Goal: Task Accomplishment & Management: Manage account settings

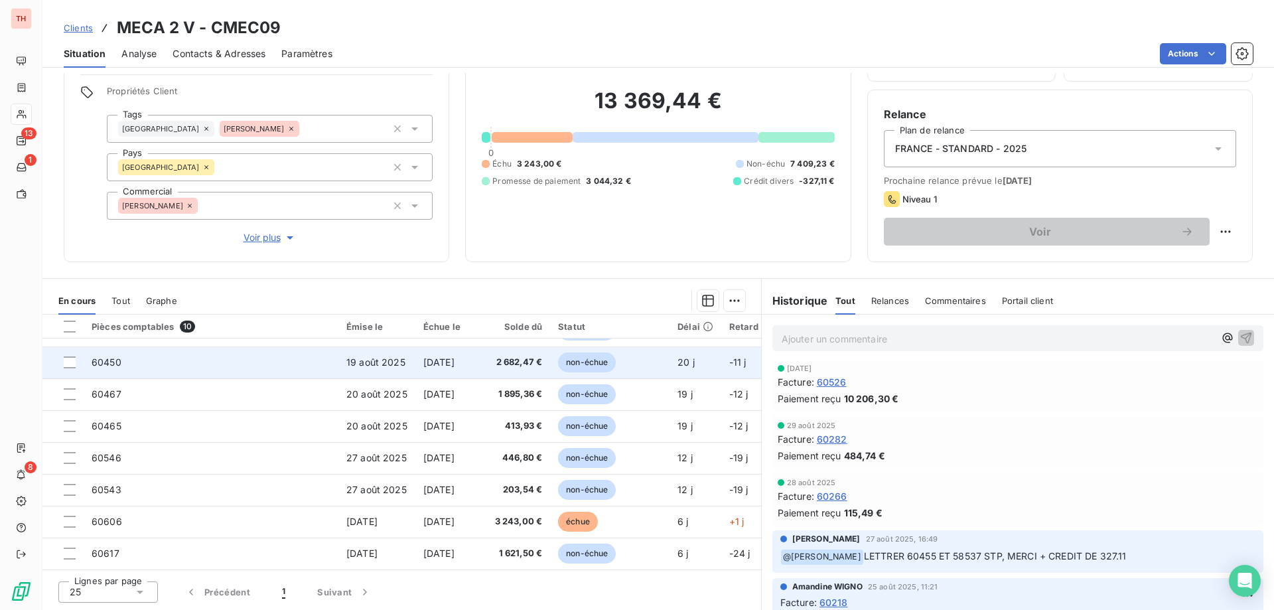
scroll to position [27, 0]
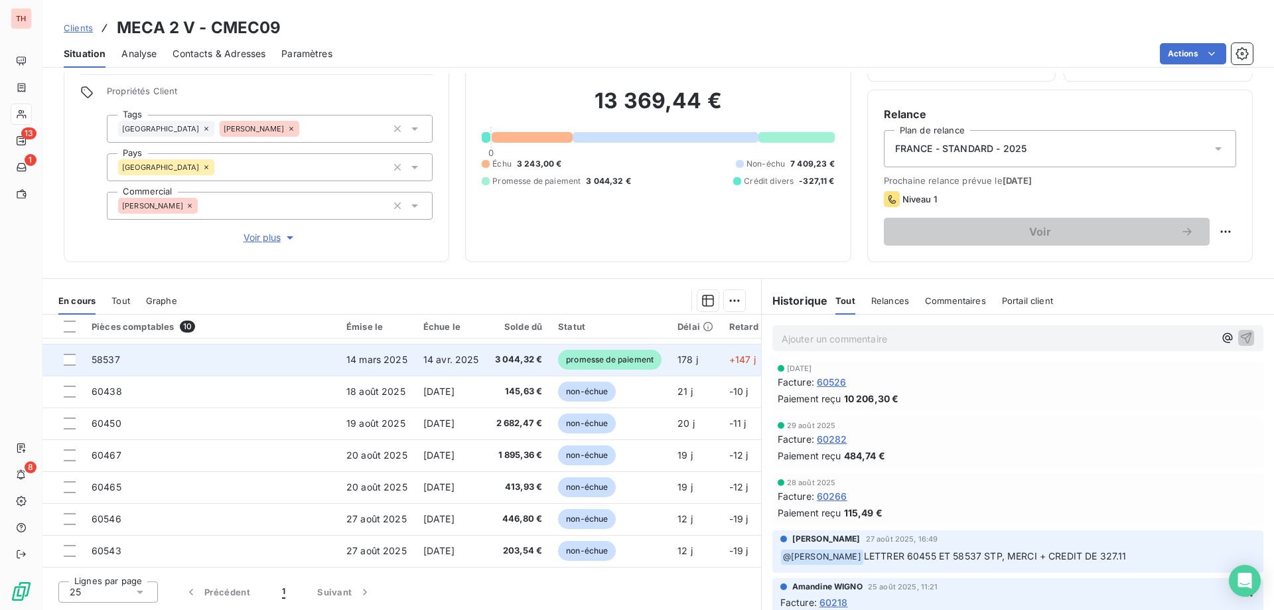
click at [581, 362] on span "promesse de paiement" at bounding box center [609, 360] width 103 height 20
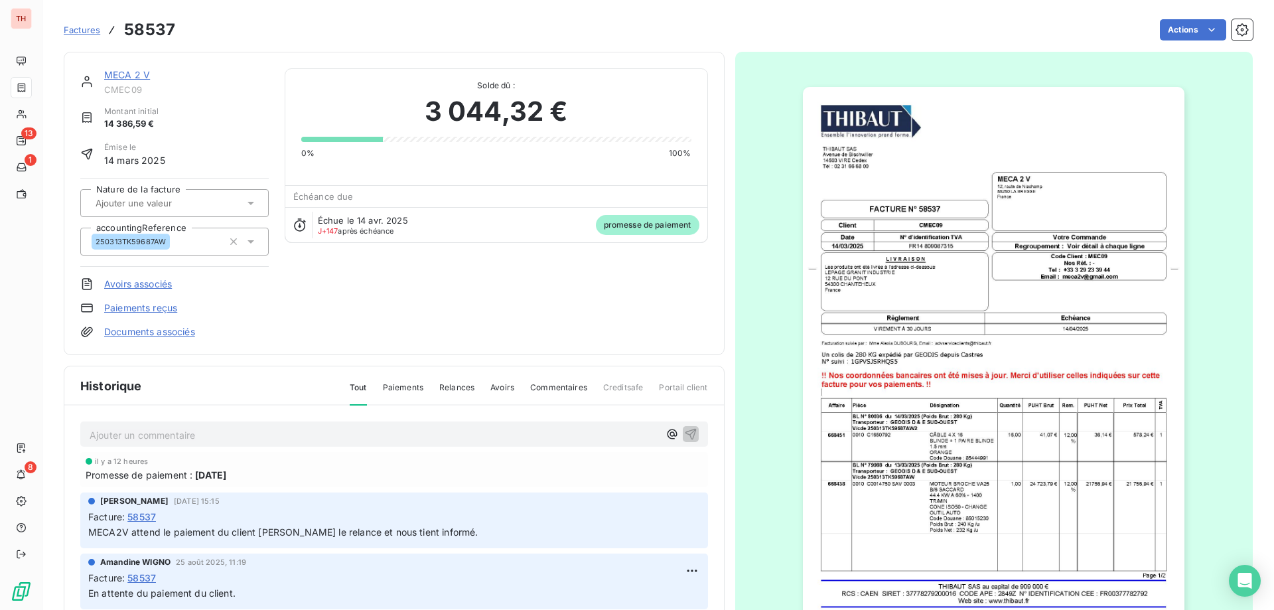
click at [165, 288] on link "Avoirs associés" at bounding box center [138, 283] width 68 height 13
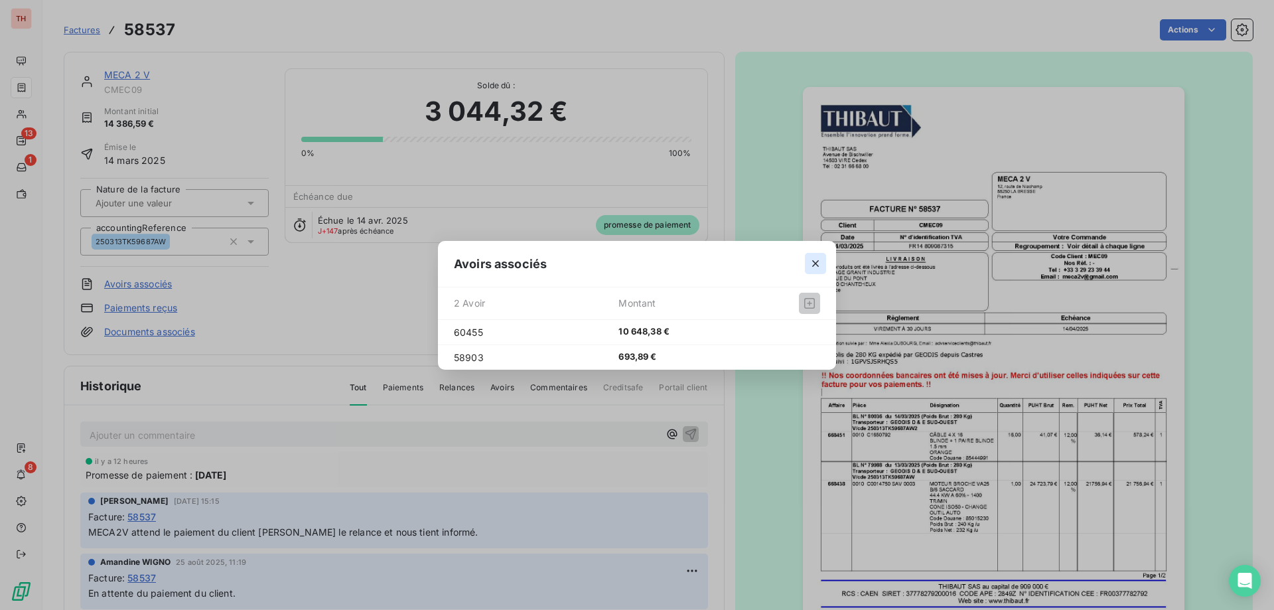
click at [819, 267] on icon "button" at bounding box center [815, 263] width 13 height 13
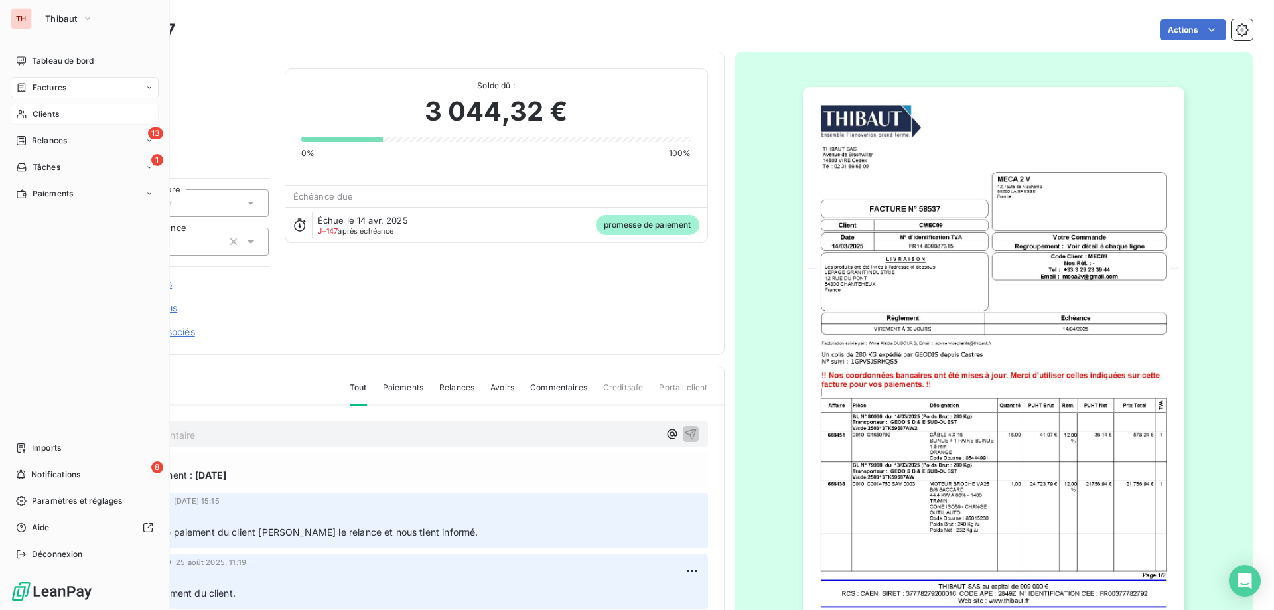
click at [51, 113] on span "Clients" at bounding box center [46, 114] width 27 height 12
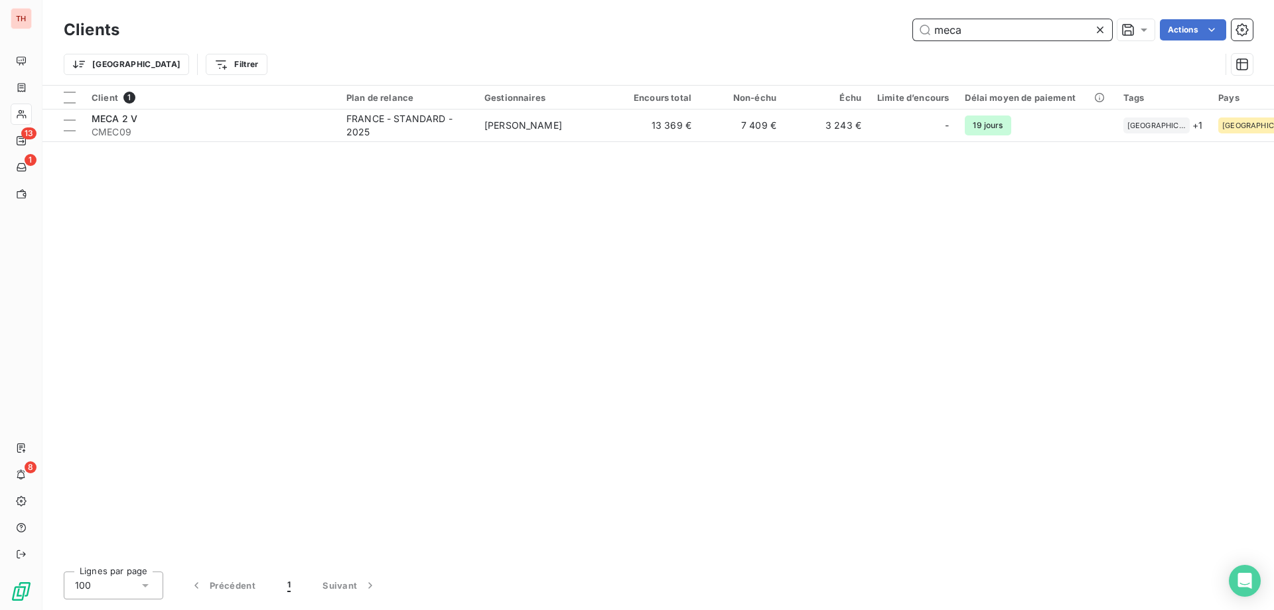
drag, startPoint x: 970, startPoint y: 31, endPoint x: 937, endPoint y: 34, distance: 32.6
click at [937, 34] on input "meca" at bounding box center [1012, 29] width 199 height 21
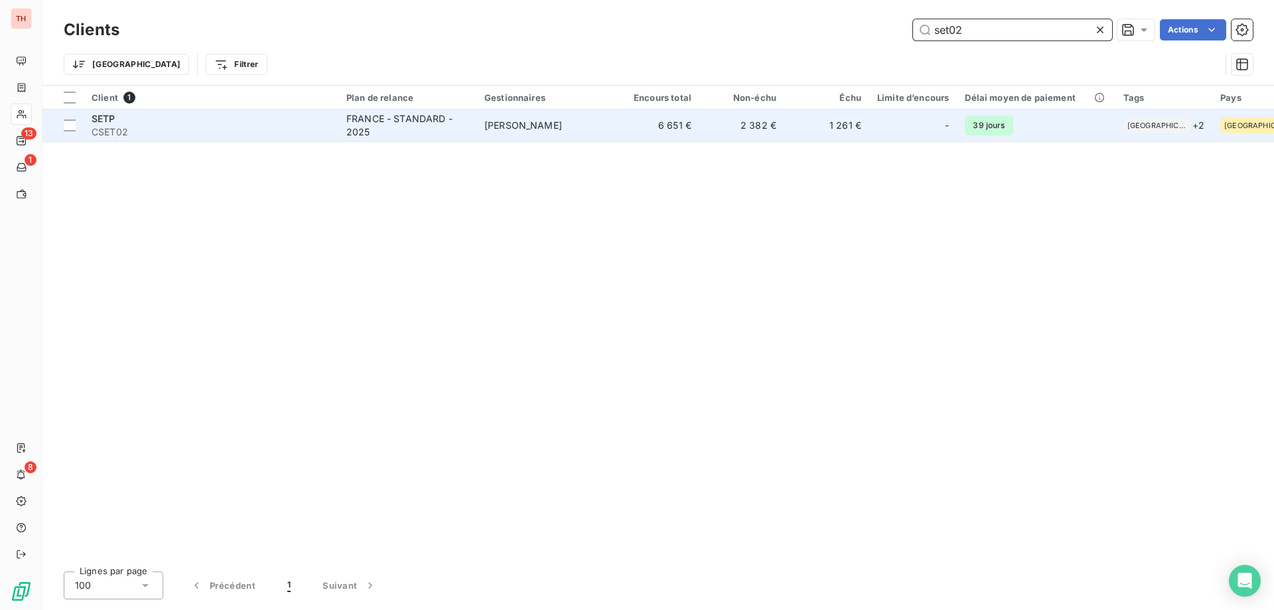
type input "set02"
click at [537, 120] on span "[PERSON_NAME]" at bounding box center [523, 124] width 78 height 11
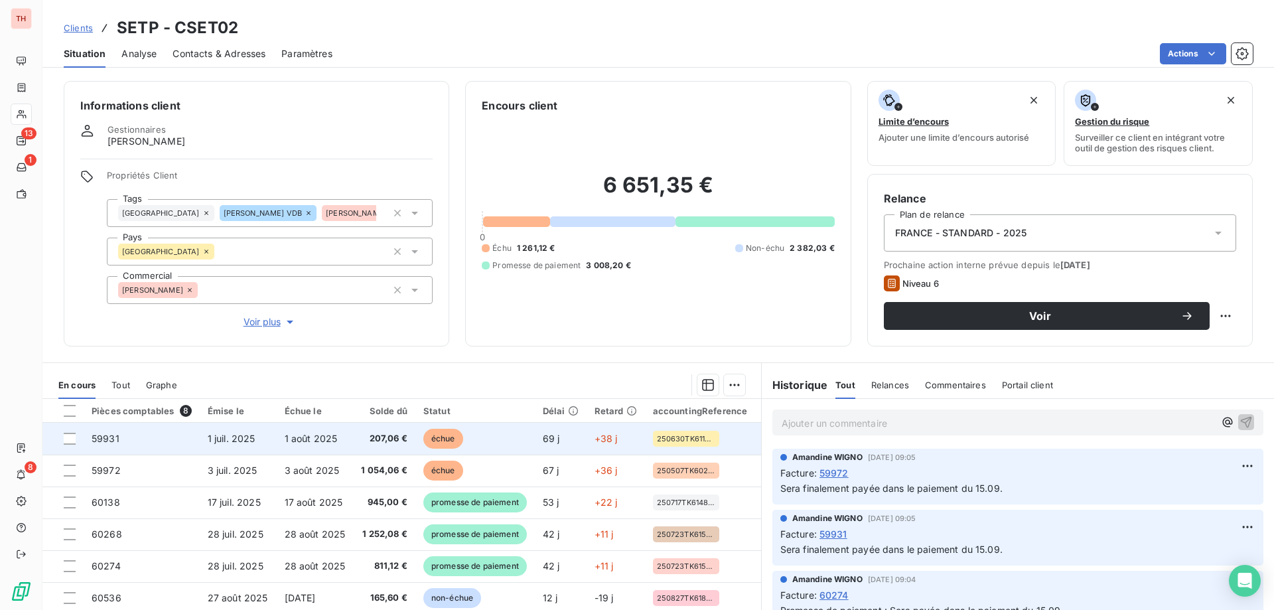
click at [444, 436] on span "échue" at bounding box center [443, 438] width 40 height 20
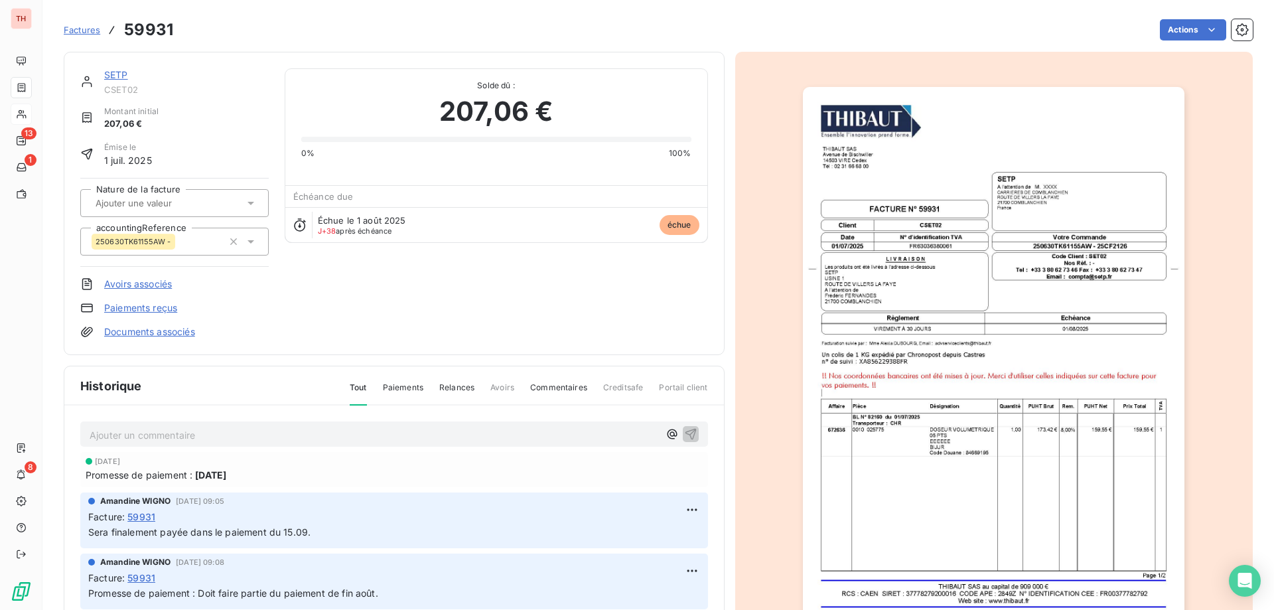
click at [1167, 26] on html "TH 13 1 8 Factures 59931 Actions SETP CSET02 Montant initial 207,06 € Émise le …" at bounding box center [637, 305] width 1274 height 610
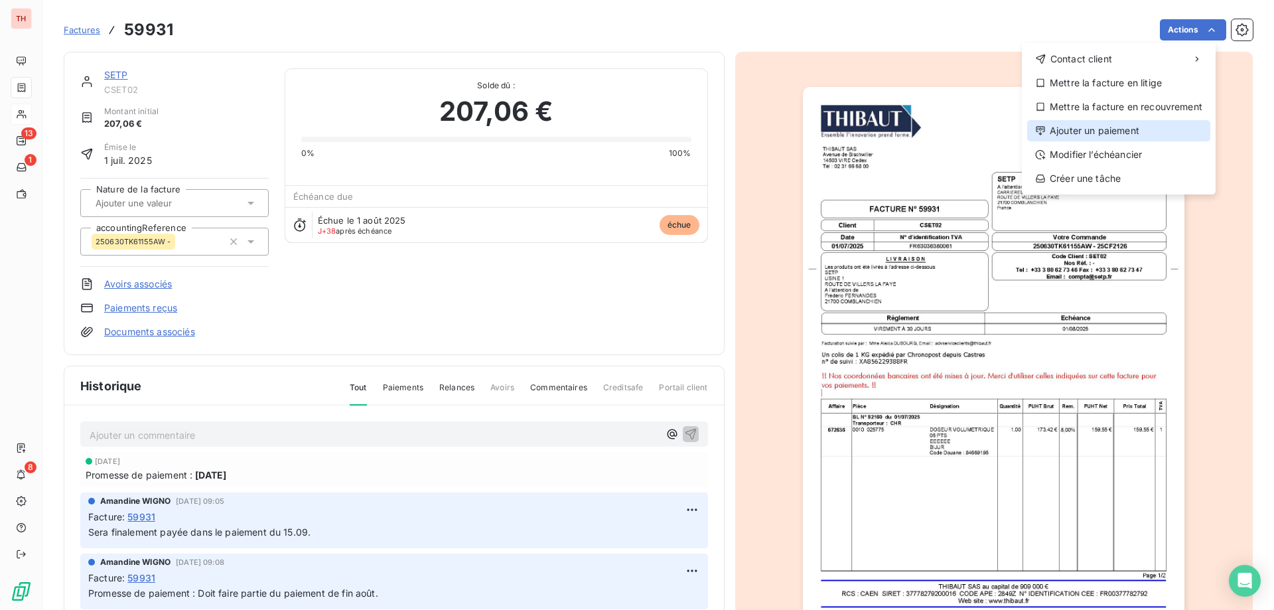
click at [1081, 128] on div "Ajouter un paiement" at bounding box center [1118, 130] width 183 height 21
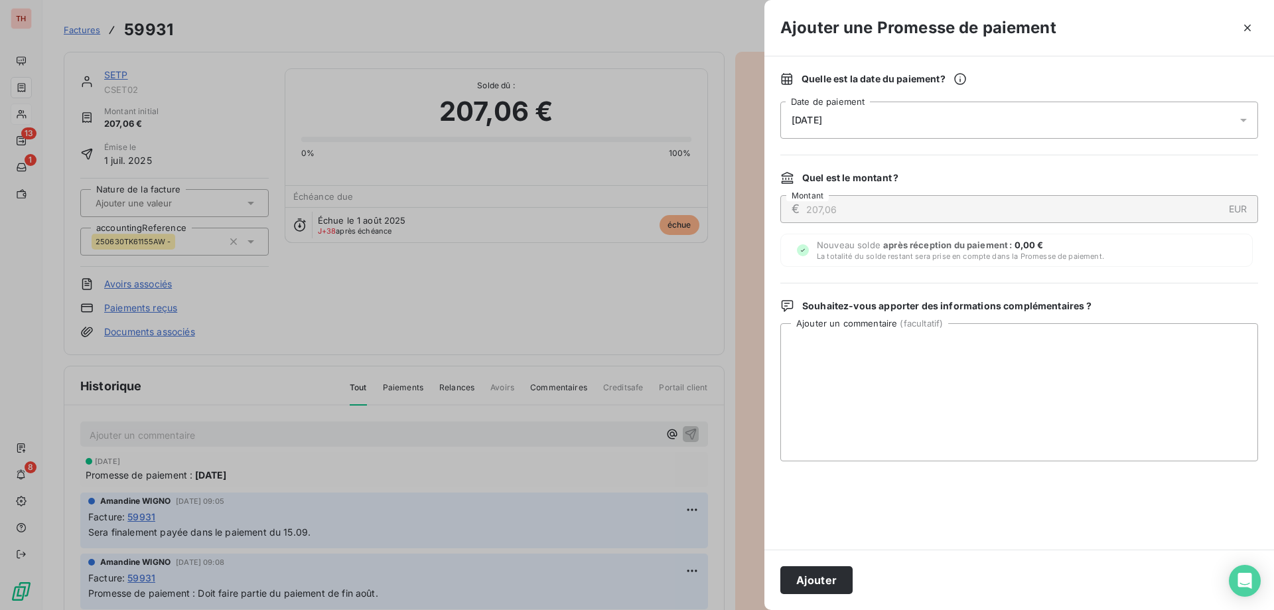
click at [1065, 117] on div "[DATE]" at bounding box center [1019, 119] width 478 height 37
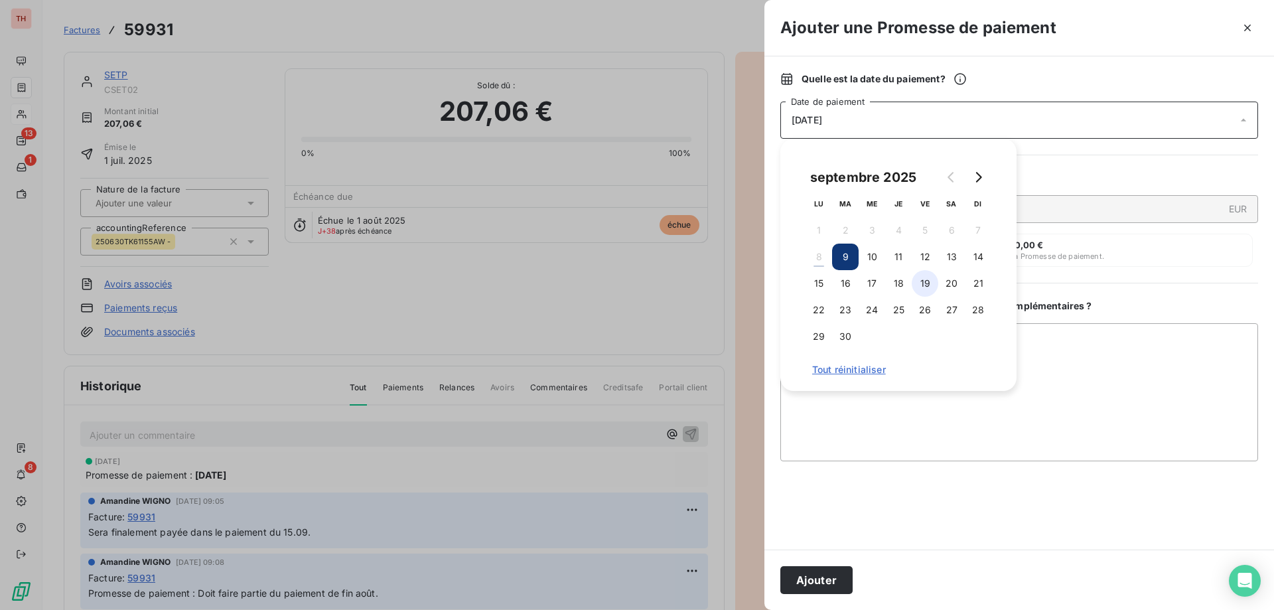
click at [930, 284] on button "19" at bounding box center [924, 283] width 27 height 27
click at [1085, 349] on textarea "Ajouter un commentaire ( facultatif )" at bounding box center [1019, 392] width 478 height 138
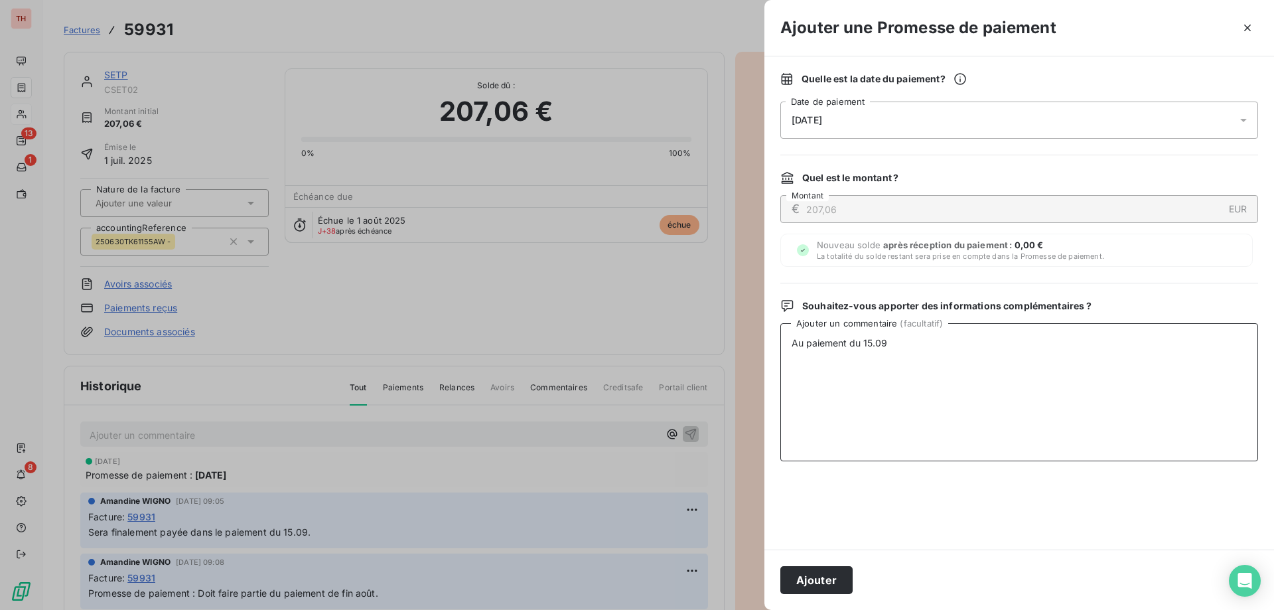
type textarea "Au paiement du 15.09."
drag, startPoint x: 888, startPoint y: 345, endPoint x: 726, endPoint y: 335, distance: 161.5
click at [726, 609] on div "Ajouter une Promesse de paiement Quelle est la date du paiement ? [DATE] Date d…" at bounding box center [637, 610] width 1274 height 0
drag, startPoint x: 809, startPoint y: 590, endPoint x: 792, endPoint y: 552, distance: 41.3
click at [809, 590] on button "Ajouter" at bounding box center [816, 580] width 72 height 28
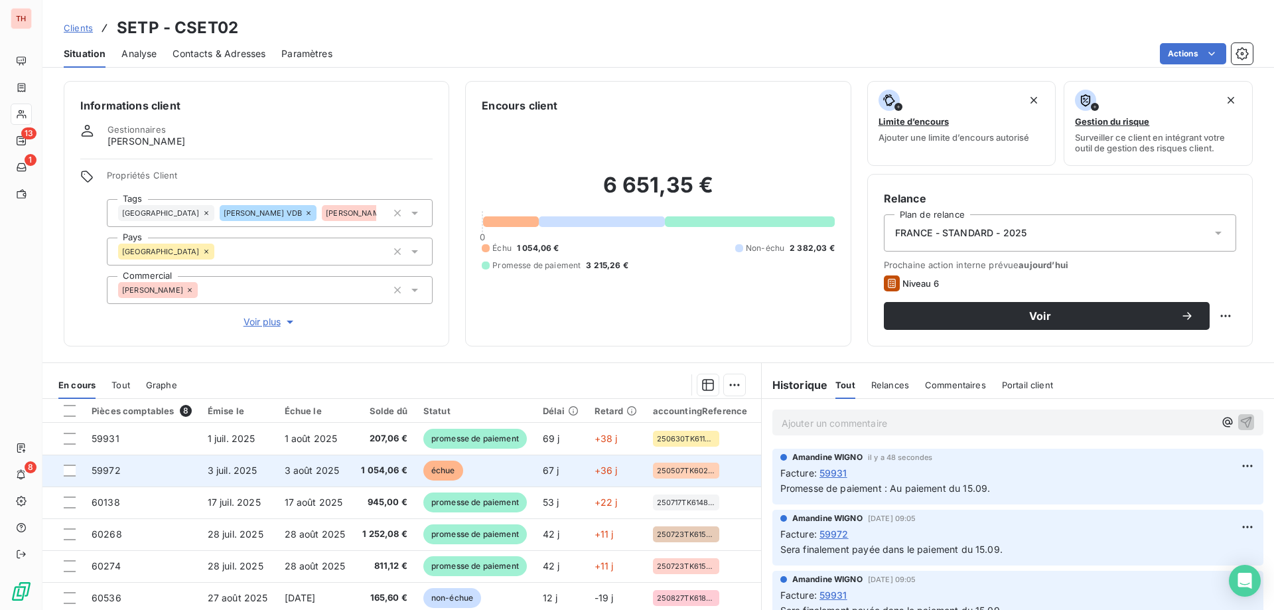
click at [447, 473] on span "échue" at bounding box center [443, 470] width 40 height 20
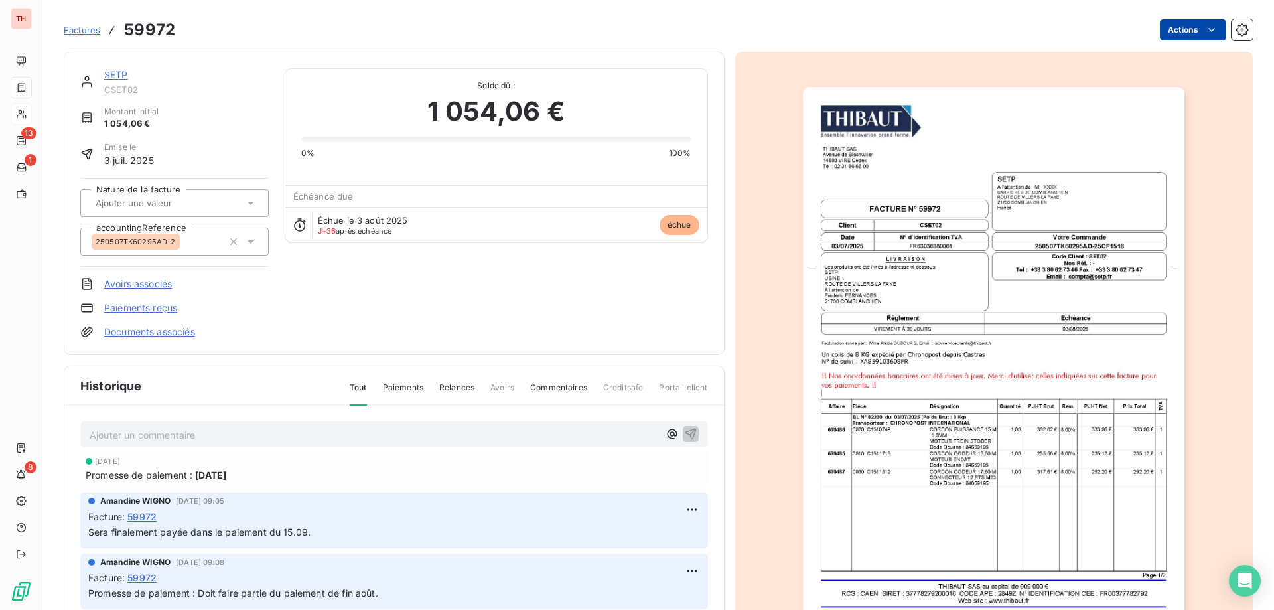
click at [1159, 30] on html "TH 13 1 8 Factures 59972 Actions SETP CSET02 Montant initial 1 054,06 € Émise l…" at bounding box center [637, 305] width 1274 height 610
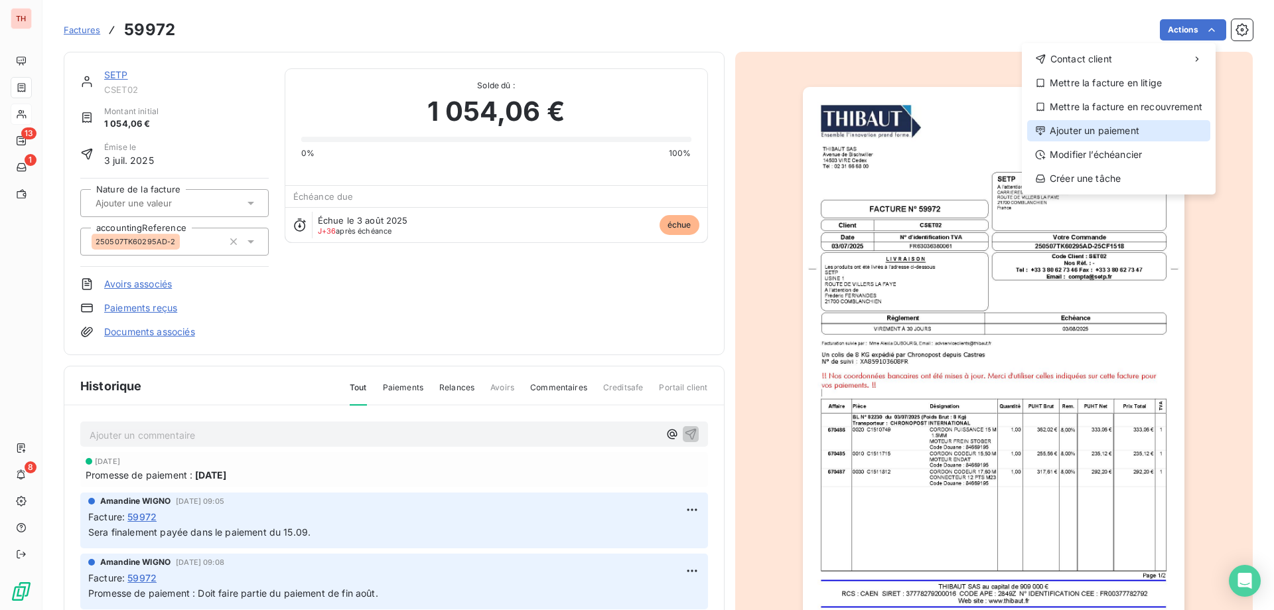
click at [1098, 125] on div "Ajouter un paiement" at bounding box center [1118, 130] width 183 height 21
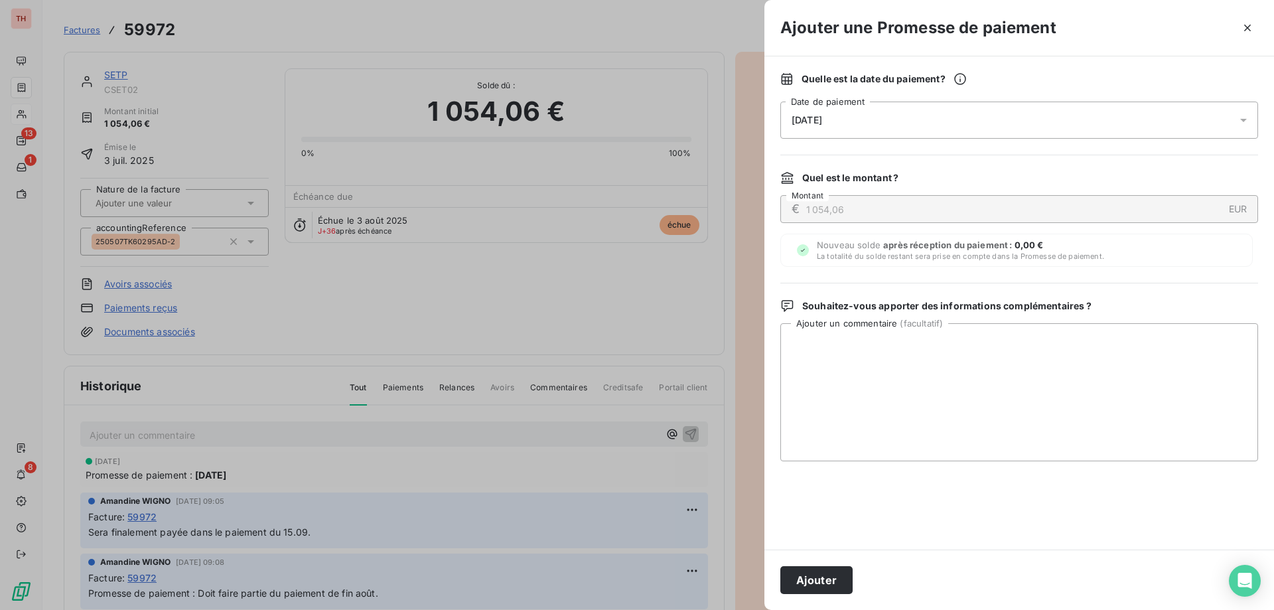
click at [996, 124] on div "[DATE]" at bounding box center [1019, 119] width 478 height 37
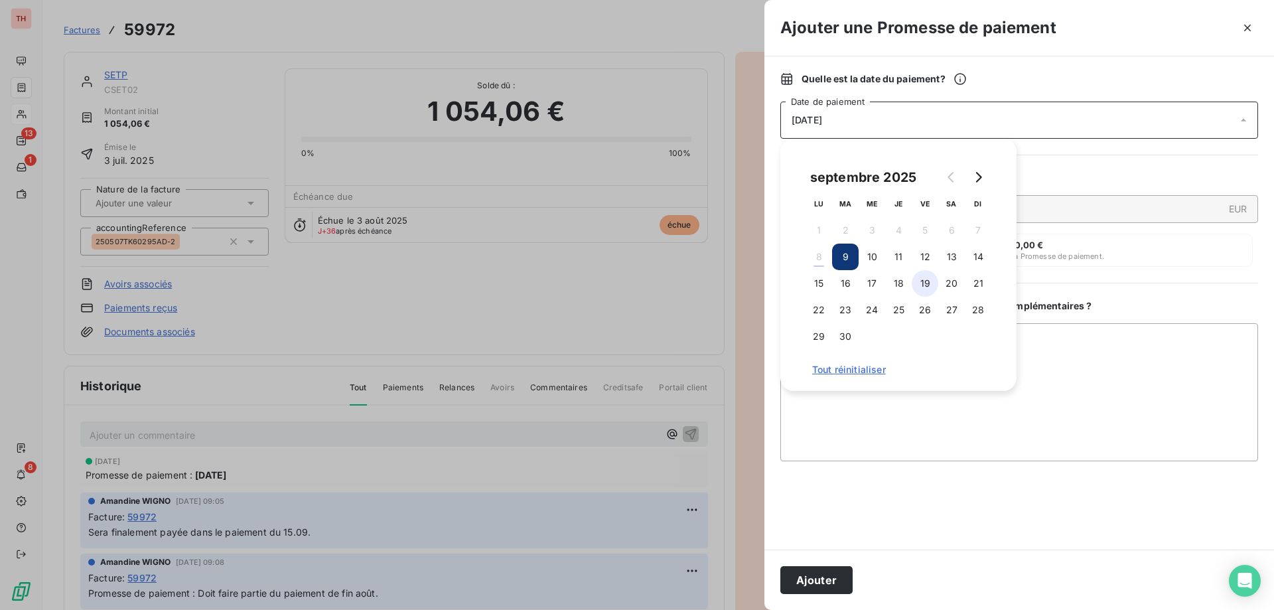
click at [933, 277] on button "19" at bounding box center [924, 283] width 27 height 27
click at [1082, 344] on textarea "Ajouter un commentaire ( facultatif )" at bounding box center [1019, 392] width 478 height 138
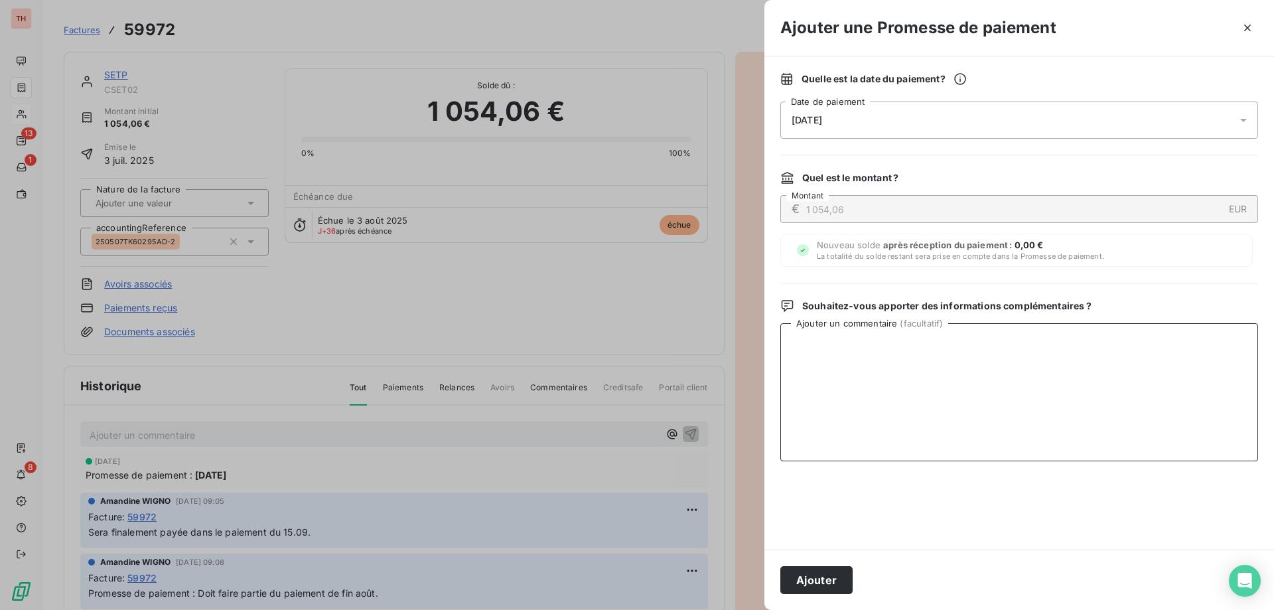
paste textarea "Au paiement du 15.09."
type textarea "Au paiement du 15.09."
click at [815, 570] on button "Ajouter" at bounding box center [816, 580] width 72 height 28
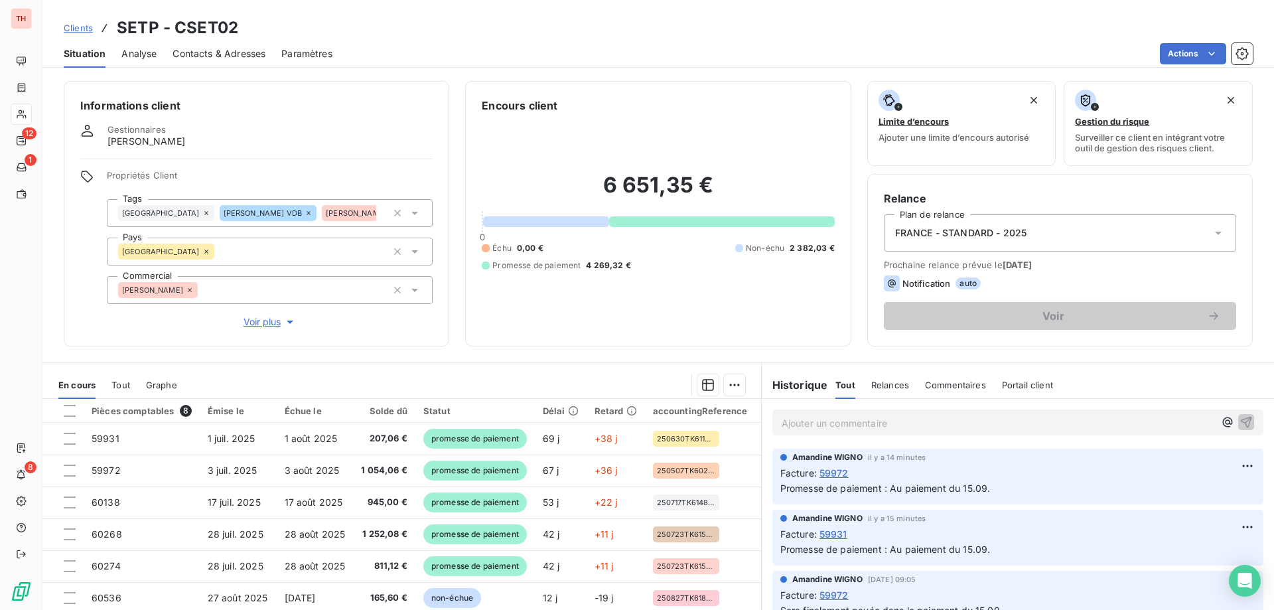
click at [79, 29] on span "Clients" at bounding box center [78, 28] width 29 height 11
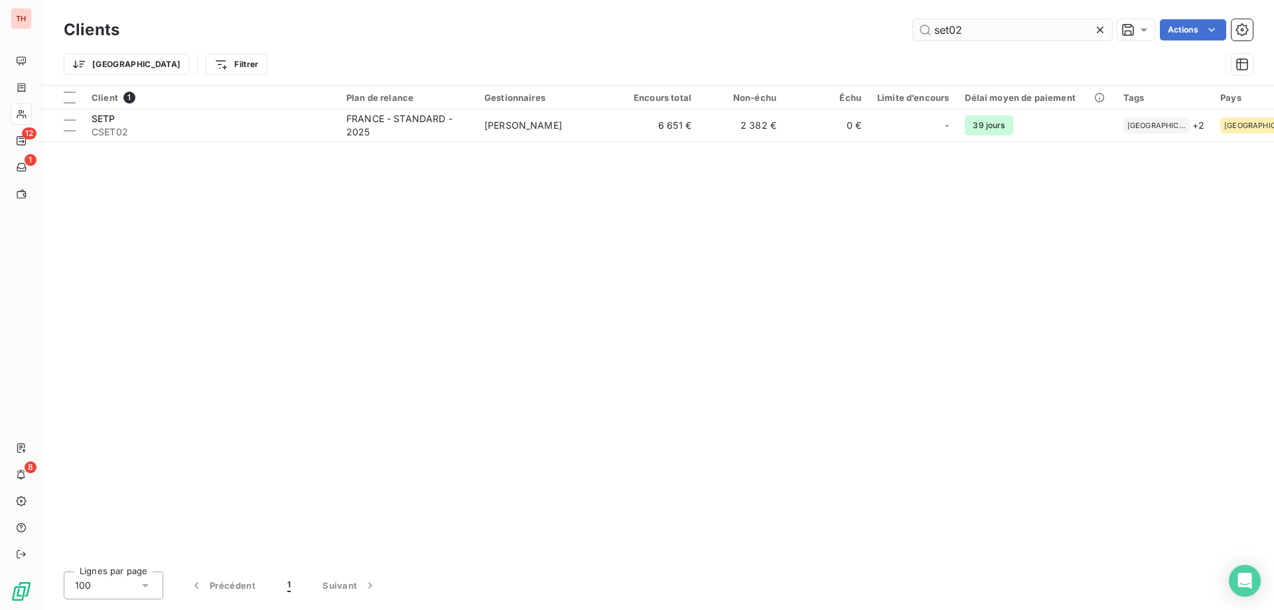
drag, startPoint x: 973, startPoint y: 29, endPoint x: 915, endPoint y: 27, distance: 58.4
click at [915, 27] on input "set02" at bounding box center [1012, 29] width 199 height 21
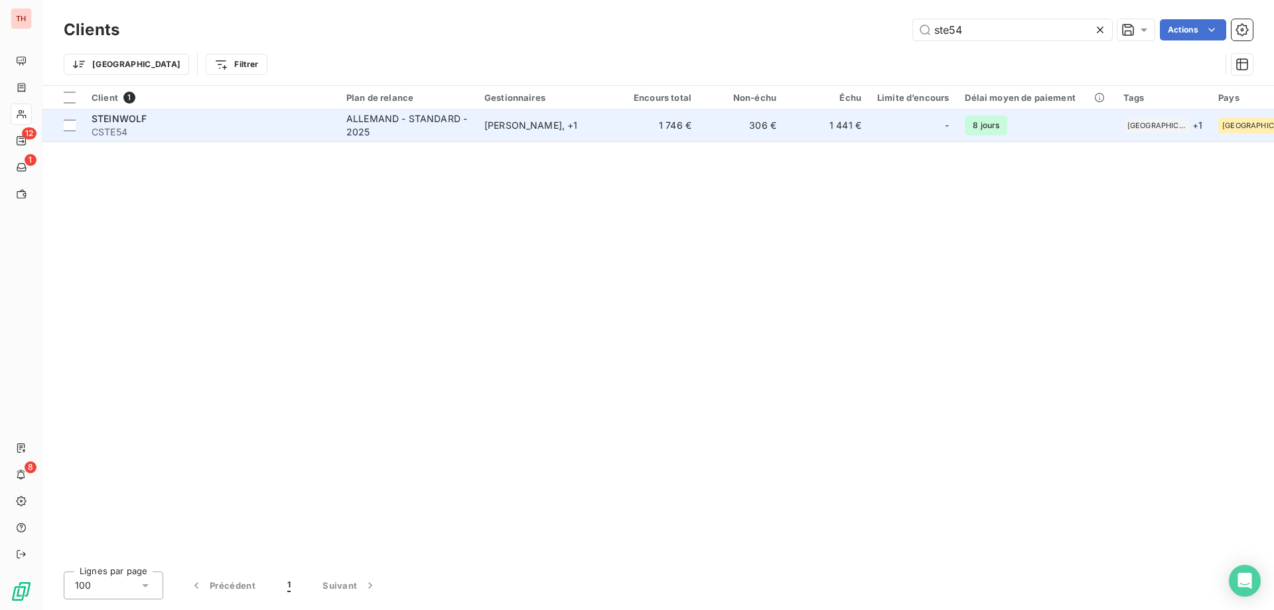
type input "ste54"
click at [703, 124] on td "306 €" at bounding box center [741, 125] width 85 height 32
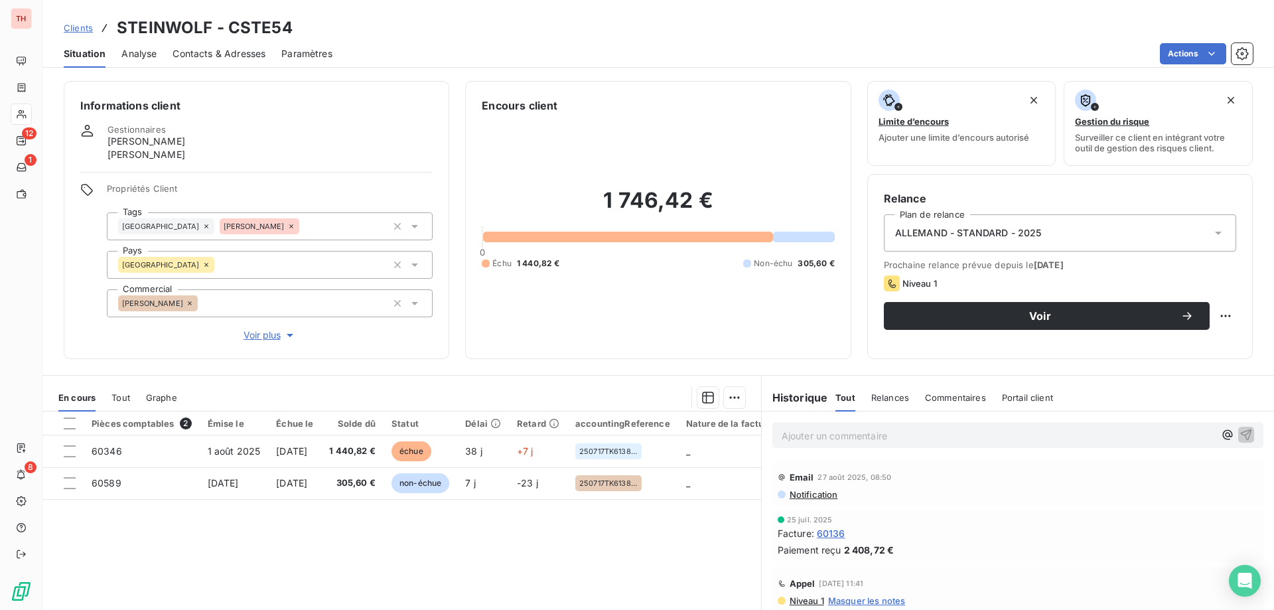
click at [1005, 447] on div "Ajouter un commentaire ﻿" at bounding box center [1017, 435] width 491 height 26
click at [1007, 437] on p "Ajouter un commentaire ﻿" at bounding box center [997, 435] width 432 height 17
click at [980, 434] on p "Appels passés au [PHONE_NUMBER]" at bounding box center [997, 434] width 432 height 15
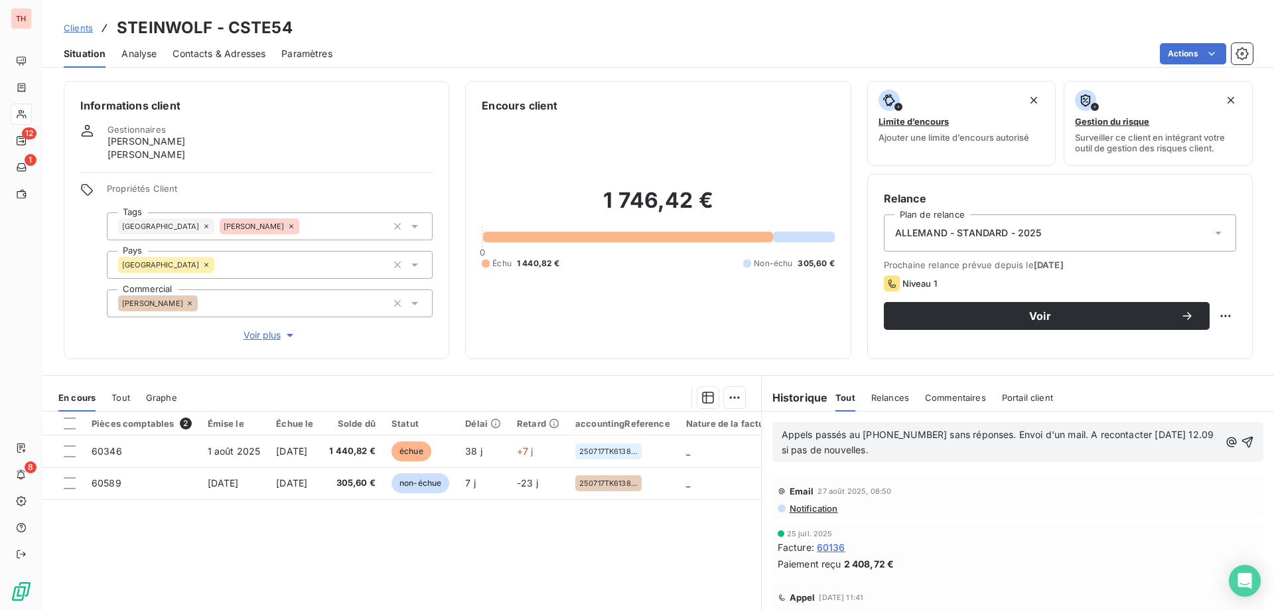
drag, startPoint x: 1226, startPoint y: 438, endPoint x: 1263, endPoint y: 460, distance: 42.2
click at [1242, 438] on icon "button" at bounding box center [1247, 441] width 11 height 11
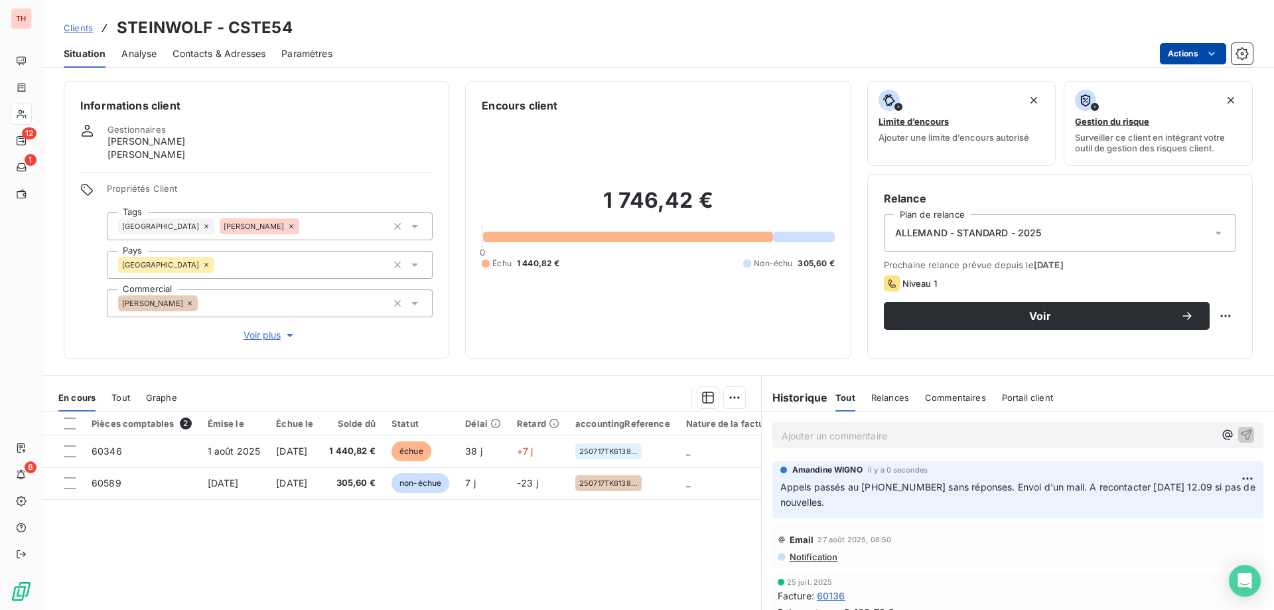
click at [1185, 59] on html "TH 12 1 8 Clients STEINWOLF - CSTE54 Situation Analyse Contacts & Adresses Para…" at bounding box center [637, 305] width 1274 height 610
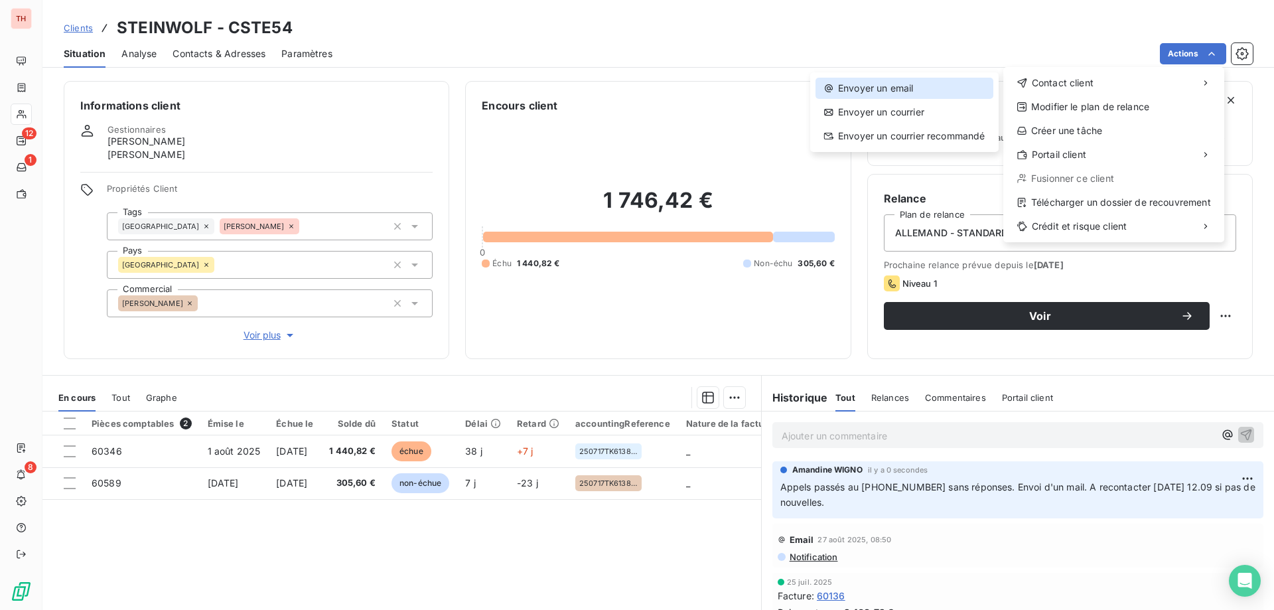
click at [931, 82] on div "Envoyer un email" at bounding box center [904, 88] width 178 height 21
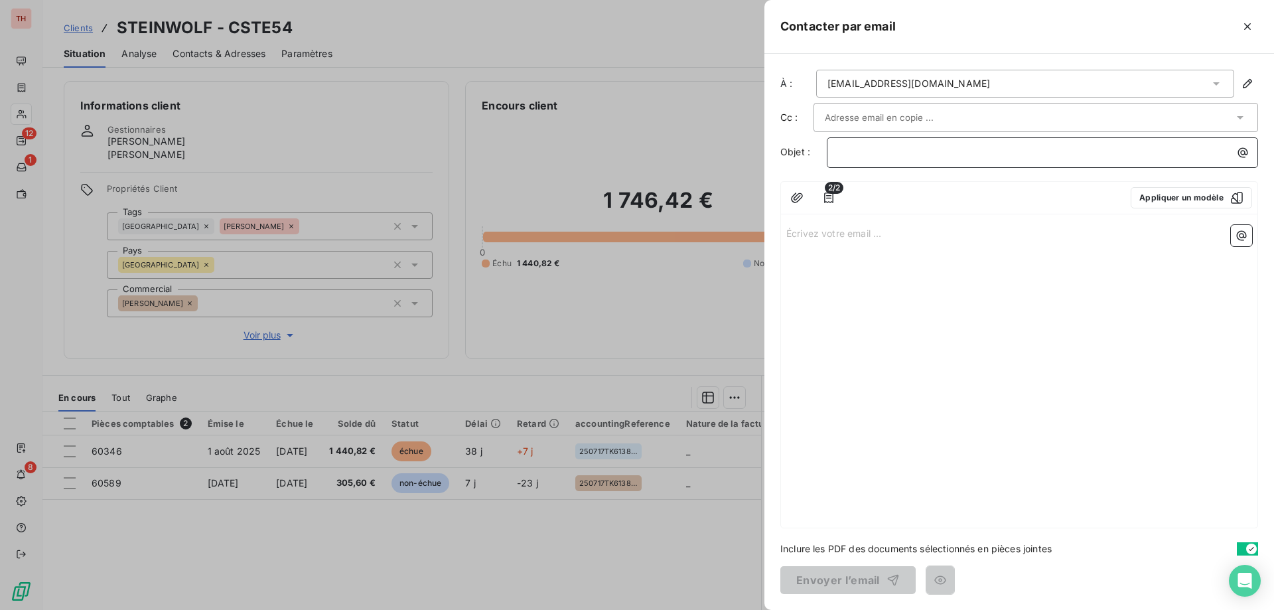
click at [874, 153] on p "﻿" at bounding box center [1045, 152] width 415 height 15
click at [828, 227] on p "Écrivez votre email ... ﻿" at bounding box center [1019, 232] width 466 height 15
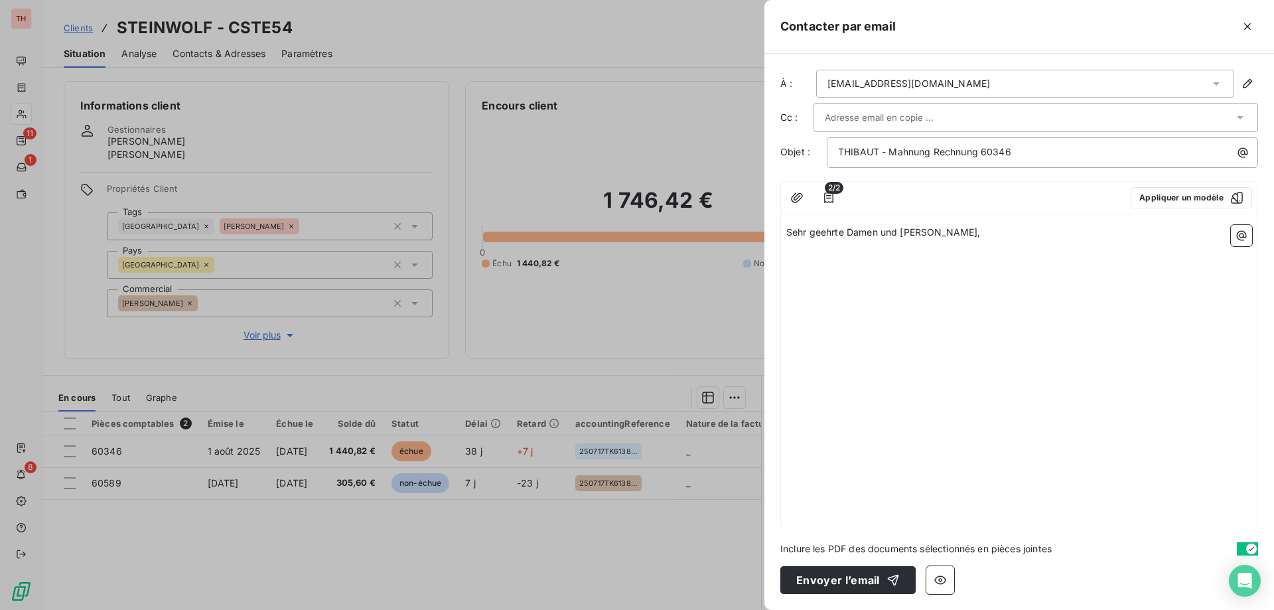
click at [841, 263] on p "﻿" at bounding box center [1019, 262] width 466 height 15
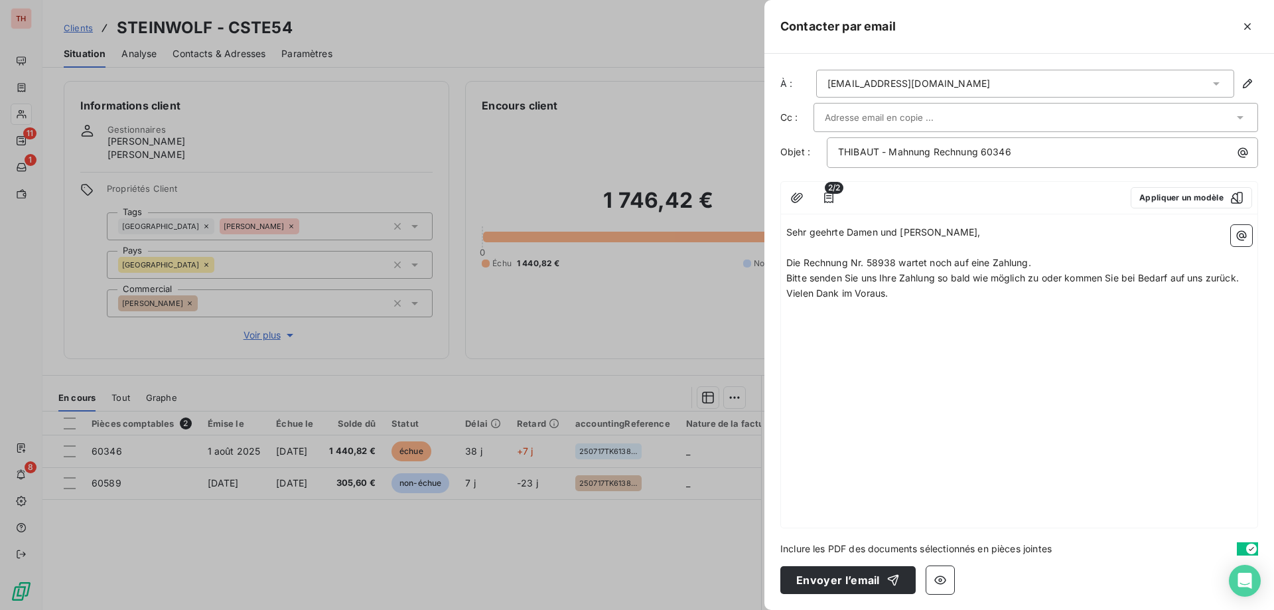
drag, startPoint x: 873, startPoint y: 263, endPoint x: 915, endPoint y: 291, distance: 50.4
click at [873, 263] on span "Die Rechnung Nr. 58938 wartet noch auf eine Zahlung." at bounding box center [908, 262] width 245 height 11
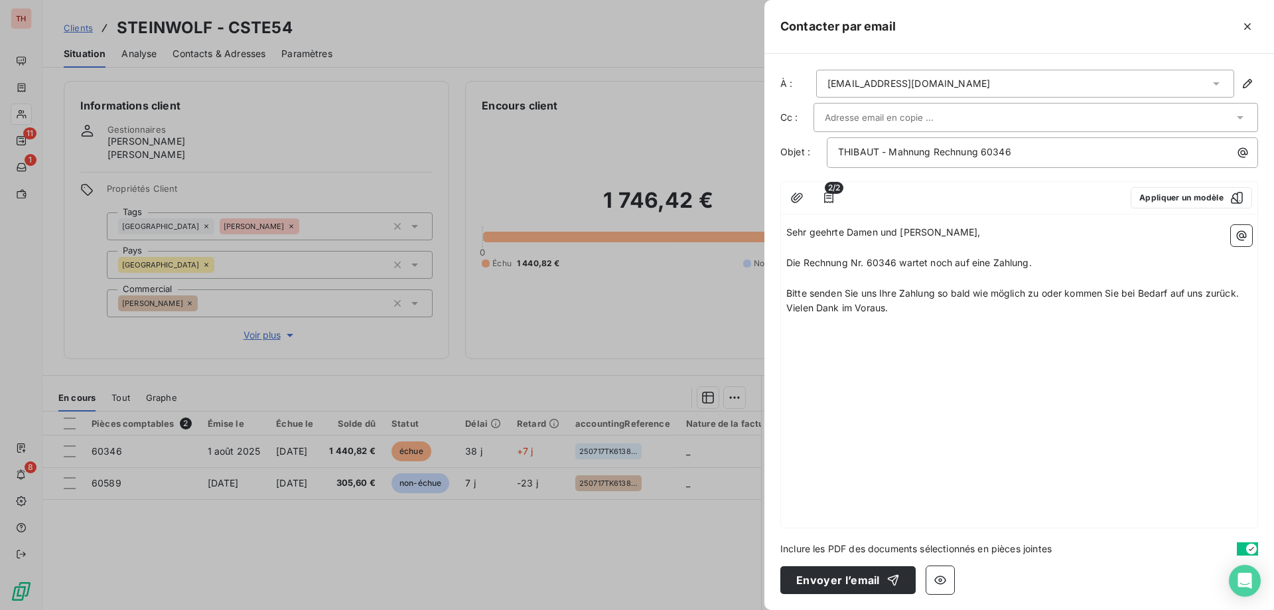
click at [1238, 296] on span "Bitte senden Sie uns Ihre Zahlung so bald wie möglich zu oder kommen Sie bei Be…" at bounding box center [1012, 292] width 452 height 11
click at [826, 194] on icon "button" at bounding box center [828, 197] width 13 height 13
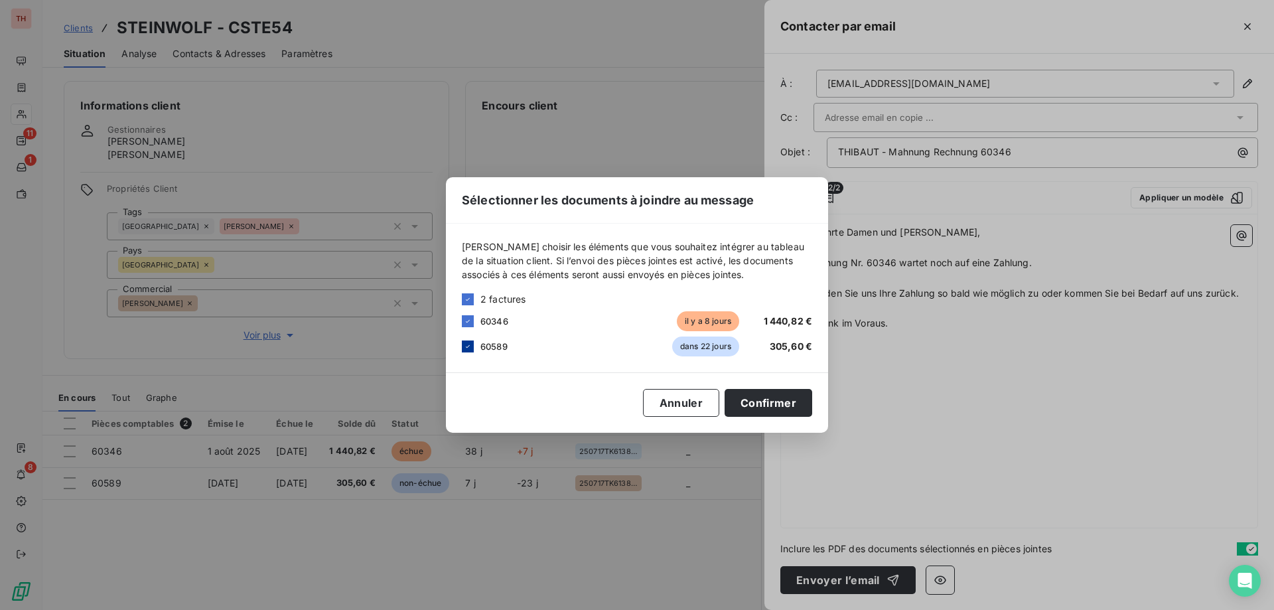
click at [464, 342] on icon at bounding box center [468, 346] width 8 height 8
drag, startPoint x: 798, startPoint y: 410, endPoint x: 868, endPoint y: 389, distance: 73.3
click at [799, 410] on button "Confirmer" at bounding box center [768, 403] width 88 height 28
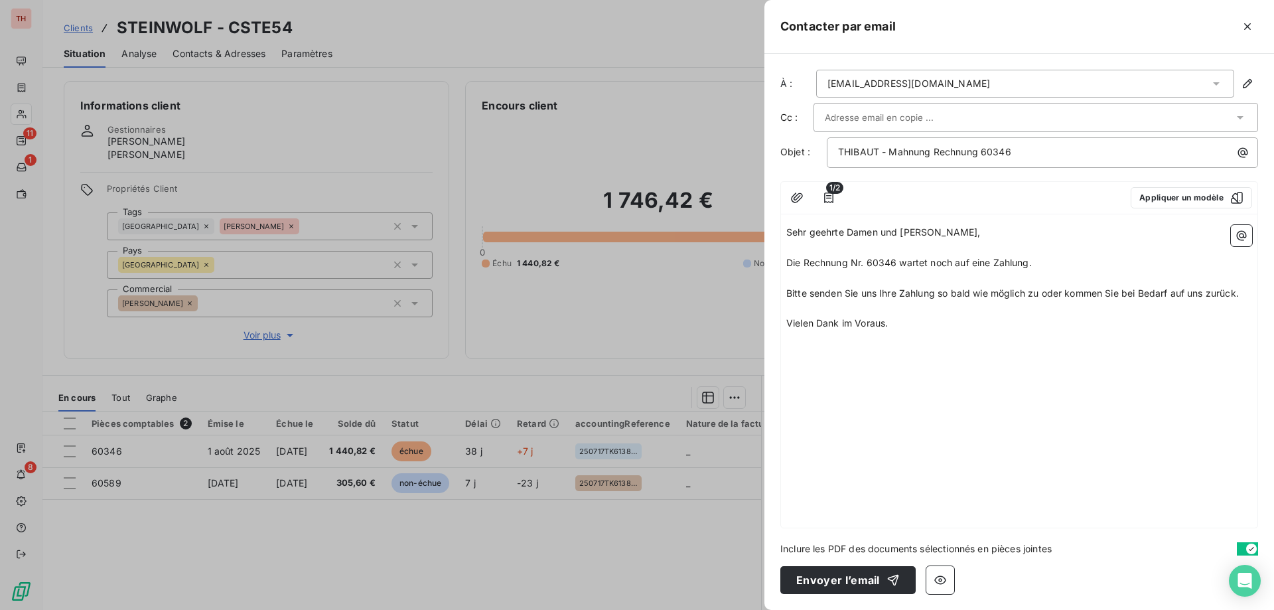
click at [883, 575] on div "button" at bounding box center [890, 579] width 20 height 13
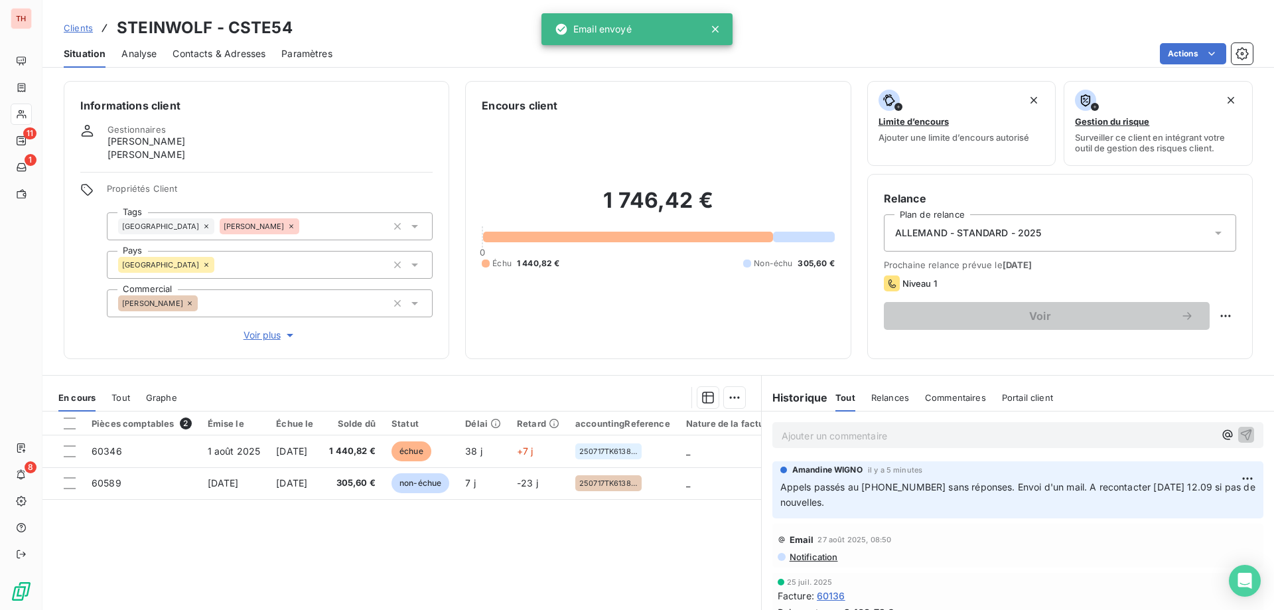
click at [82, 30] on span "Clients" at bounding box center [78, 28] width 29 height 11
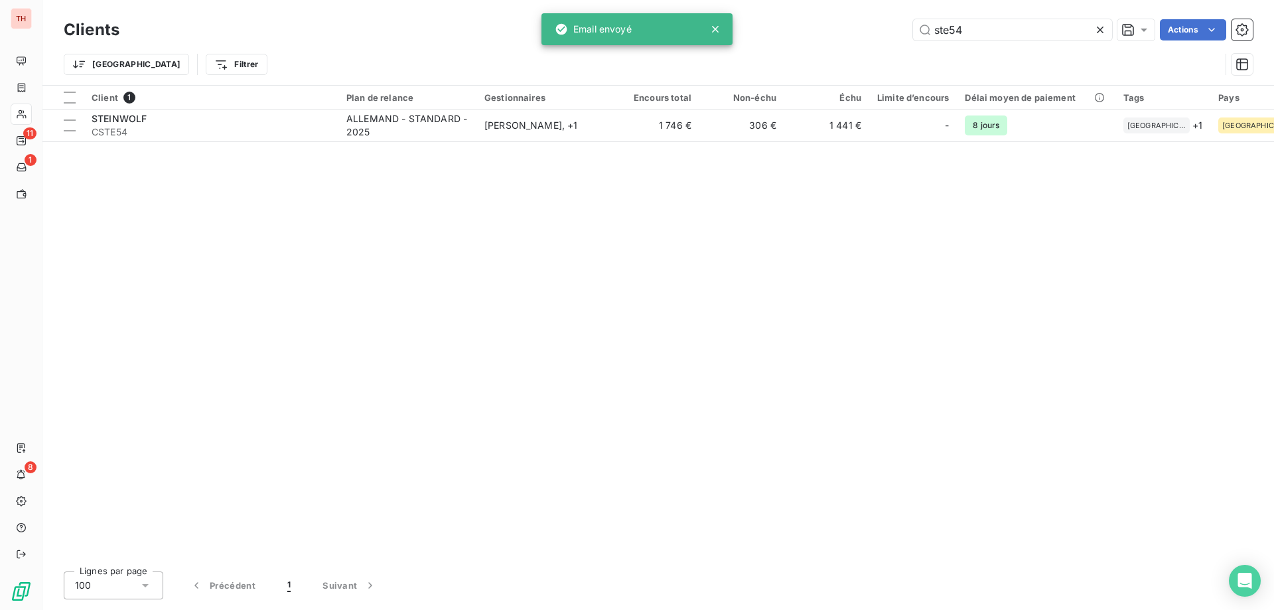
drag, startPoint x: 990, startPoint y: 29, endPoint x: 907, endPoint y: 26, distance: 83.0
click at [907, 26] on div "ste54 Actions" at bounding box center [693, 29] width 1117 height 21
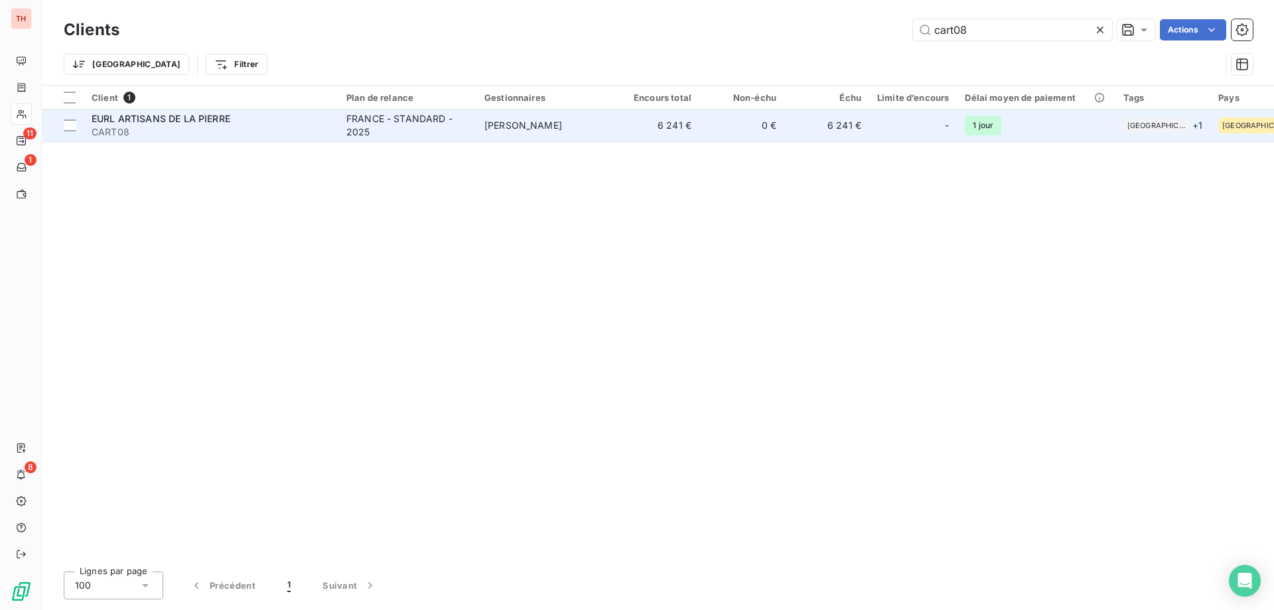
type input "cart08"
click at [418, 137] on div "FRANCE - STANDARD - 2025" at bounding box center [407, 125] width 122 height 27
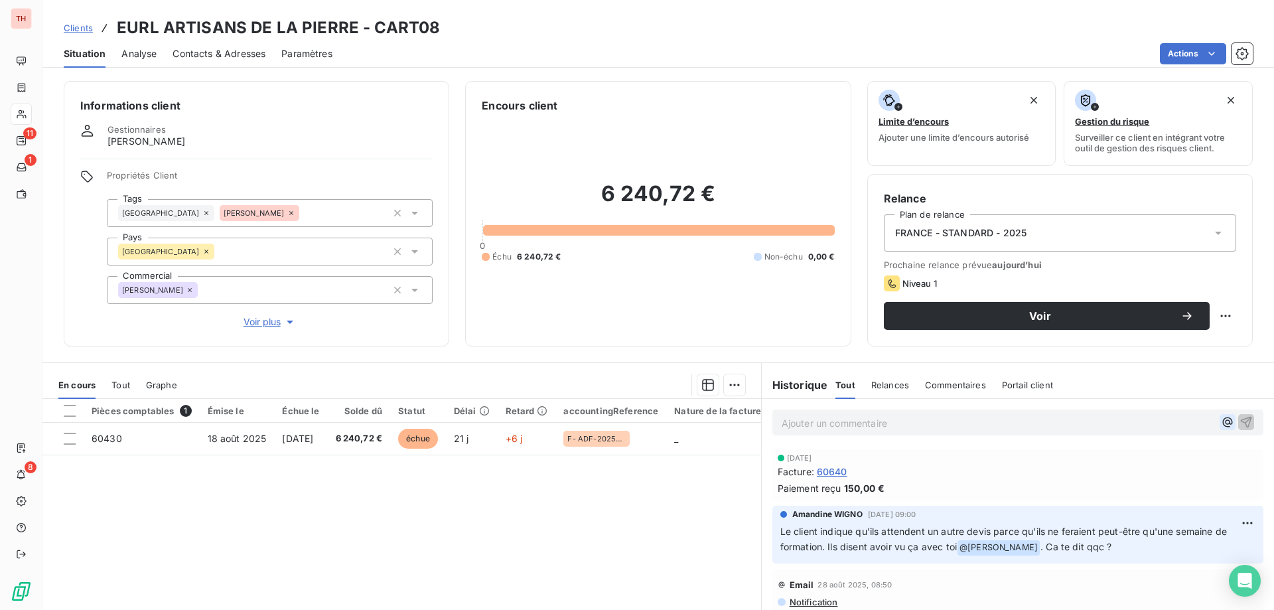
click at [1220, 425] on icon "button" at bounding box center [1226, 421] width 13 height 13
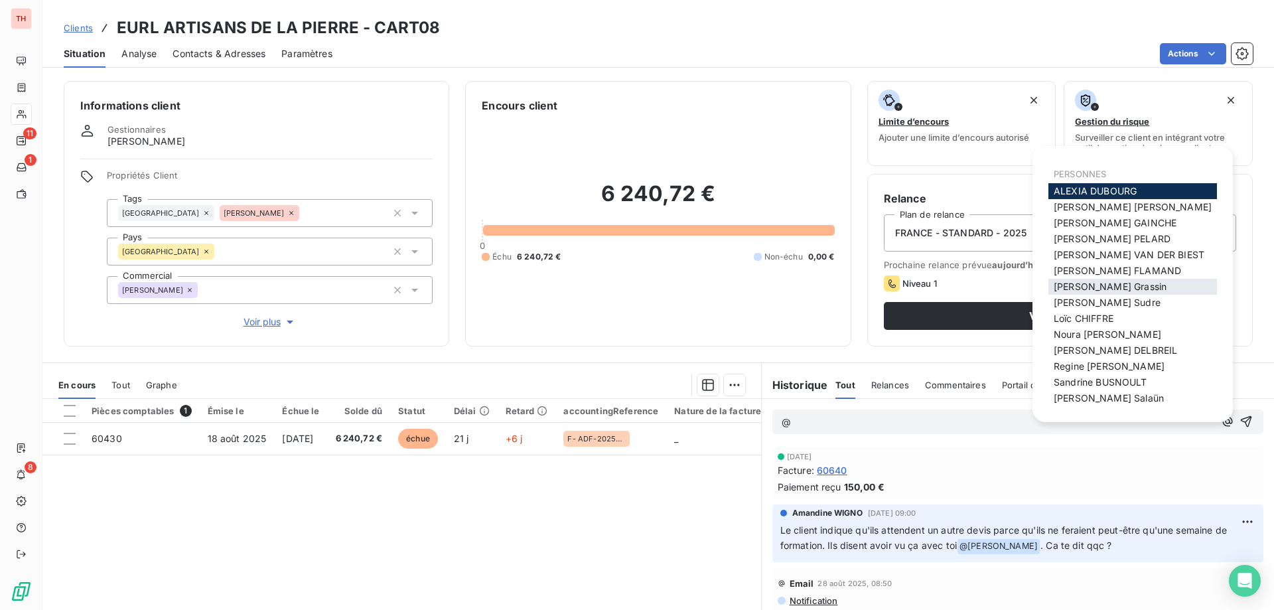
click at [1090, 280] on div "[PERSON_NAME]" at bounding box center [1132, 287] width 168 height 16
click at [1111, 287] on span "[PERSON_NAME]" at bounding box center [1109, 286] width 113 height 11
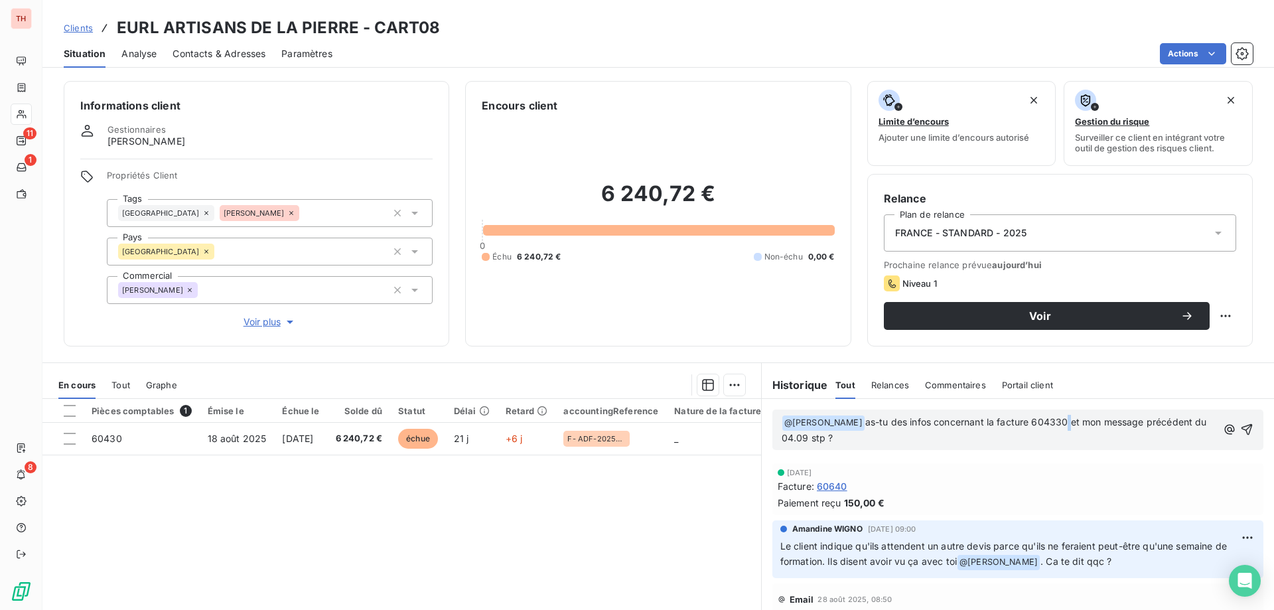
click at [1059, 419] on span "as-tu des infos concernant la facture 604330 et mon message précédent du 04.09 …" at bounding box center [995, 429] width 428 height 27
drag, startPoint x: 1222, startPoint y: 426, endPoint x: 1268, endPoint y: 431, distance: 45.4
click at [1240, 426] on icon "button" at bounding box center [1246, 429] width 13 height 13
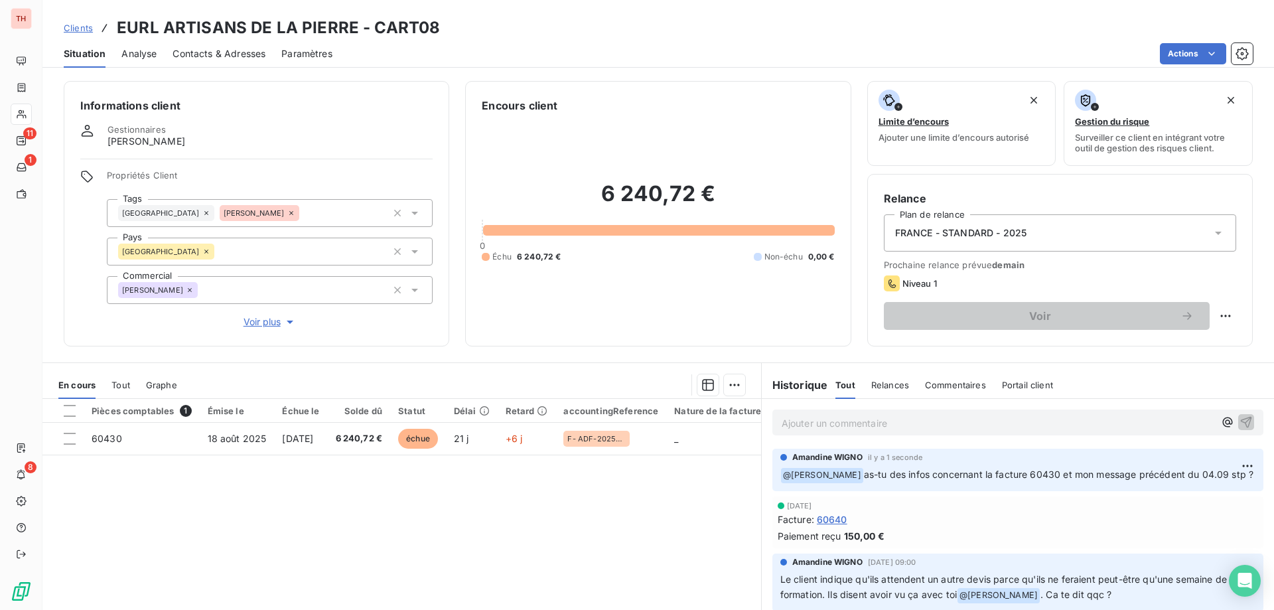
click at [84, 27] on span "Clients" at bounding box center [78, 28] width 29 height 11
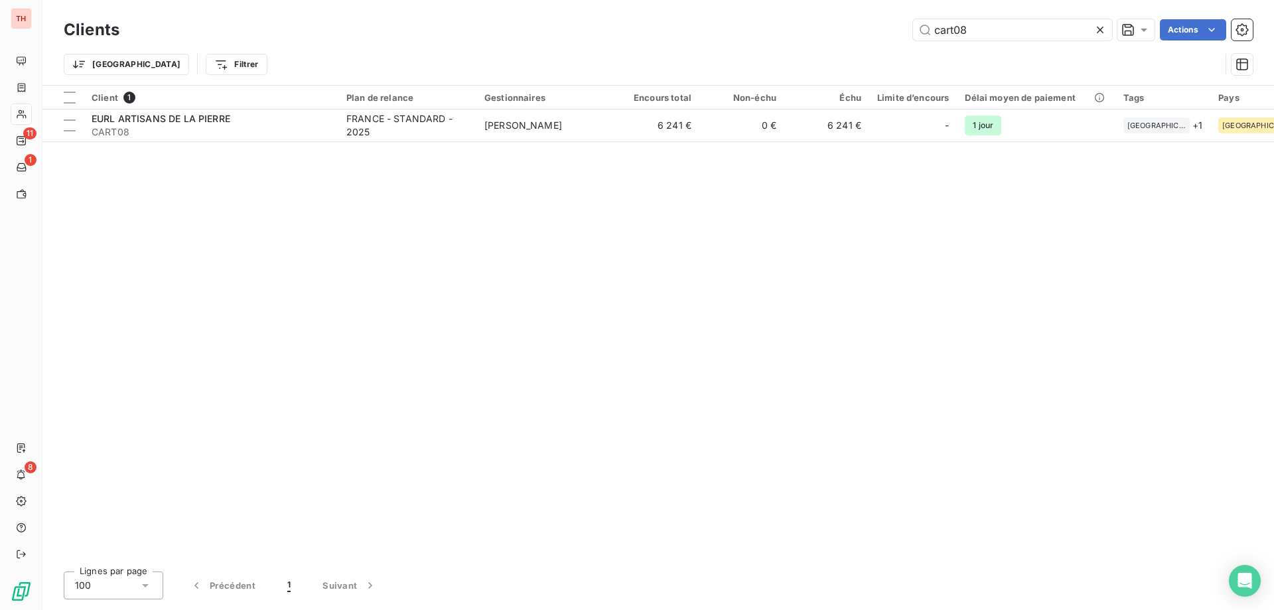
drag, startPoint x: 948, startPoint y: 30, endPoint x: 888, endPoint y: 35, distance: 59.9
click at [889, 35] on div "cart08 Actions" at bounding box center [693, 29] width 1117 height 21
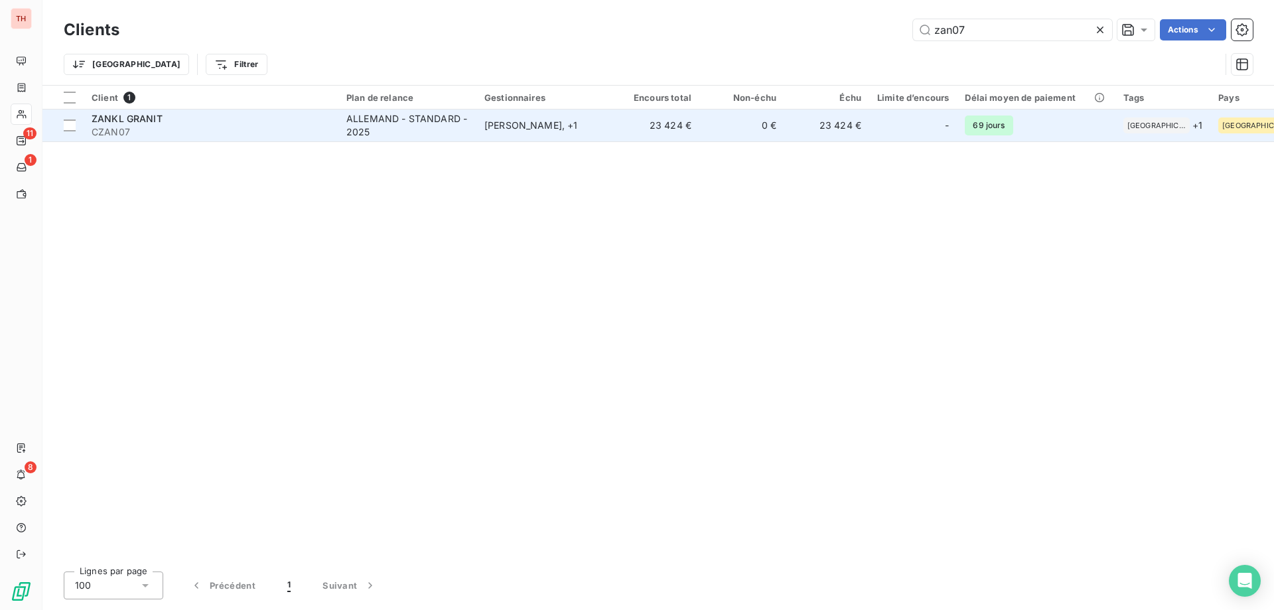
type input "zan07"
click at [523, 129] on div "[PERSON_NAME] , + 1" at bounding box center [545, 125] width 122 height 13
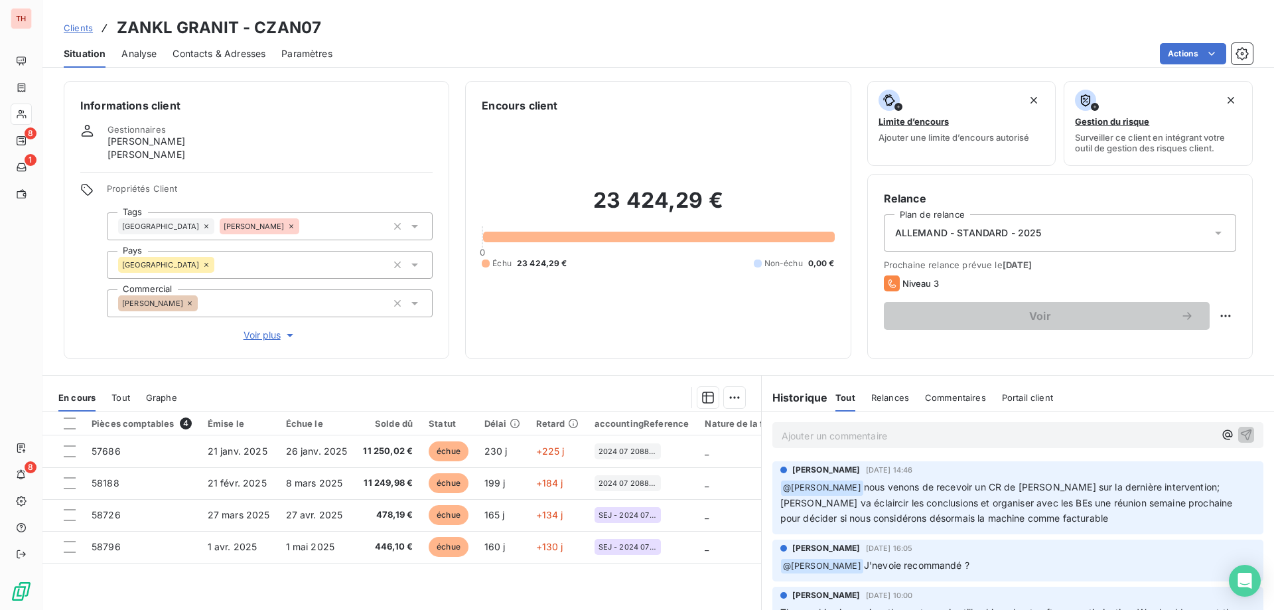
click at [86, 27] on span "Clients" at bounding box center [78, 28] width 29 height 11
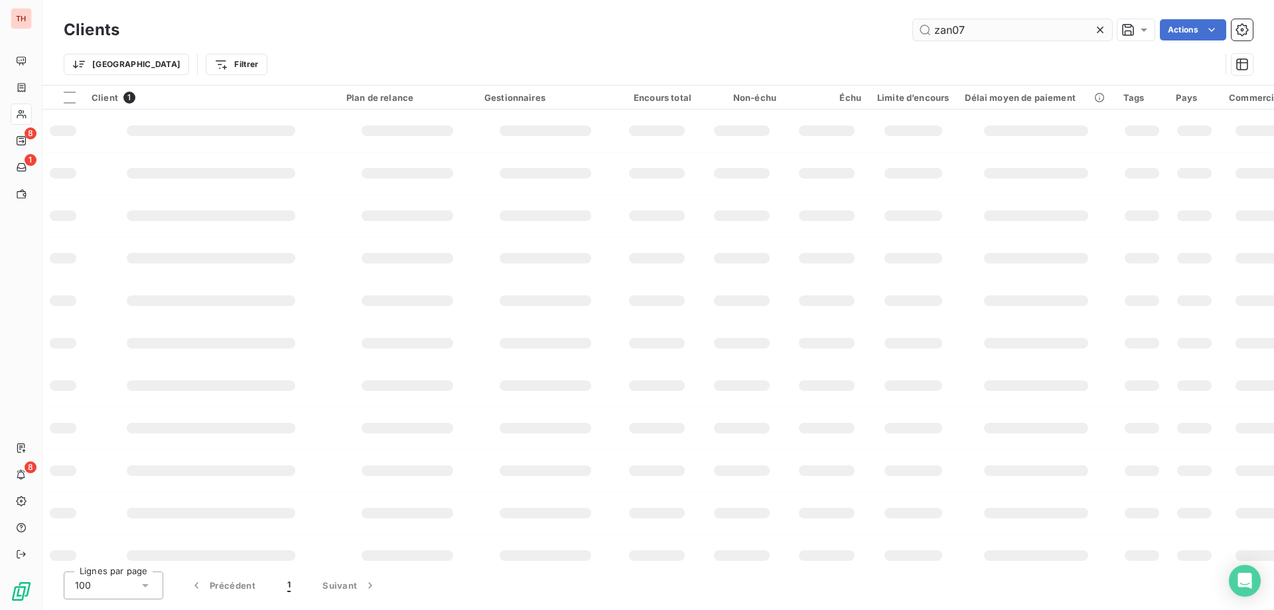
drag, startPoint x: 965, startPoint y: 36, endPoint x: 918, endPoint y: 29, distance: 47.7
click at [918, 29] on input "zan07" at bounding box center [1012, 29] width 199 height 21
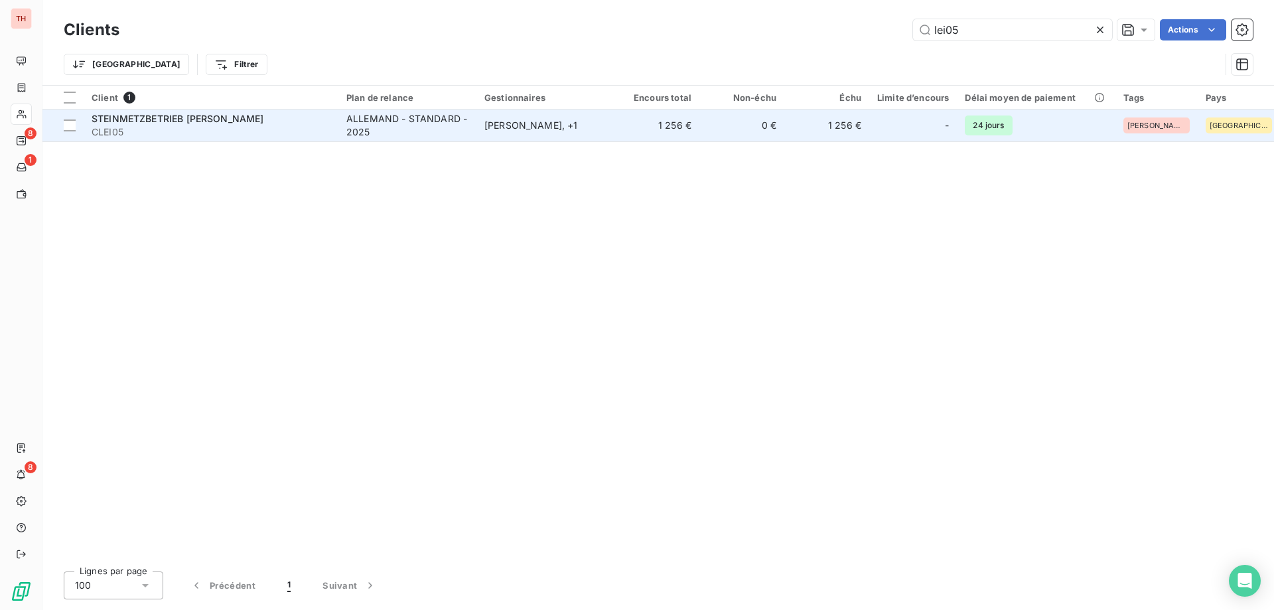
type input "lei05"
click at [542, 119] on div "[PERSON_NAME] , + 1" at bounding box center [545, 125] width 122 height 13
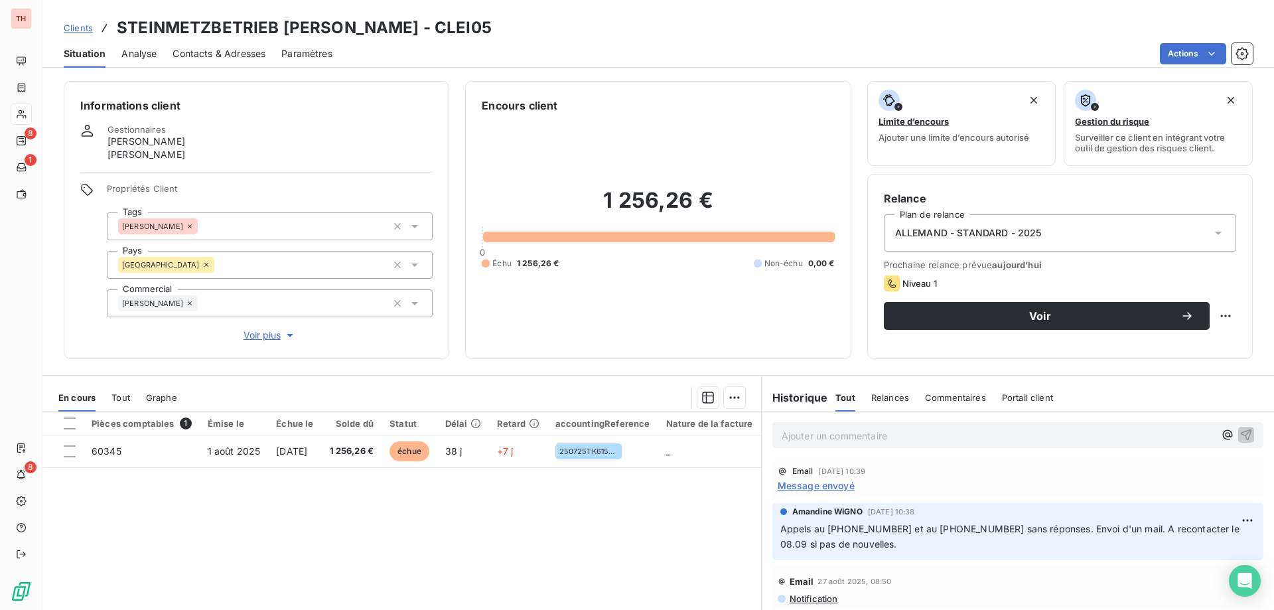
click at [807, 484] on span "Message envoyé" at bounding box center [815, 485] width 77 height 14
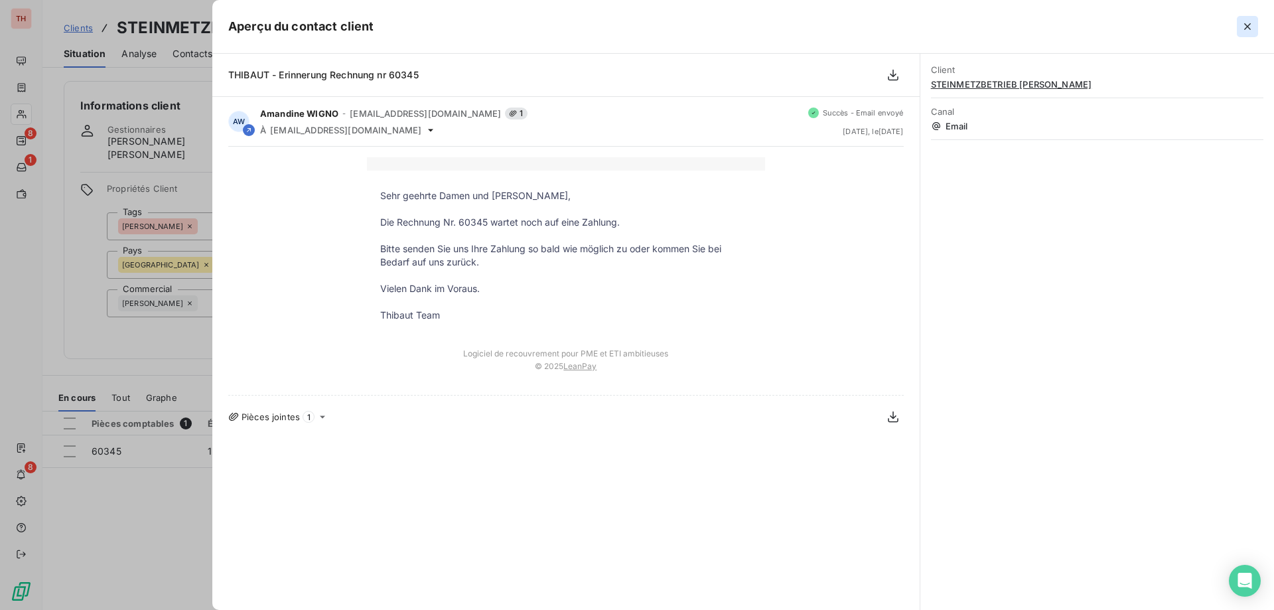
click at [1246, 20] on icon "button" at bounding box center [1246, 26] width 13 height 13
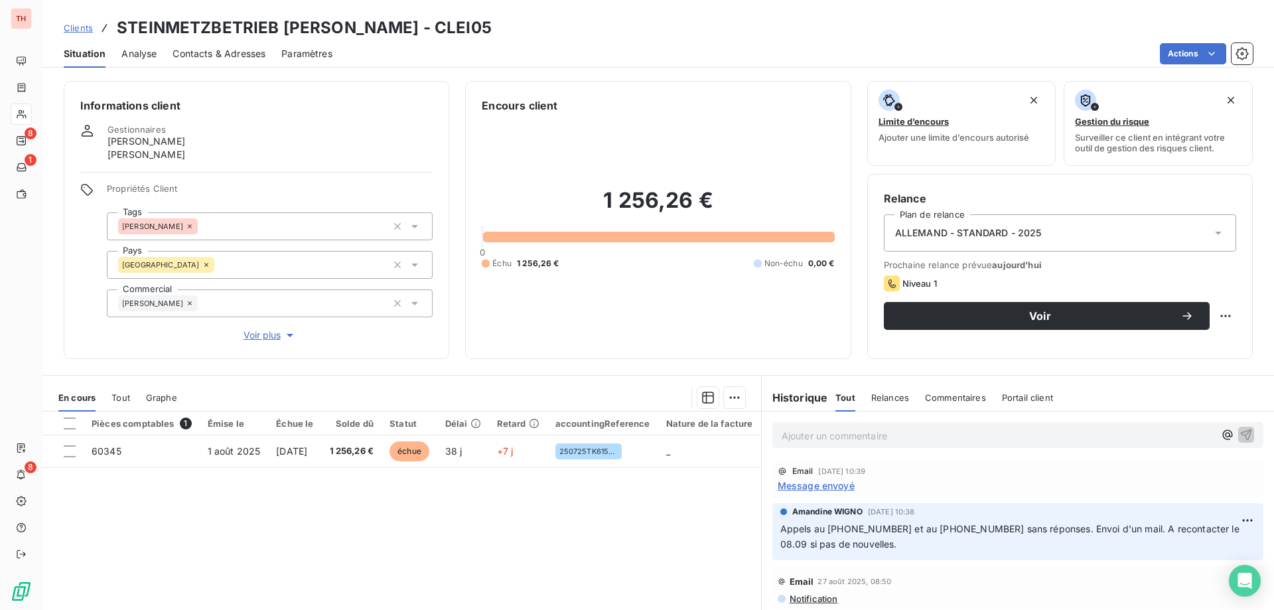
drag, startPoint x: 901, startPoint y: 547, endPoint x: 746, endPoint y: 530, distance: 155.4
click at [746, 530] on div "En cours Tout Graphe Pièces comptables 1 Émise le Échue le Solde dû Statut Déla…" at bounding box center [657, 541] width 1231 height 332
copy div "Pièces comptables 1 Émise le Échue le Solde dû Statut Délai Retard accountingRe…"
drag, startPoint x: 907, startPoint y: 435, endPoint x: 915, endPoint y: 435, distance: 8.0
click at [907, 435] on p "Ajouter un commentaire ﻿" at bounding box center [997, 435] width 432 height 17
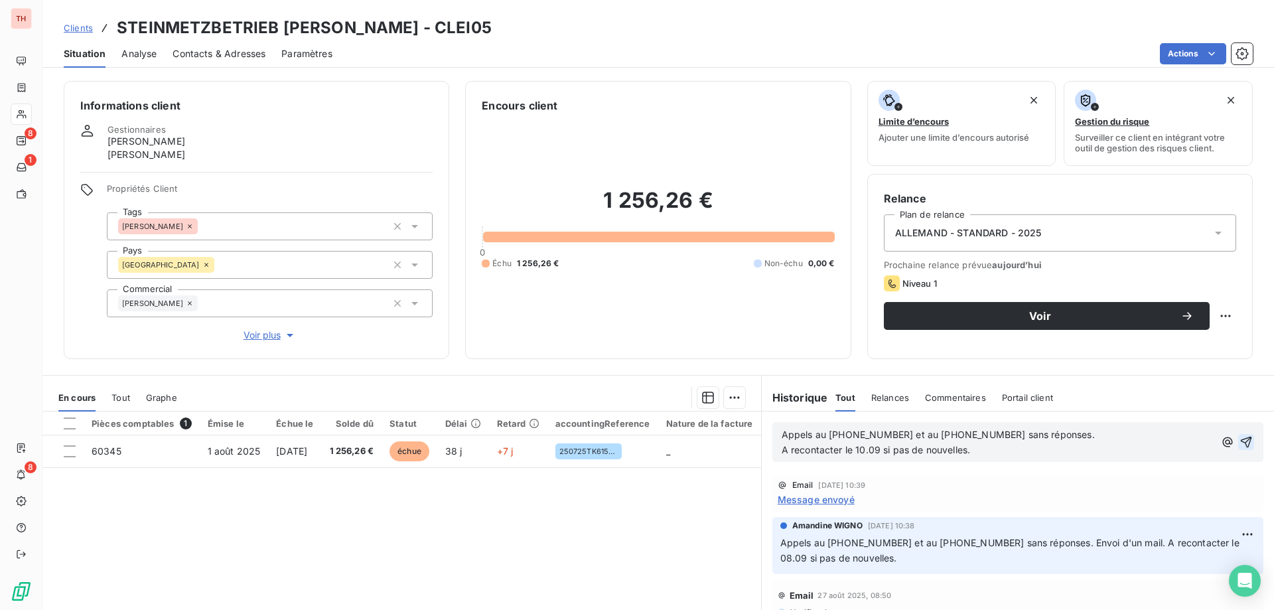
drag, startPoint x: 1223, startPoint y: 440, endPoint x: 1259, endPoint y: 441, distance: 35.8
click at [1239, 440] on icon "button" at bounding box center [1245, 441] width 13 height 13
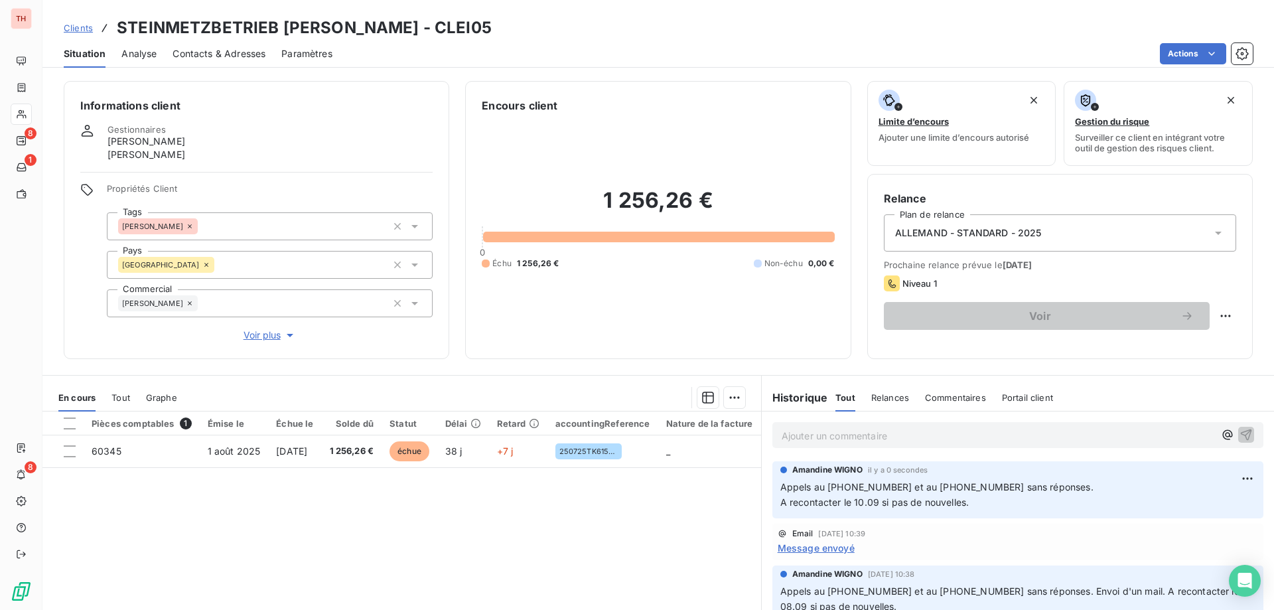
drag, startPoint x: 73, startPoint y: 27, endPoint x: 104, endPoint y: 26, distance: 31.2
click at [73, 27] on span "Clients" at bounding box center [78, 28] width 29 height 11
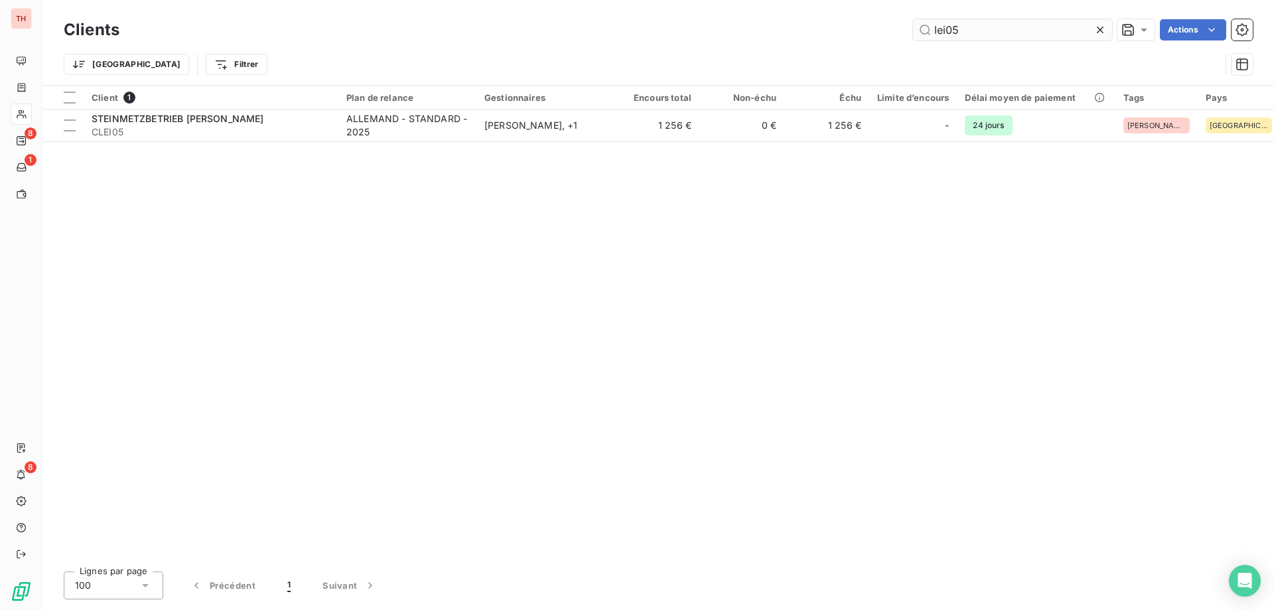
drag, startPoint x: 977, startPoint y: 34, endPoint x: 917, endPoint y: 33, distance: 60.4
click at [917, 33] on input "lei05" at bounding box center [1012, 29] width 199 height 21
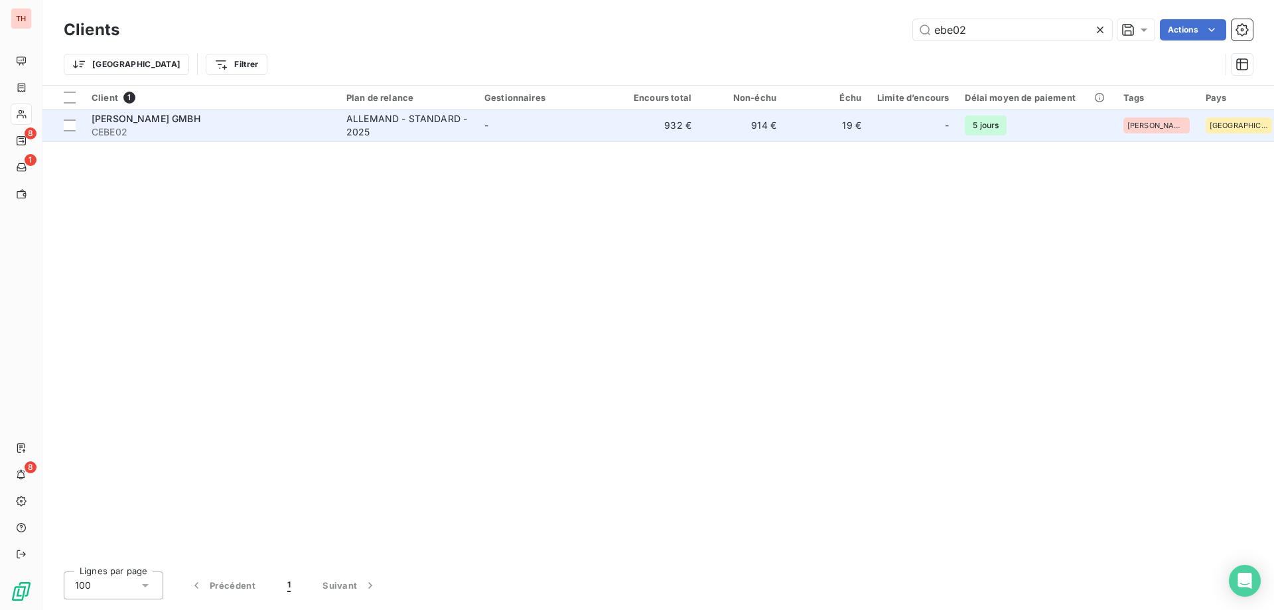
type input "ebe02"
click at [624, 115] on td "932 €" at bounding box center [656, 125] width 85 height 32
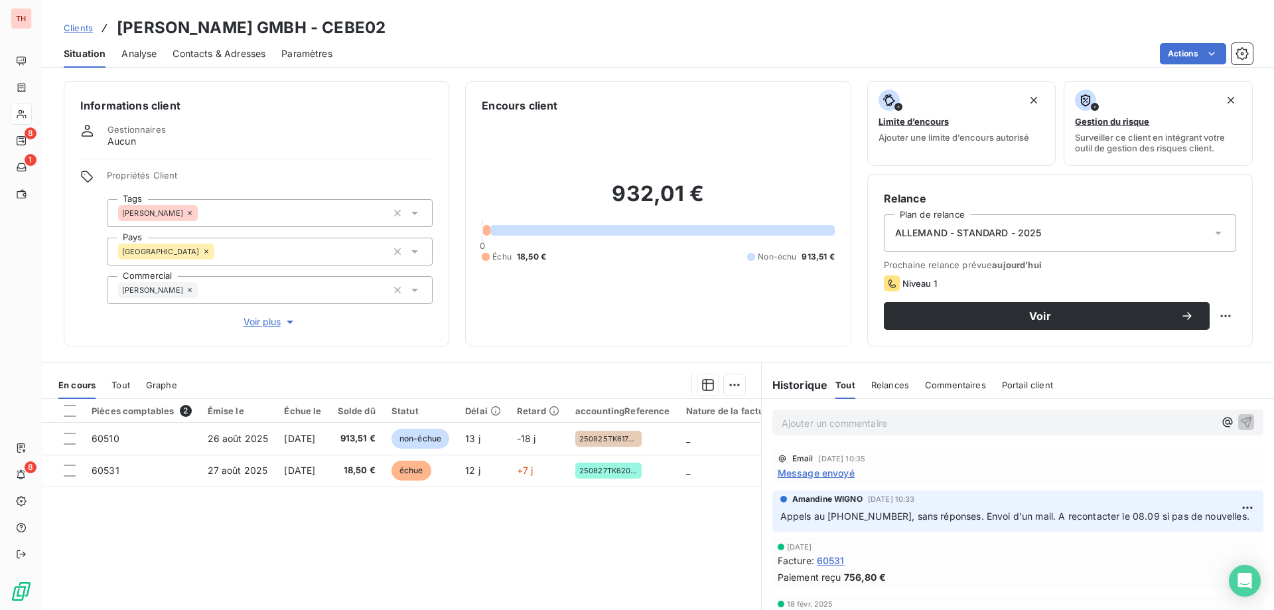
click at [816, 470] on span "Message envoyé" at bounding box center [815, 473] width 77 height 14
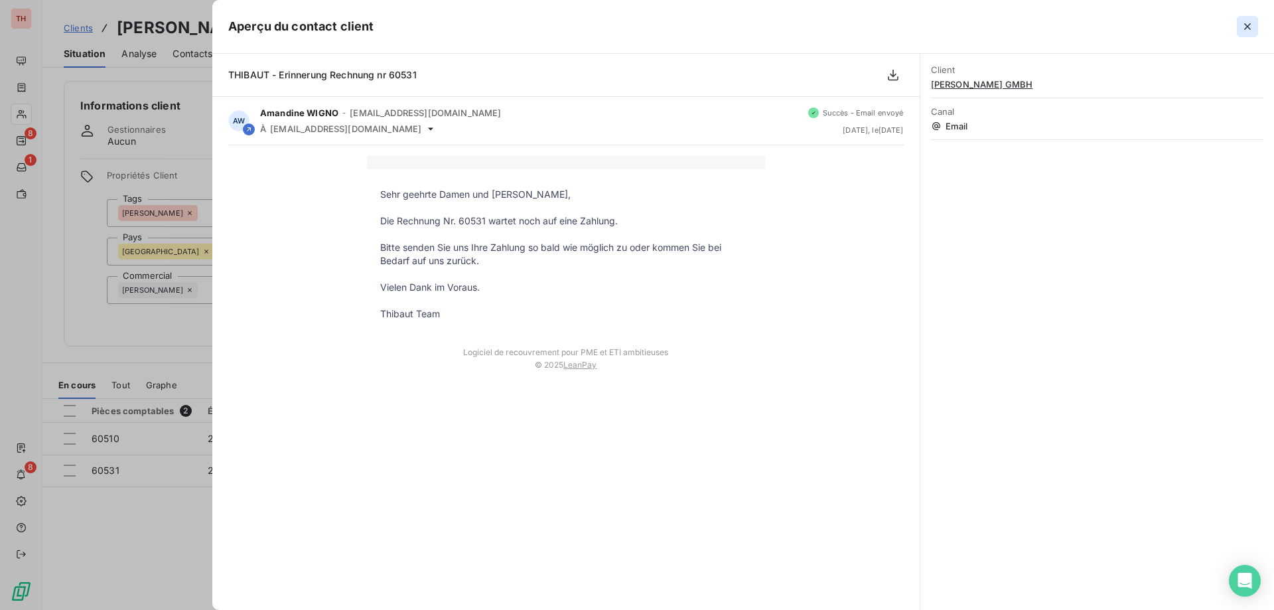
click at [1244, 26] on icon "button" at bounding box center [1246, 26] width 13 height 13
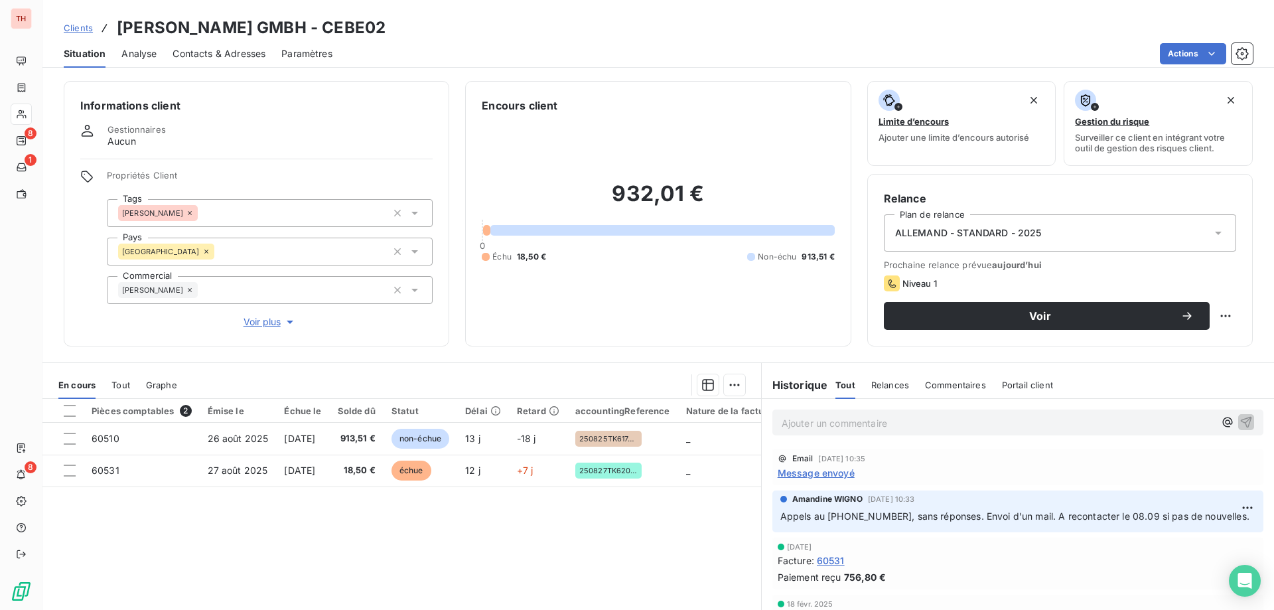
click at [950, 419] on p "Ajouter un commentaire ﻿" at bounding box center [997, 423] width 432 height 17
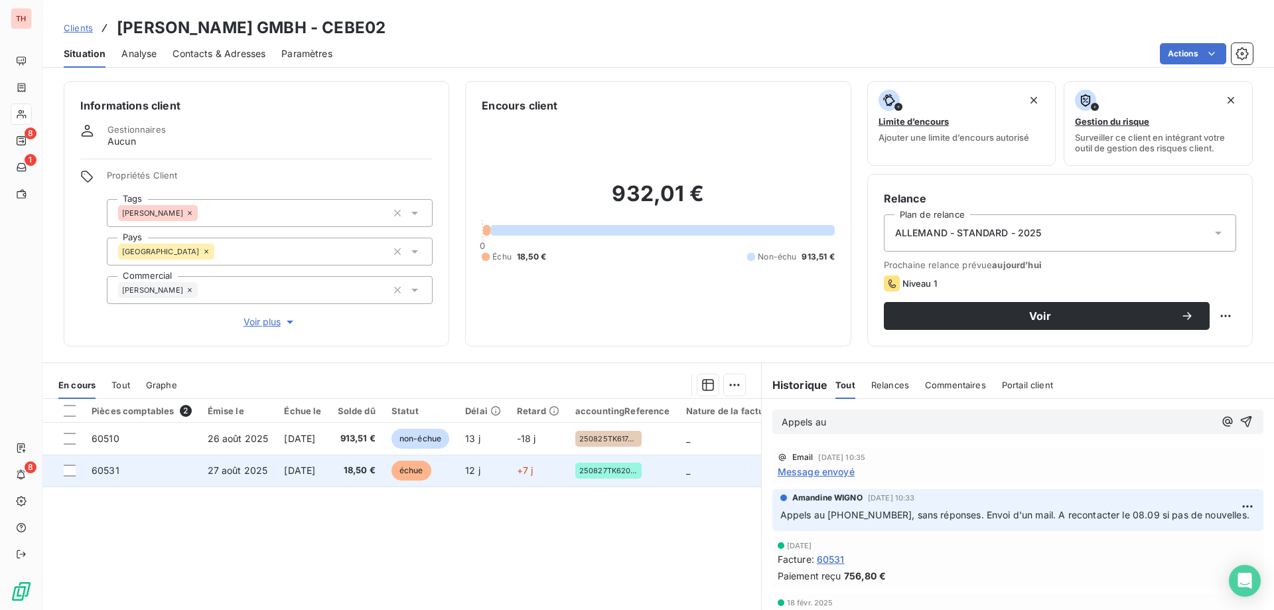
click at [431, 472] on span "échue" at bounding box center [411, 470] width 40 height 20
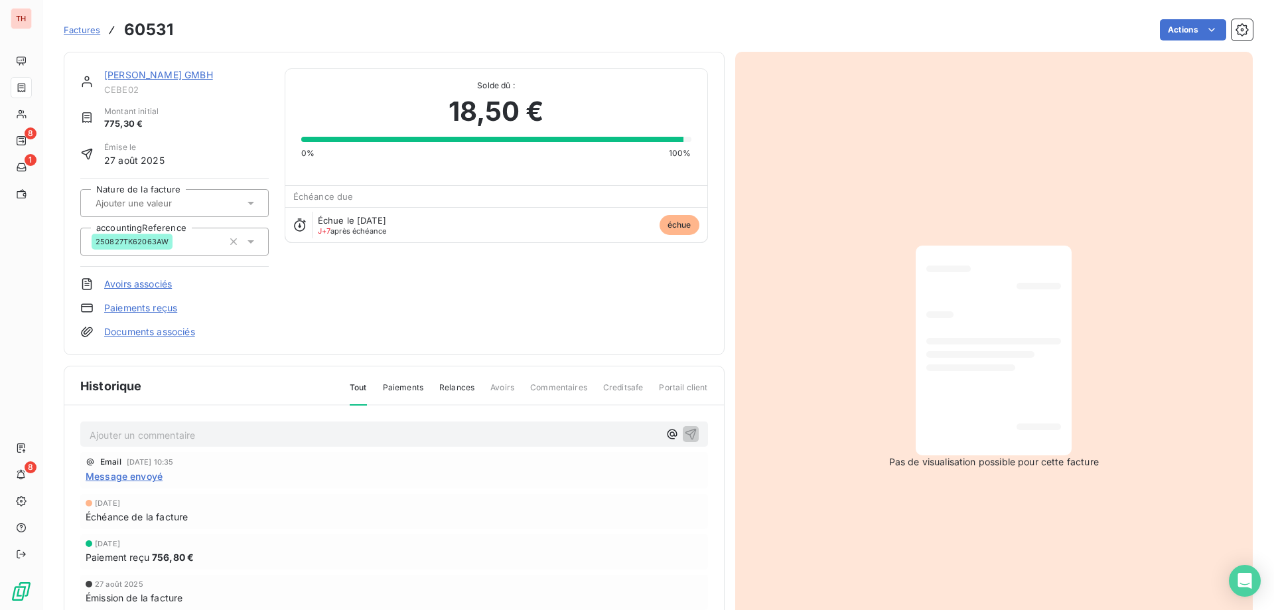
click at [1189, 31] on html "TH 8 1 8 Factures 60531 Actions STEIN EBERHARTINGER GMBH CEBE02 Montant initial…" at bounding box center [637, 305] width 1274 height 610
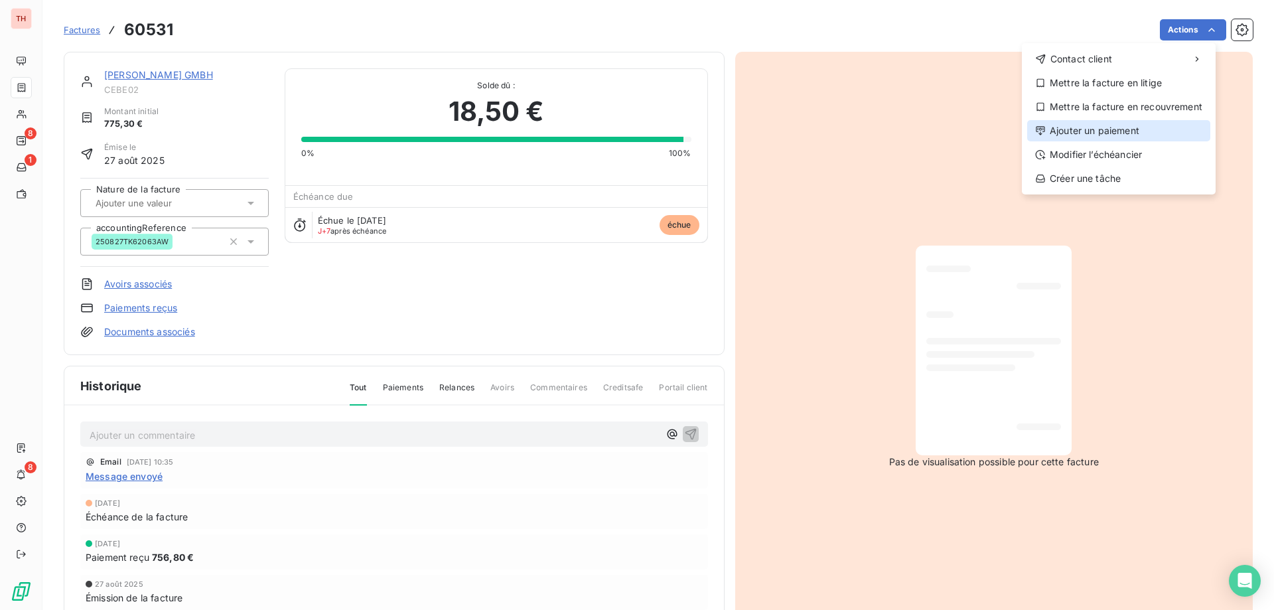
click at [1090, 126] on div "Ajouter un paiement" at bounding box center [1118, 130] width 183 height 21
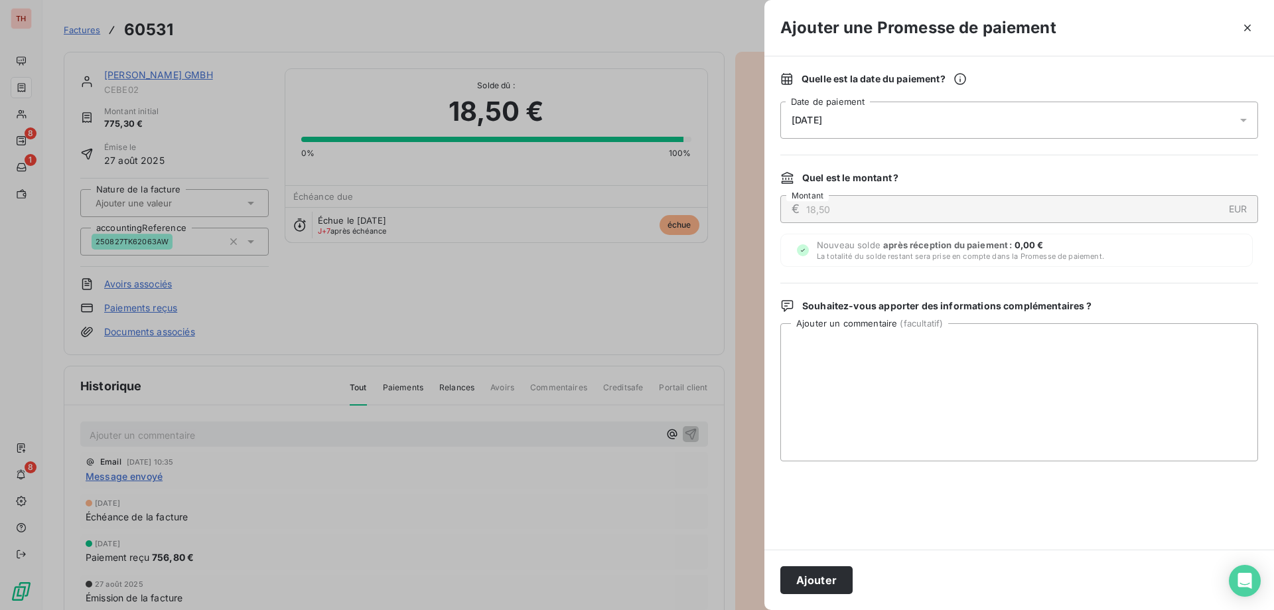
click at [889, 131] on div "[DATE]" at bounding box center [1019, 119] width 478 height 37
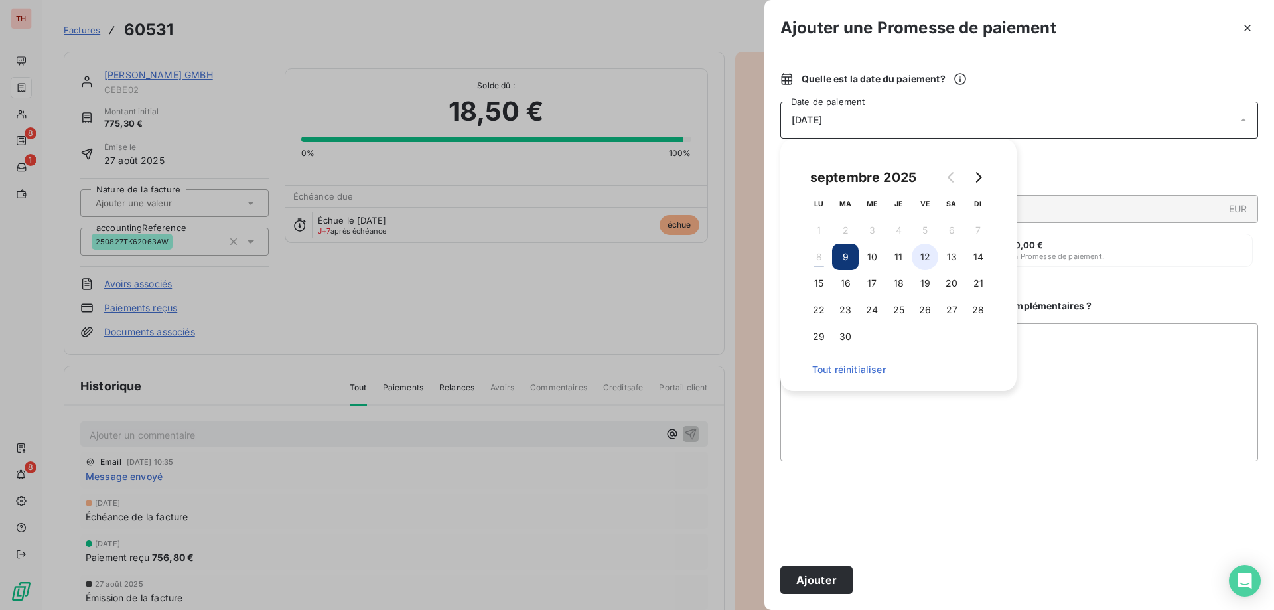
click at [925, 261] on button "12" at bounding box center [924, 256] width 27 height 27
click at [1085, 359] on textarea "Ajouter un commentaire ( facultatif )" at bounding box center [1019, 392] width 478 height 138
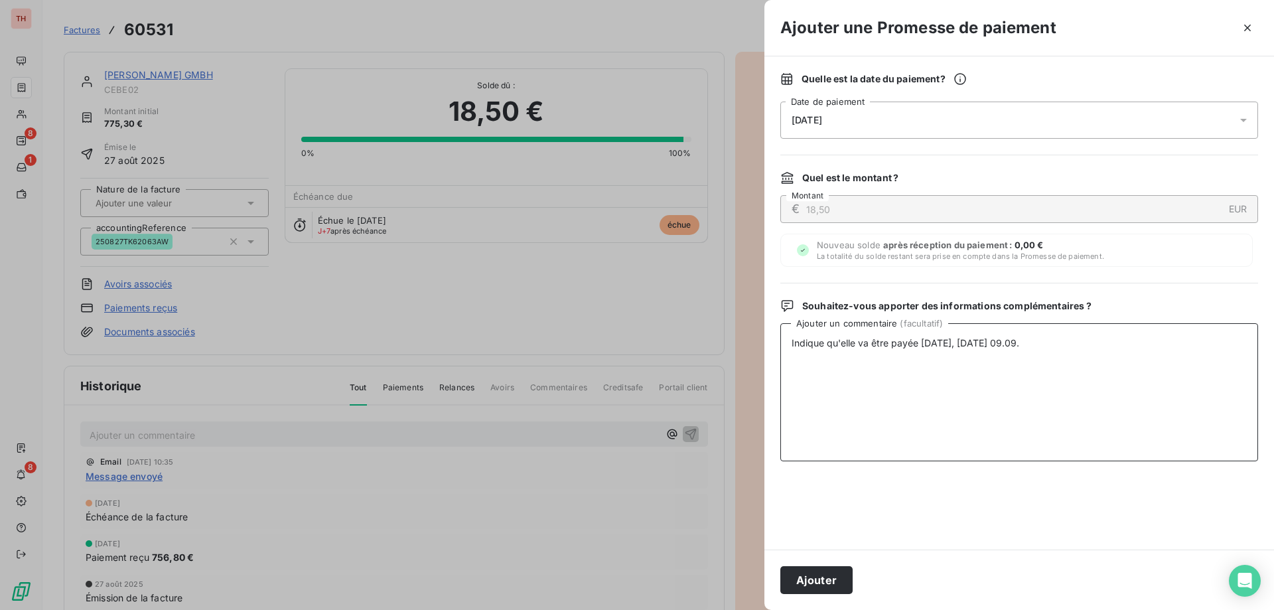
drag, startPoint x: 791, startPoint y: 344, endPoint x: 795, endPoint y: 352, distance: 8.6
click at [791, 344] on textarea "Indique qu'elle va être payée demain, mardi 09.09." at bounding box center [1019, 392] width 478 height 138
type textarea "La cliente indique qu'elle va être payée demain, mardi 09.09."
click at [833, 575] on button "Ajouter" at bounding box center [816, 580] width 72 height 28
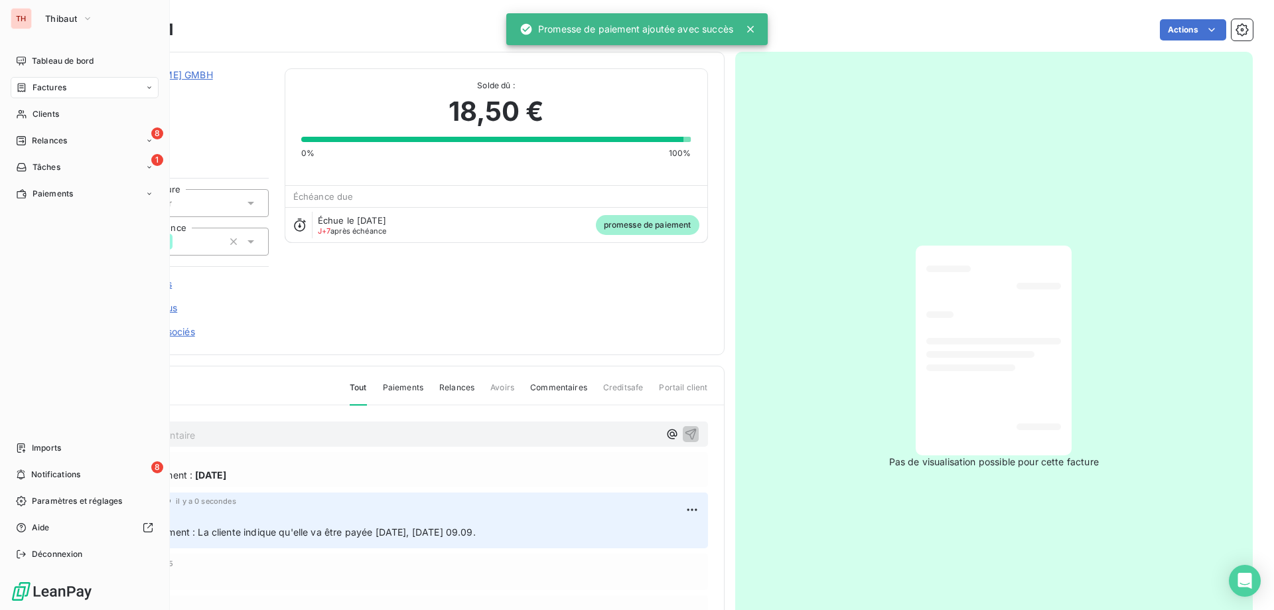
drag, startPoint x: 29, startPoint y: 113, endPoint x: 182, endPoint y: 92, distance: 155.3
click at [29, 113] on div "Clients" at bounding box center [85, 113] width 148 height 21
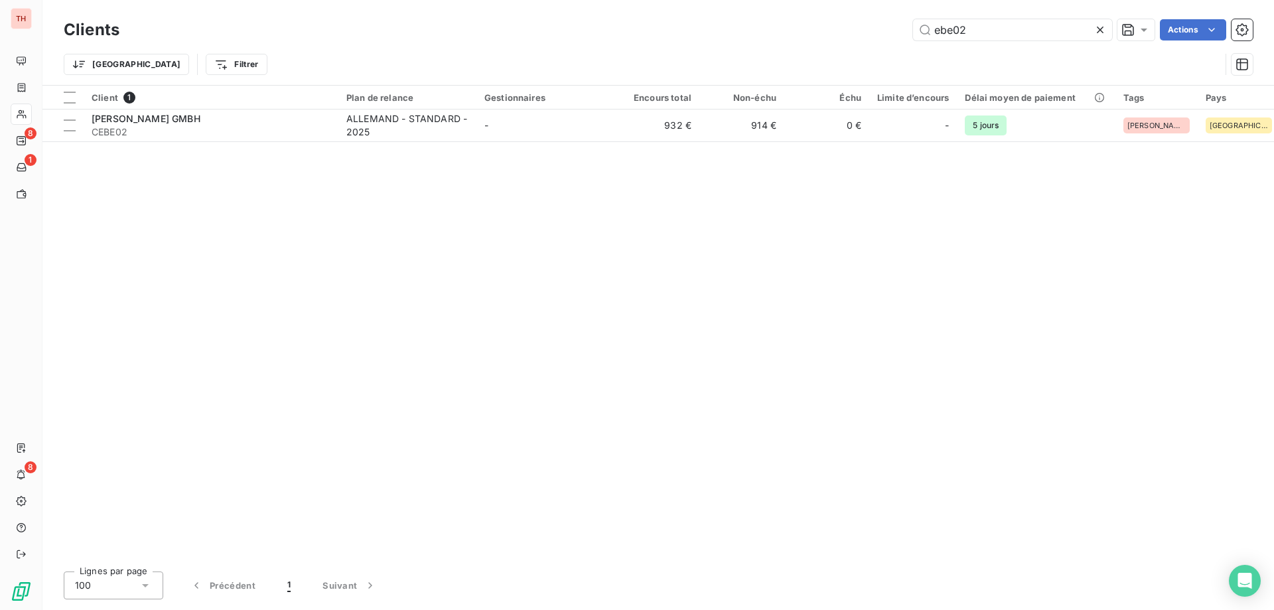
drag, startPoint x: 958, startPoint y: 29, endPoint x: 909, endPoint y: 36, distance: 49.7
click at [910, 36] on div "ebe02 Actions" at bounding box center [693, 29] width 1117 height 21
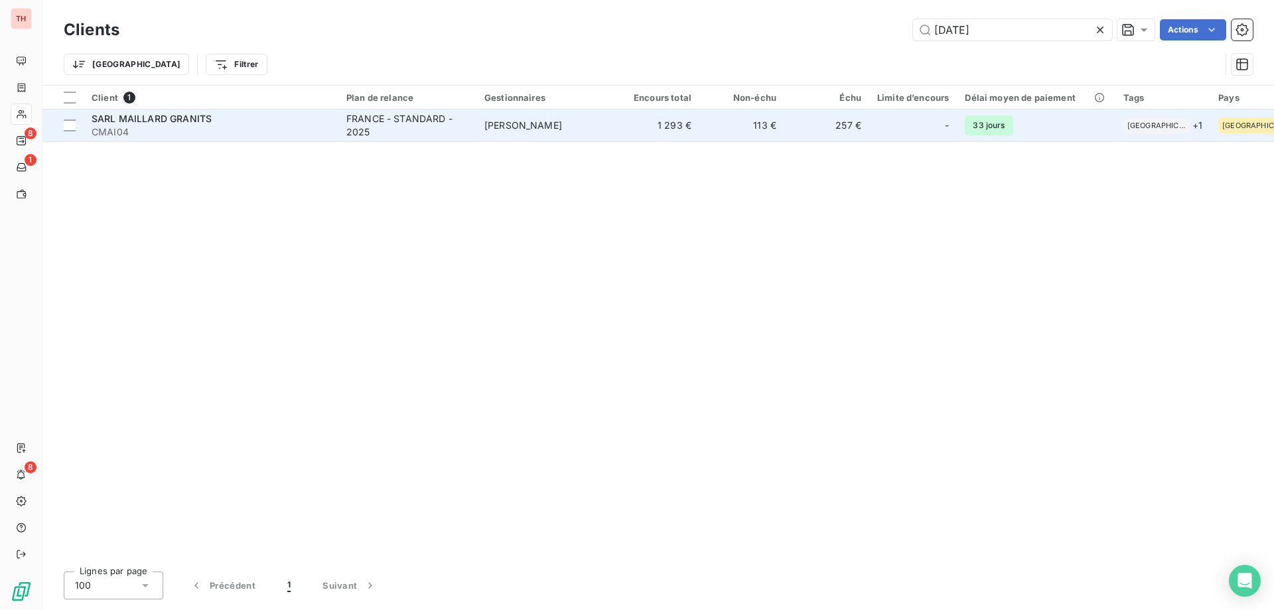
type input "mai04"
click at [579, 135] on td "[PERSON_NAME]" at bounding box center [545, 125] width 138 height 32
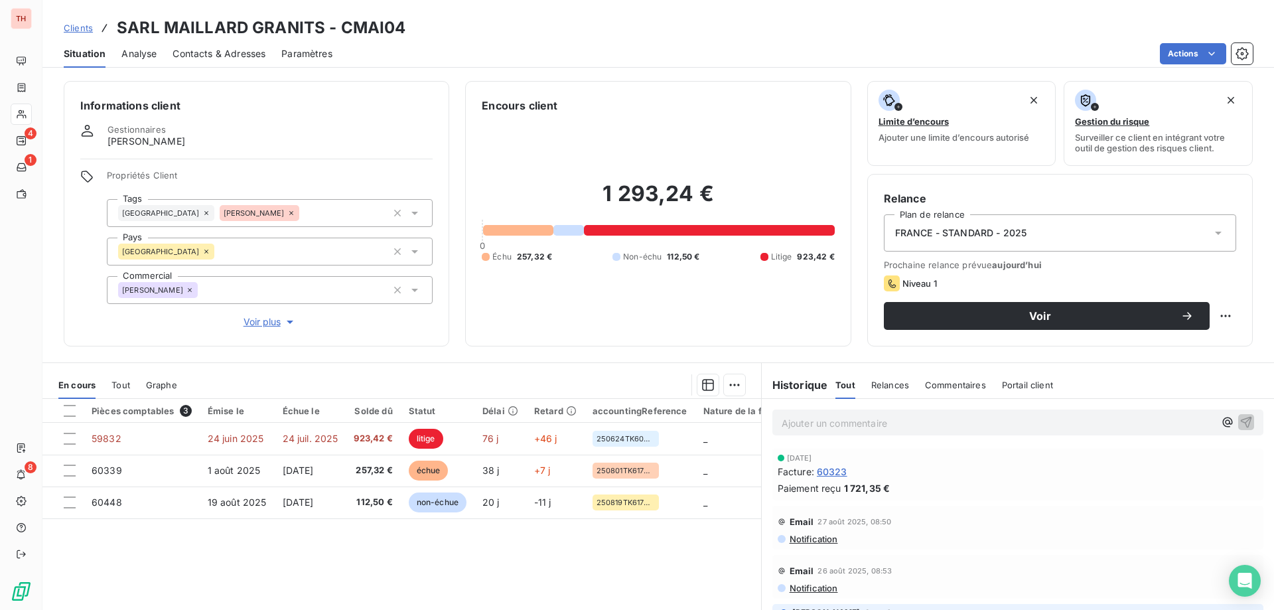
drag, startPoint x: 88, startPoint y: 28, endPoint x: 557, endPoint y: 33, distance: 469.0
click at [89, 28] on span "Clients" at bounding box center [78, 28] width 29 height 11
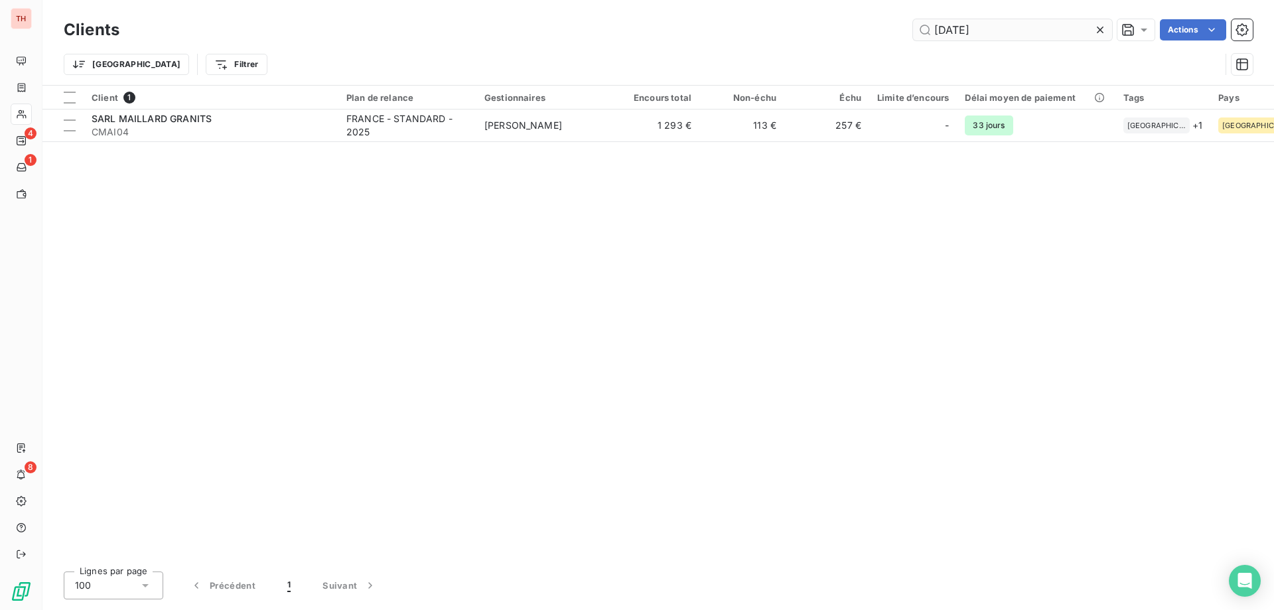
drag, startPoint x: 960, startPoint y: 33, endPoint x: 922, endPoint y: 33, distance: 37.8
click at [922, 33] on input "mai04" at bounding box center [1012, 29] width 199 height 21
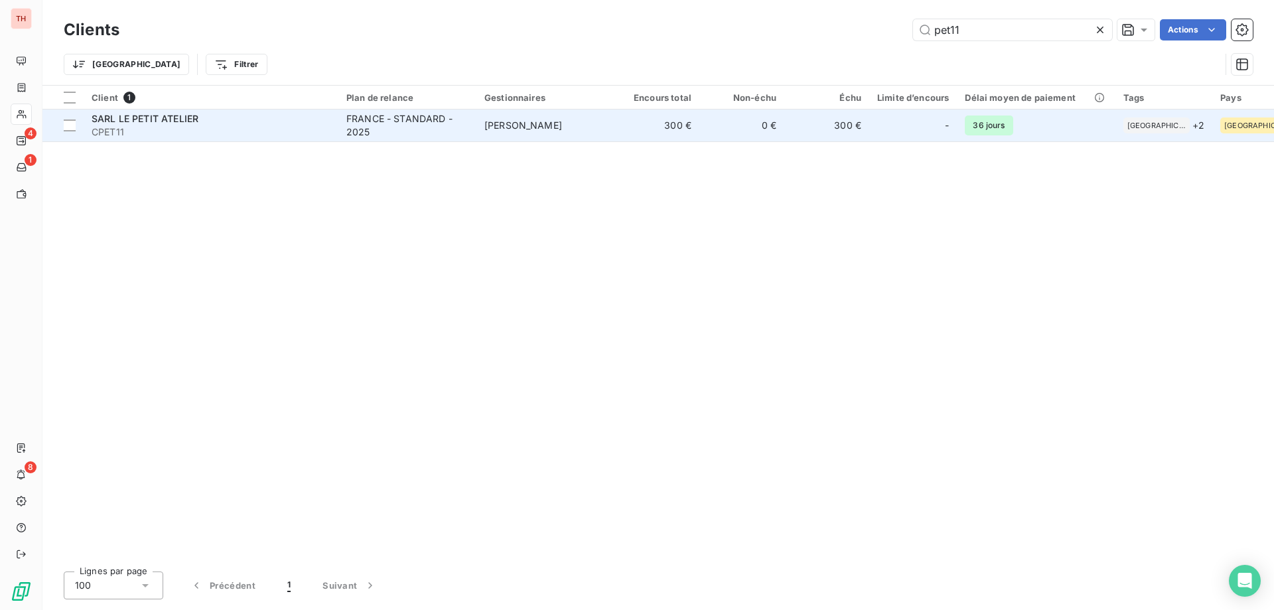
type input "pet11"
click at [555, 125] on td "[PERSON_NAME]" at bounding box center [545, 125] width 138 height 32
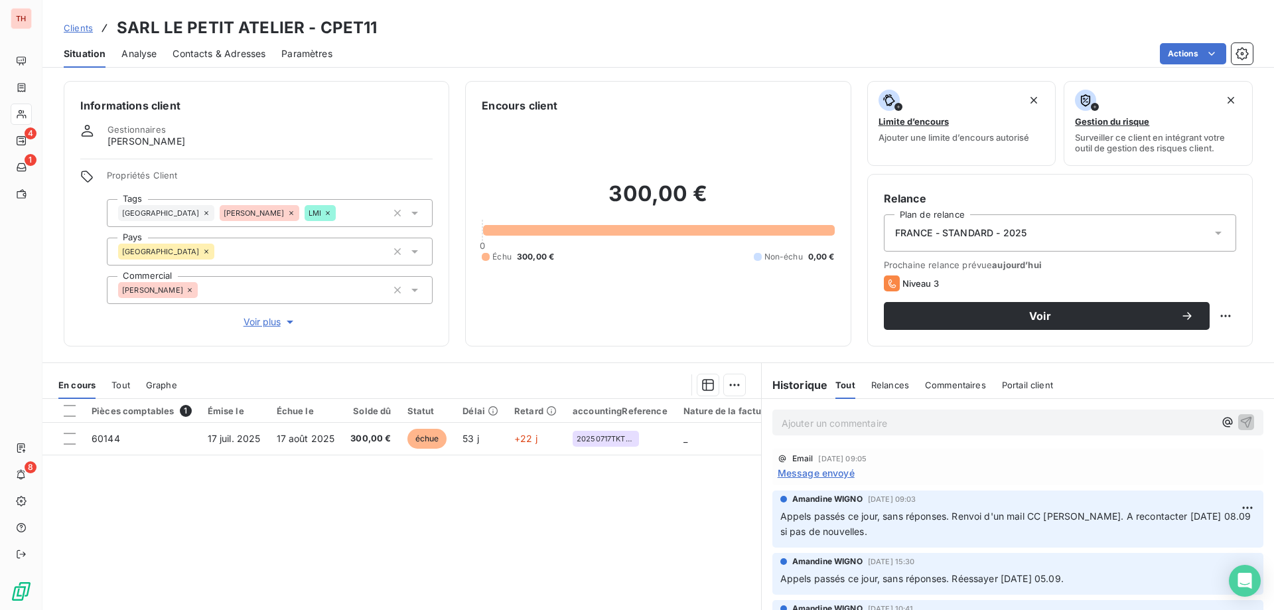
click at [819, 472] on span "Message envoyé" at bounding box center [815, 473] width 77 height 14
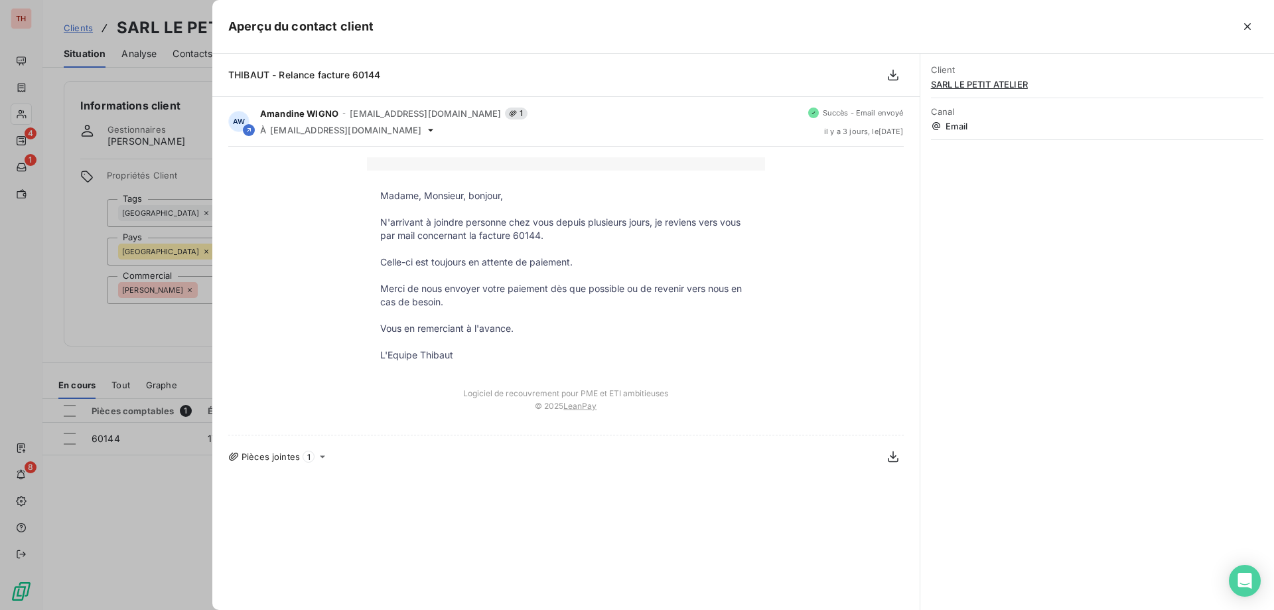
click at [1234, 29] on div at bounding box center [816, 26] width 884 height 21
click at [1248, 27] on icon "button" at bounding box center [1247, 26] width 7 height 7
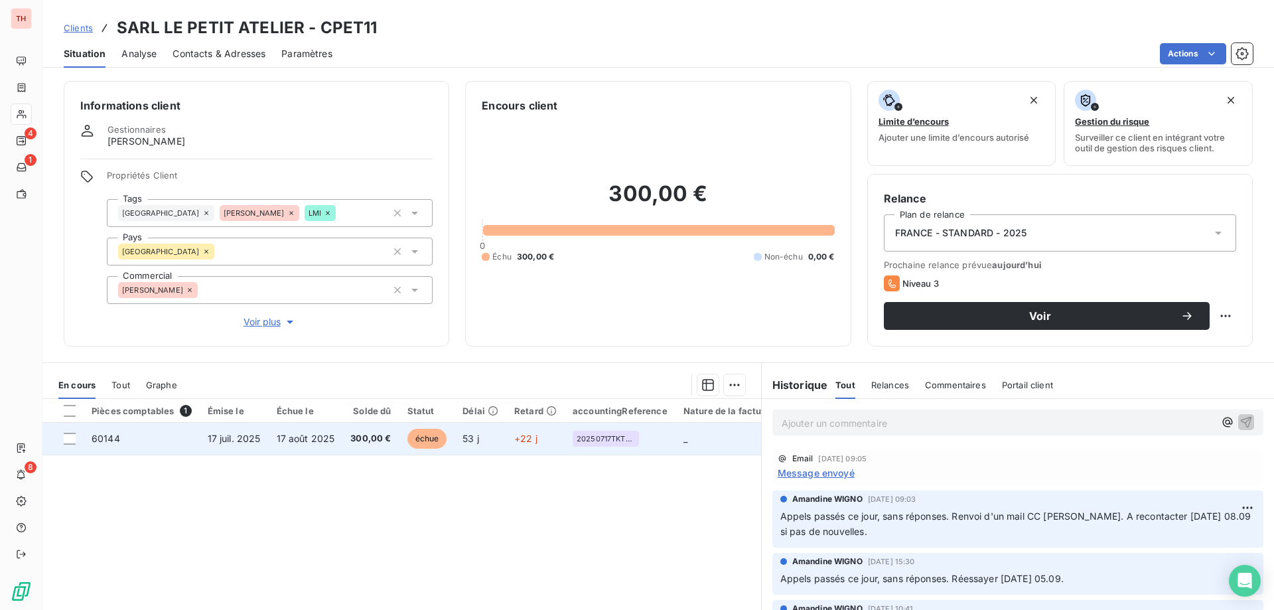
click at [449, 439] on td "échue" at bounding box center [427, 439] width 56 height 32
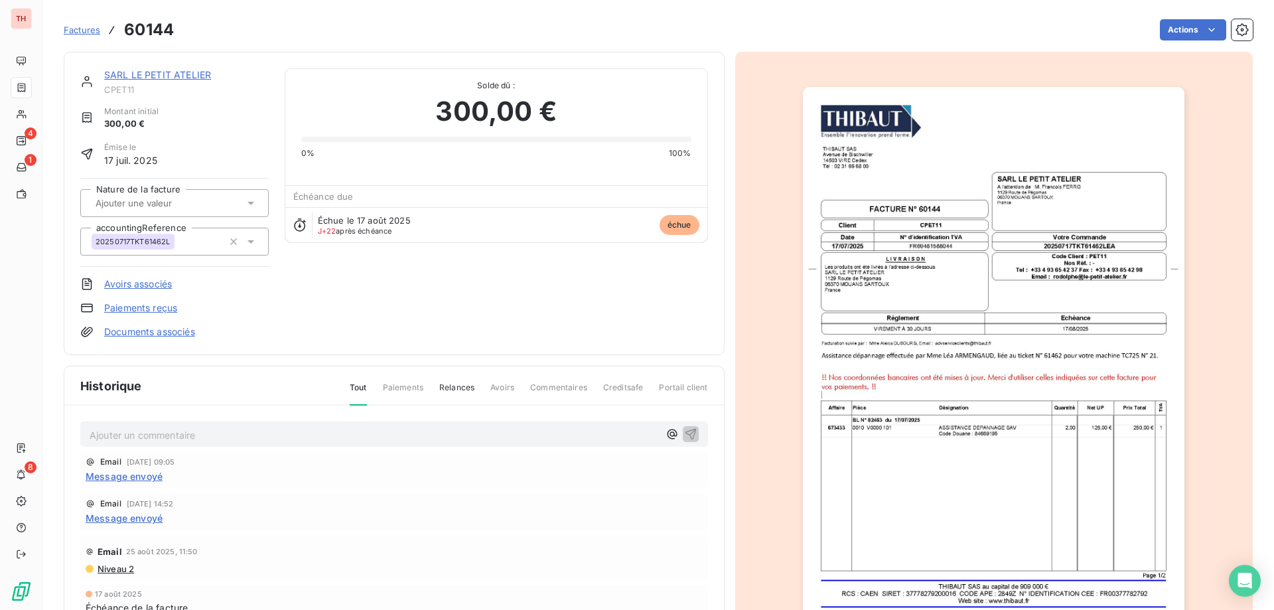
click at [1193, 33] on html "TH 4 1 8 Factures 60144 Actions SARL LE PETIT ATELIER CPET11 Montant initial 30…" at bounding box center [637, 305] width 1274 height 610
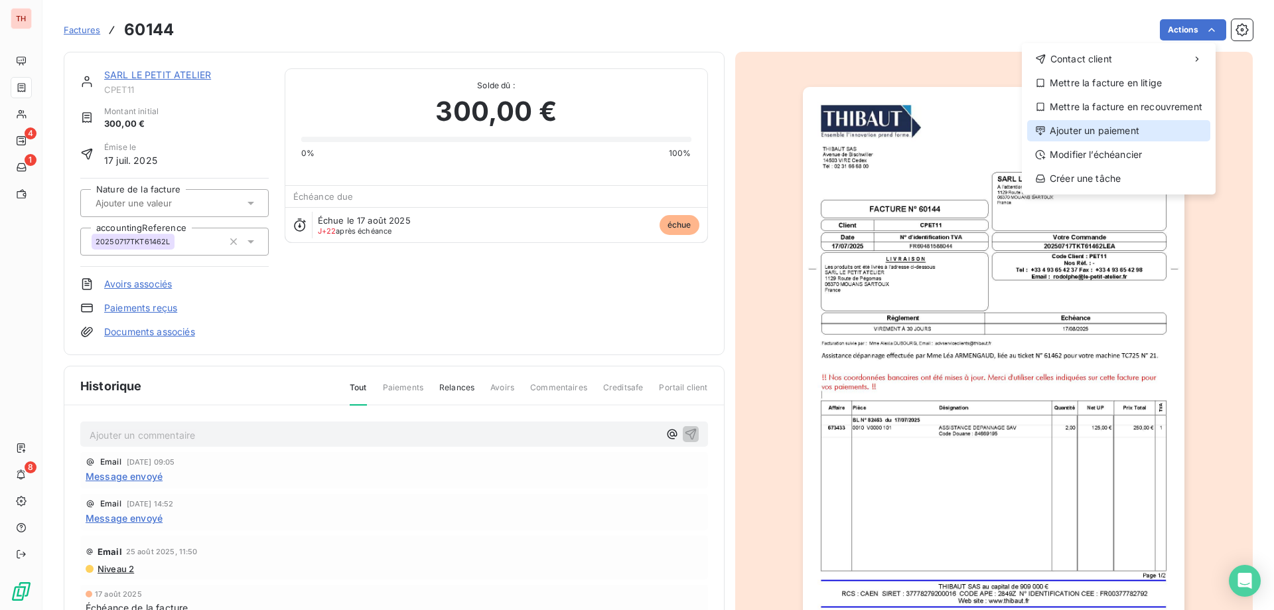
click at [1100, 131] on div "Ajouter un paiement" at bounding box center [1118, 130] width 183 height 21
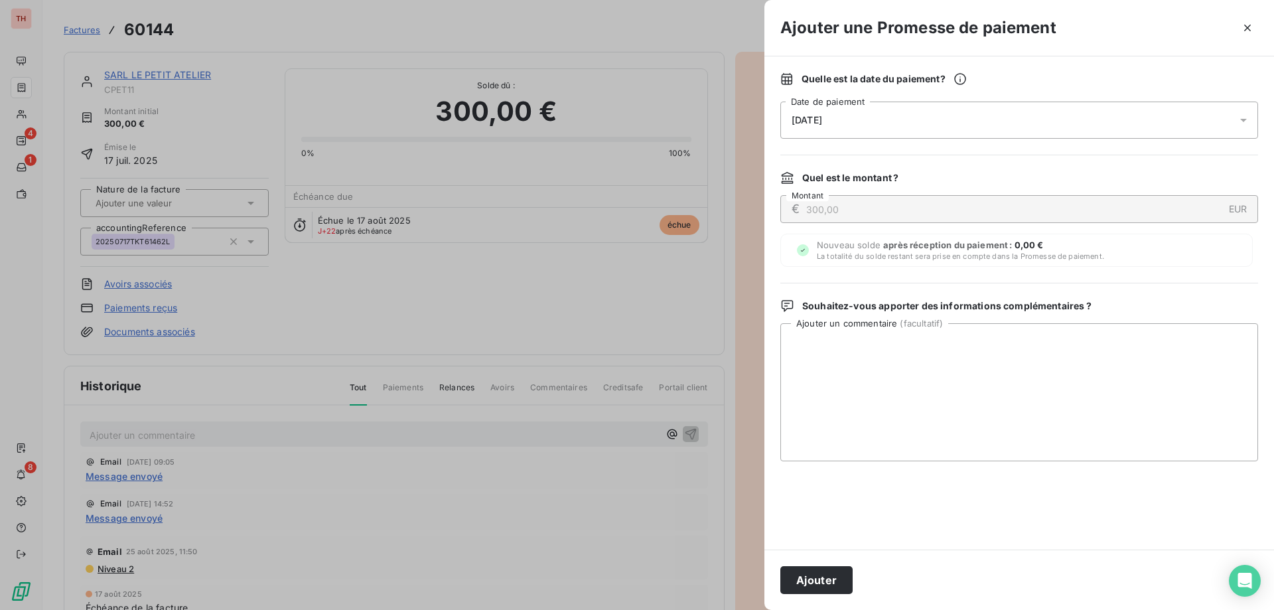
click at [960, 121] on div "[DATE]" at bounding box center [1019, 119] width 478 height 37
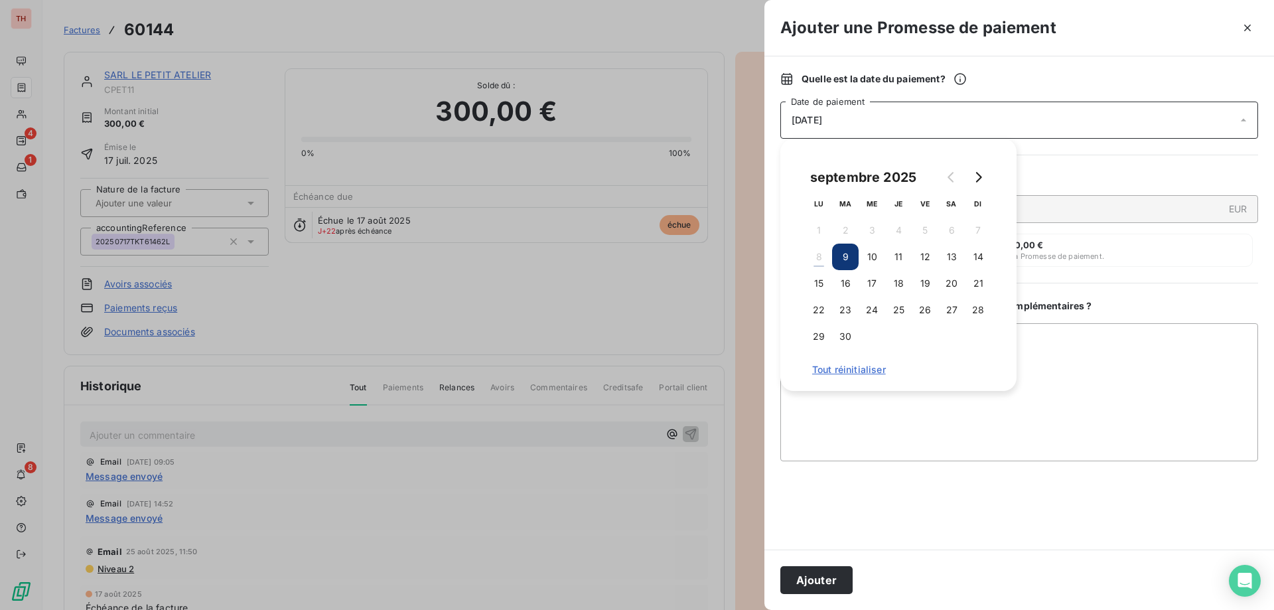
drag, startPoint x: 927, startPoint y: 254, endPoint x: 927, endPoint y: 328, distance: 73.6
click at [927, 254] on button "12" at bounding box center [924, 256] width 27 height 27
click at [1046, 344] on textarea "Ajouter un commentaire ( facultatif )" at bounding box center [1019, 392] width 478 height 138
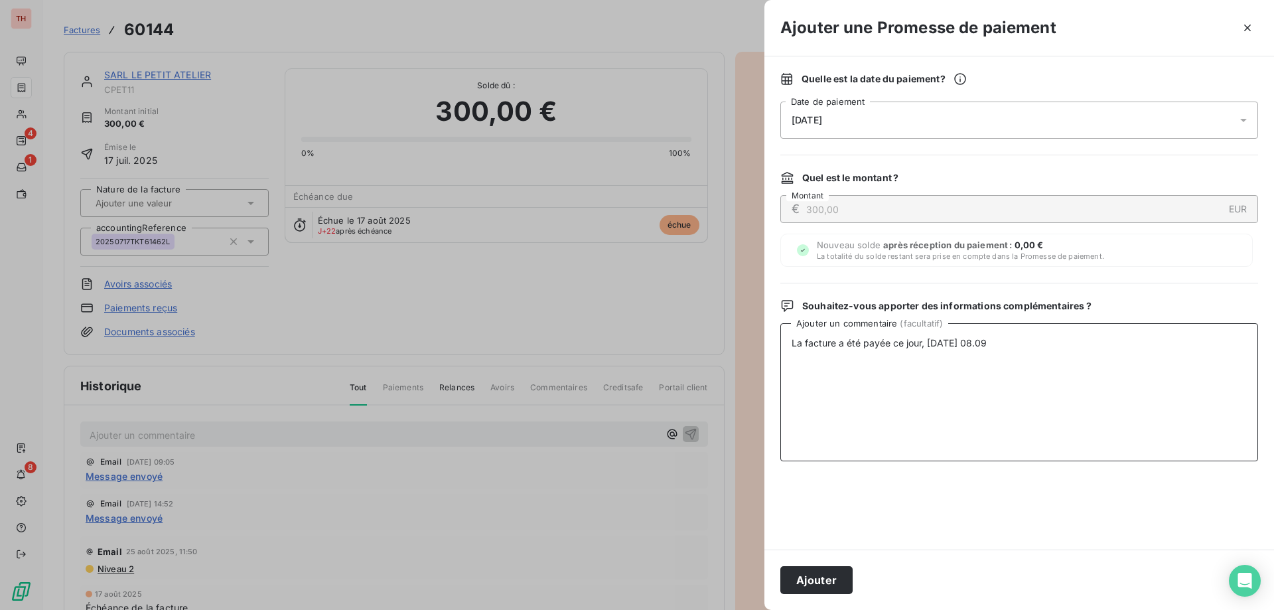
type textarea "La facture a été payée ce jour, lundi 08.09."
click at [832, 575] on button "Ajouter" at bounding box center [816, 580] width 72 height 28
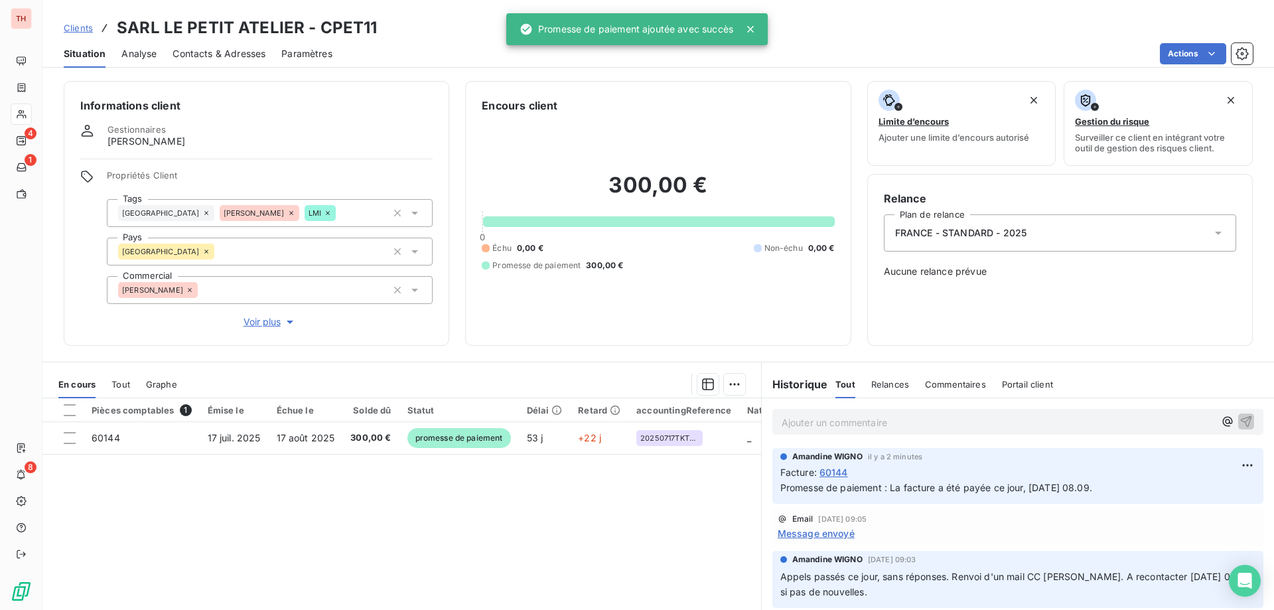
drag, startPoint x: 86, startPoint y: 32, endPoint x: 767, endPoint y: 36, distance: 681.2
click at [86, 32] on span "Clients" at bounding box center [78, 28] width 29 height 11
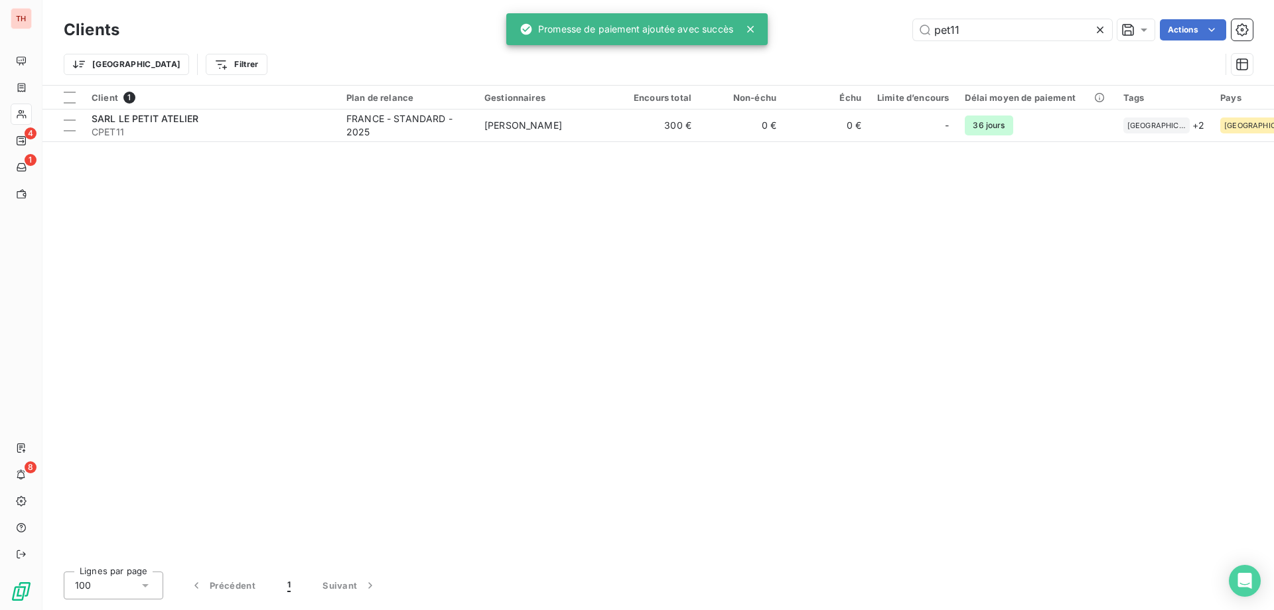
drag, startPoint x: 942, startPoint y: 29, endPoint x: 891, endPoint y: 29, distance: 50.4
click at [891, 29] on div "pet11 Actions" at bounding box center [693, 29] width 1117 height 21
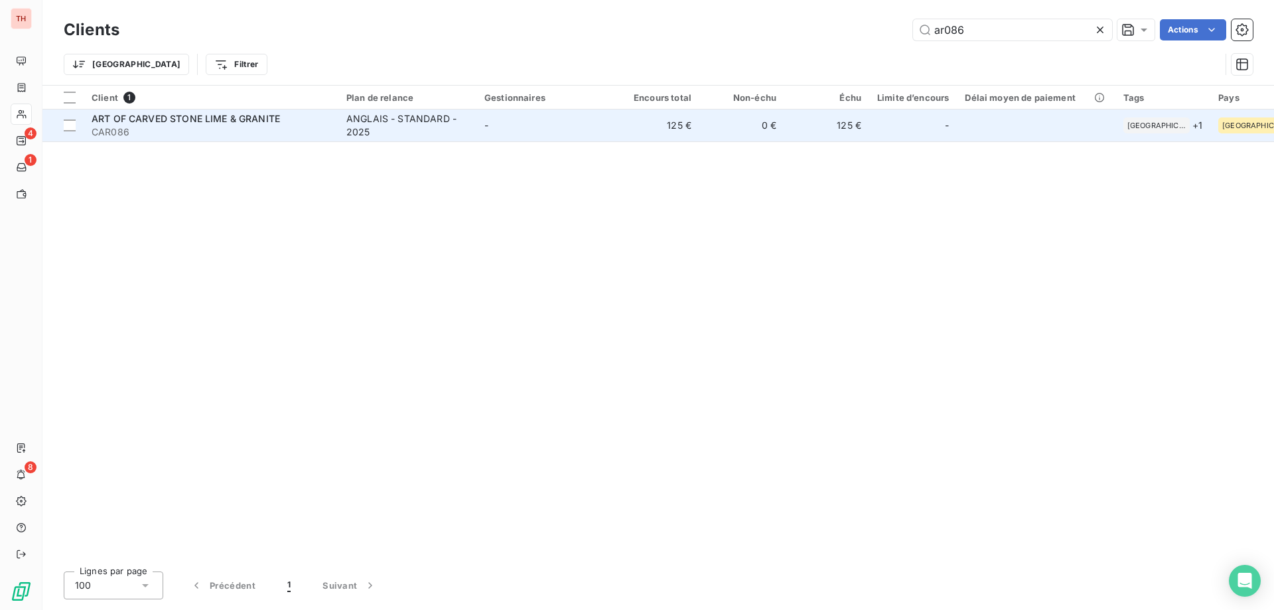
type input "ar086"
click at [511, 122] on td "-" at bounding box center [545, 125] width 138 height 32
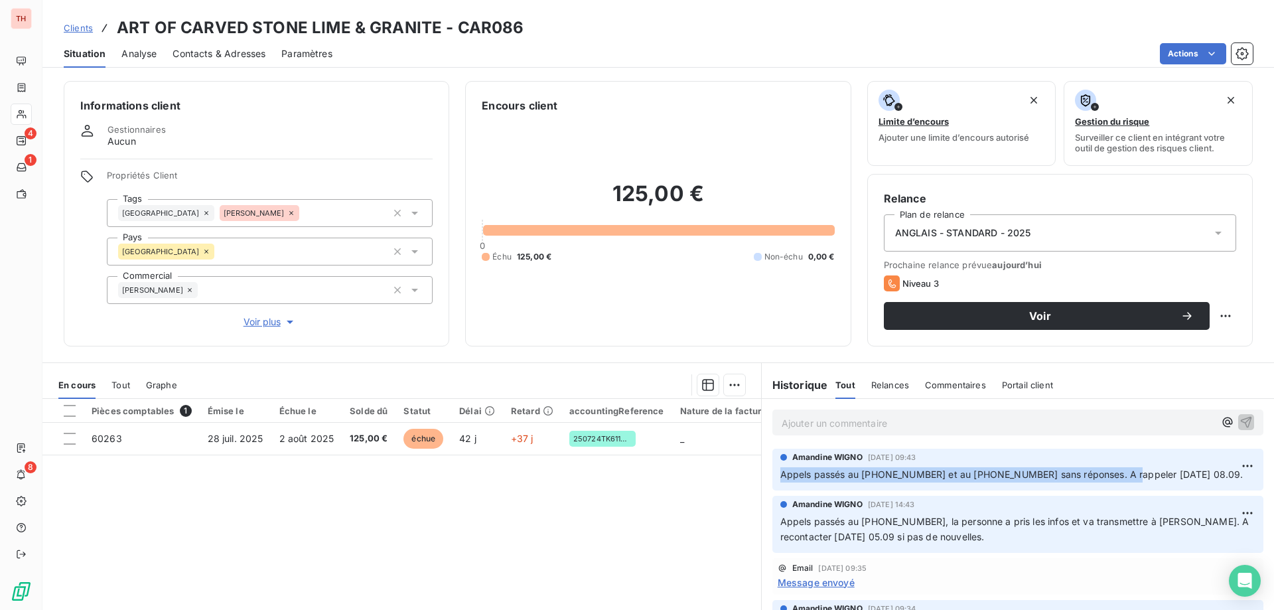
drag, startPoint x: 1116, startPoint y: 475, endPoint x: 757, endPoint y: 468, distance: 358.9
click at [761, 468] on div "Amandine WIGNO 5 sept. 2025, 09:43 Appels passés au +970 2 273 00 07 et au +972…" at bounding box center [1017, 469] width 512 height 47
copy span "Appels passés au +970 2 273 00 07 et au +972 50 548 4461 sans réponses."
click at [794, 415] on p "Ajouter un commentaire ﻿" at bounding box center [997, 423] width 432 height 17
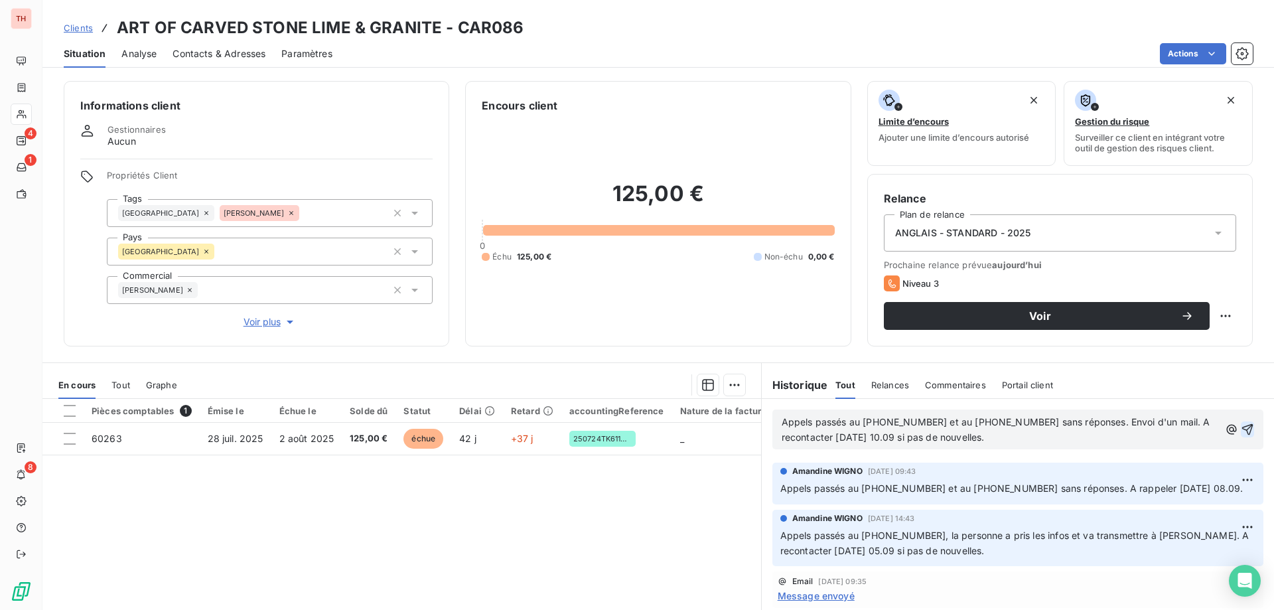
click at [1240, 428] on icon "button" at bounding box center [1246, 429] width 13 height 13
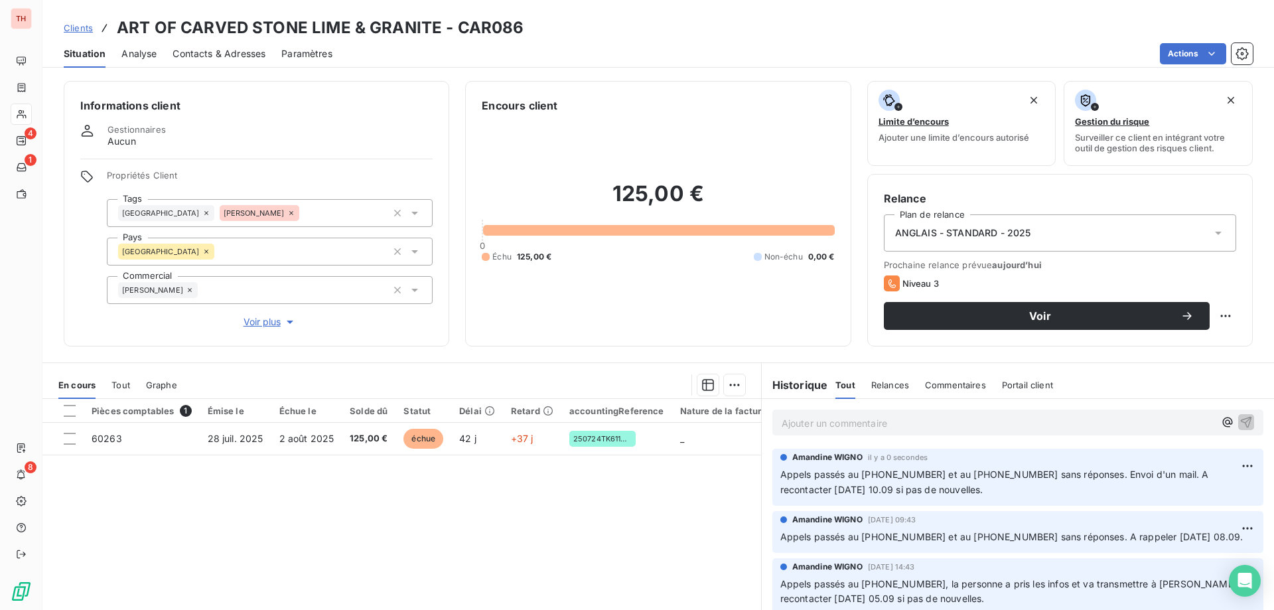
click at [1185, 48] on html "TH 4 1 8 Clients ART OF CARVED STONE LIME & GRANITE - CAR086 Situation Analyse …" at bounding box center [637, 305] width 1274 height 610
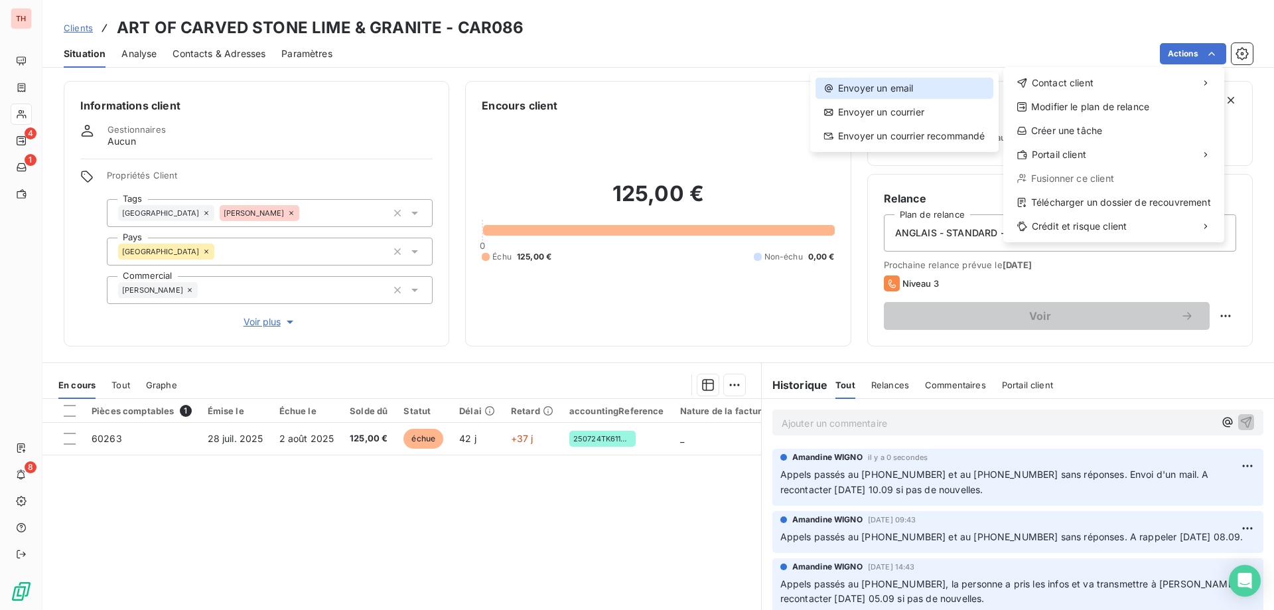
click at [925, 86] on div "Envoyer un email" at bounding box center [904, 88] width 178 height 21
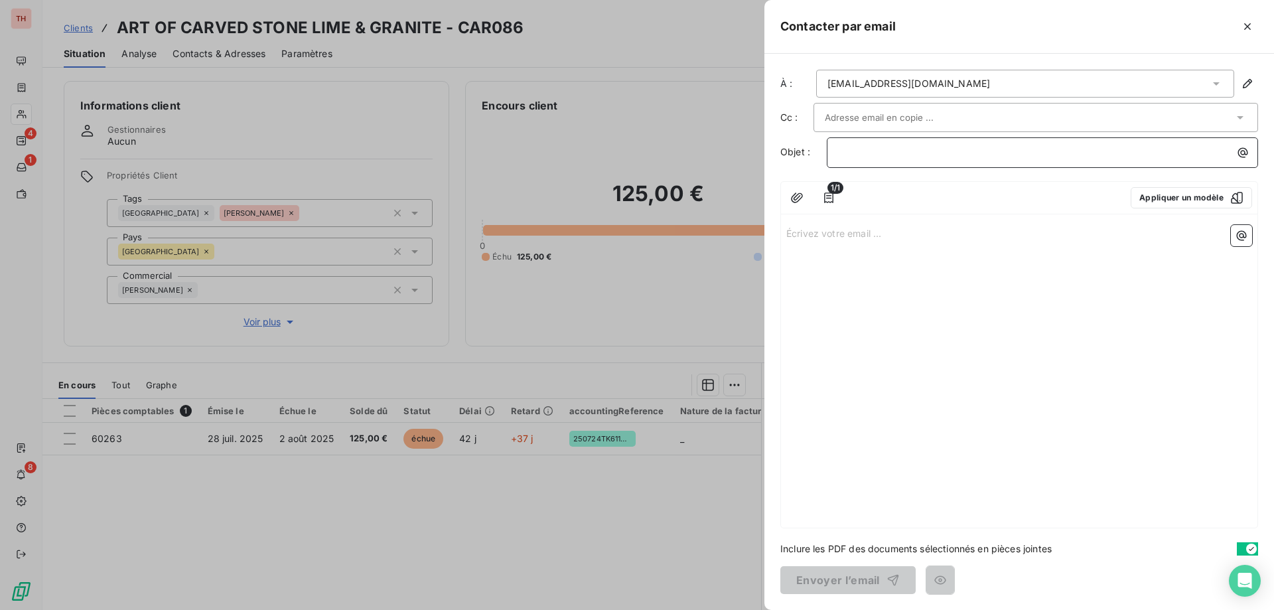
click at [878, 157] on p "﻿" at bounding box center [1045, 152] width 415 height 15
click at [885, 125] on input "text" at bounding box center [895, 117] width 143 height 20
click at [924, 121] on input "text" at bounding box center [895, 117] width 143 height 20
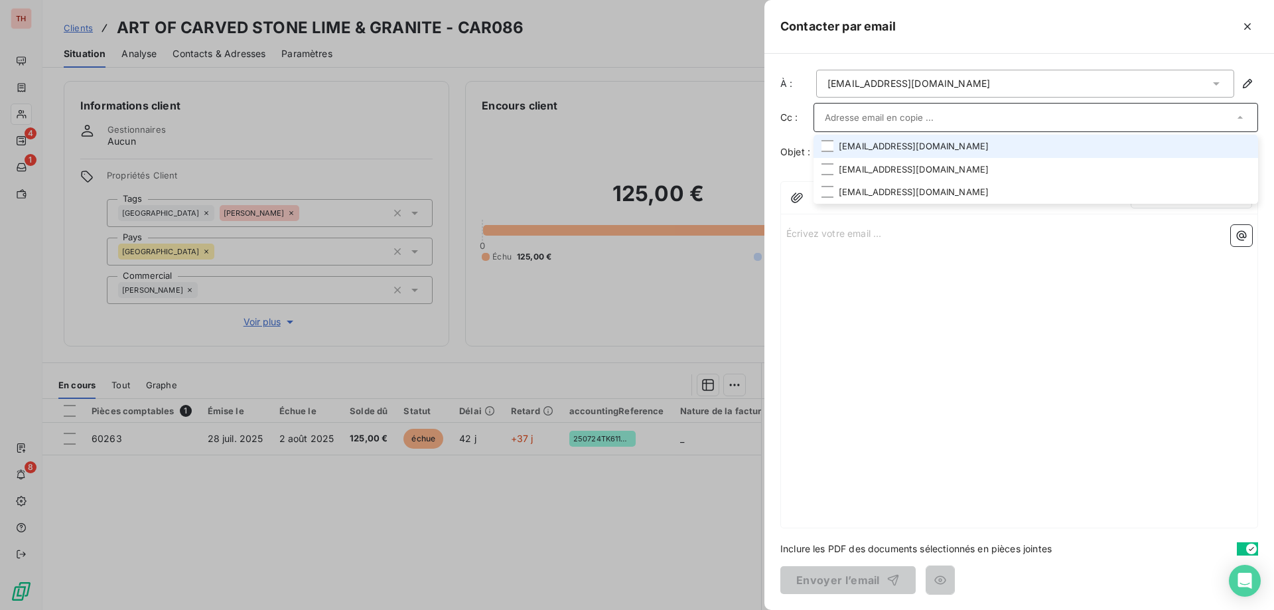
paste input "mounir_nasser@hotmail.com"
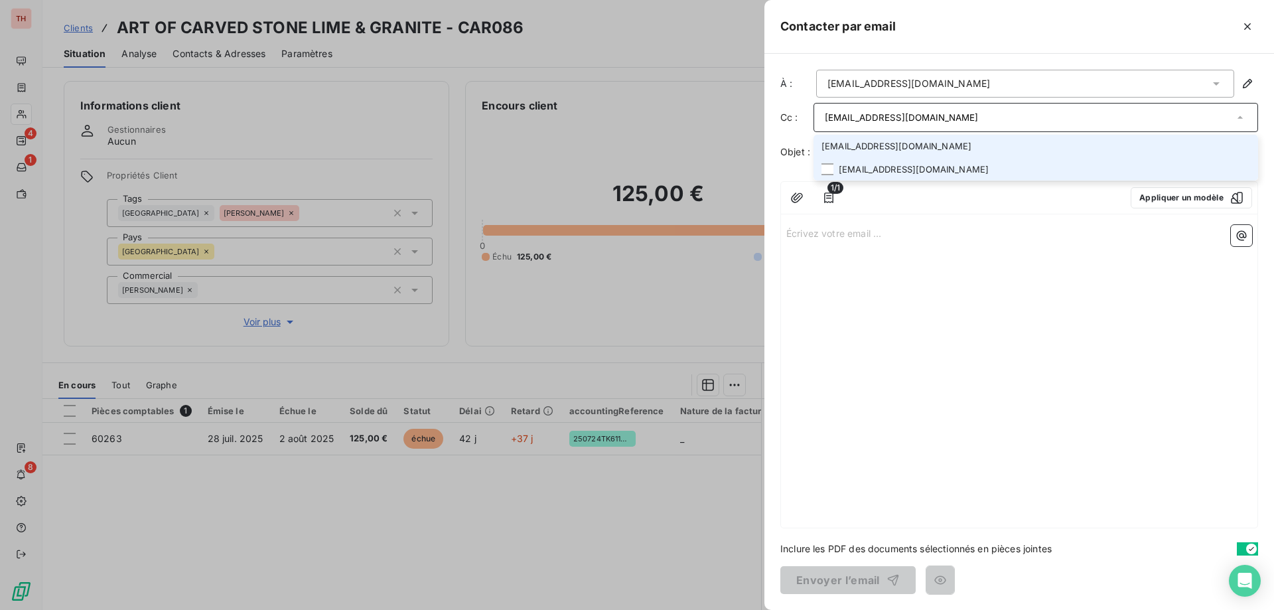
type input "mounir_nasser@hotmail.com"
click at [872, 168] on li "mounir_nasser@hotmail.com" at bounding box center [1035, 169] width 444 height 23
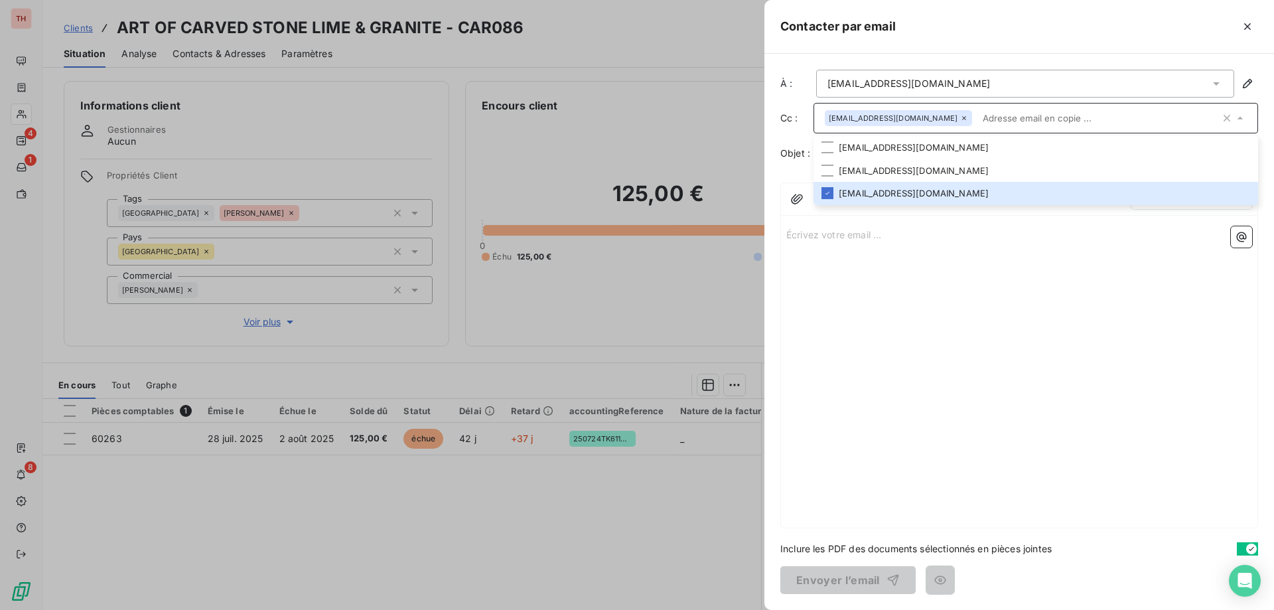
click at [853, 260] on div "Écrivez votre email ... ﻿" at bounding box center [1019, 374] width 476 height 306
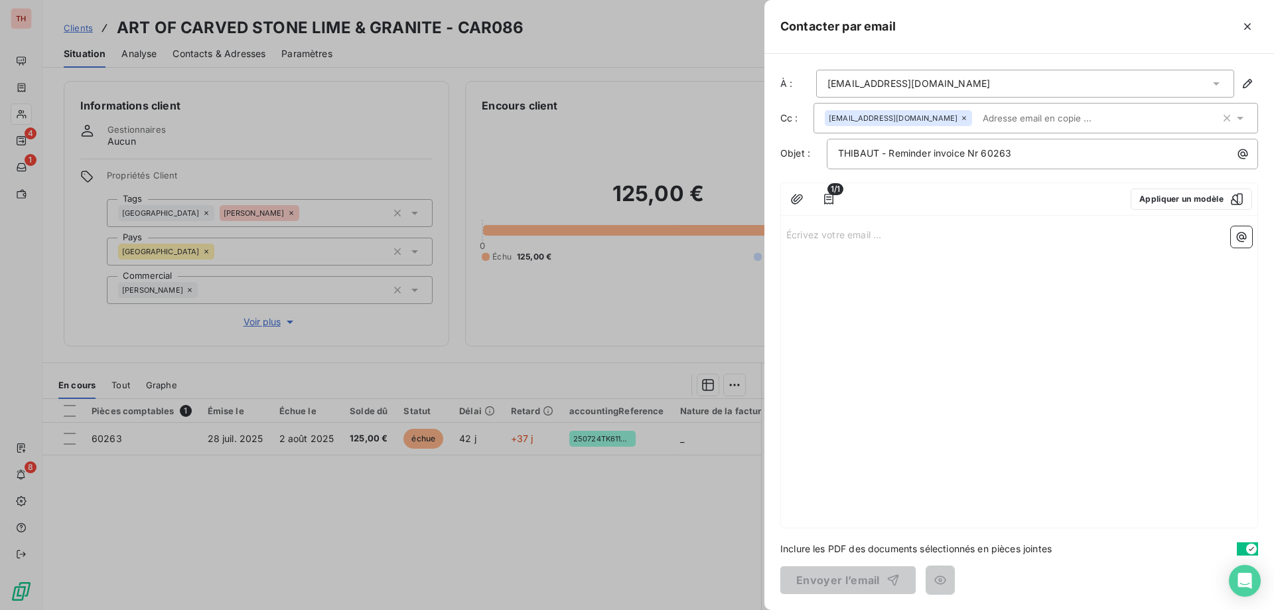
click at [823, 237] on p "Écrivez votre email ... ﻿" at bounding box center [1019, 233] width 466 height 15
drag, startPoint x: 955, startPoint y: 239, endPoint x: 884, endPoint y: 243, distance: 70.4
click at [951, 239] on p "Écrivez votre email ... ﻿" at bounding box center [1019, 233] width 466 height 15
click at [838, 258] on p "﻿" at bounding box center [1019, 264] width 466 height 15
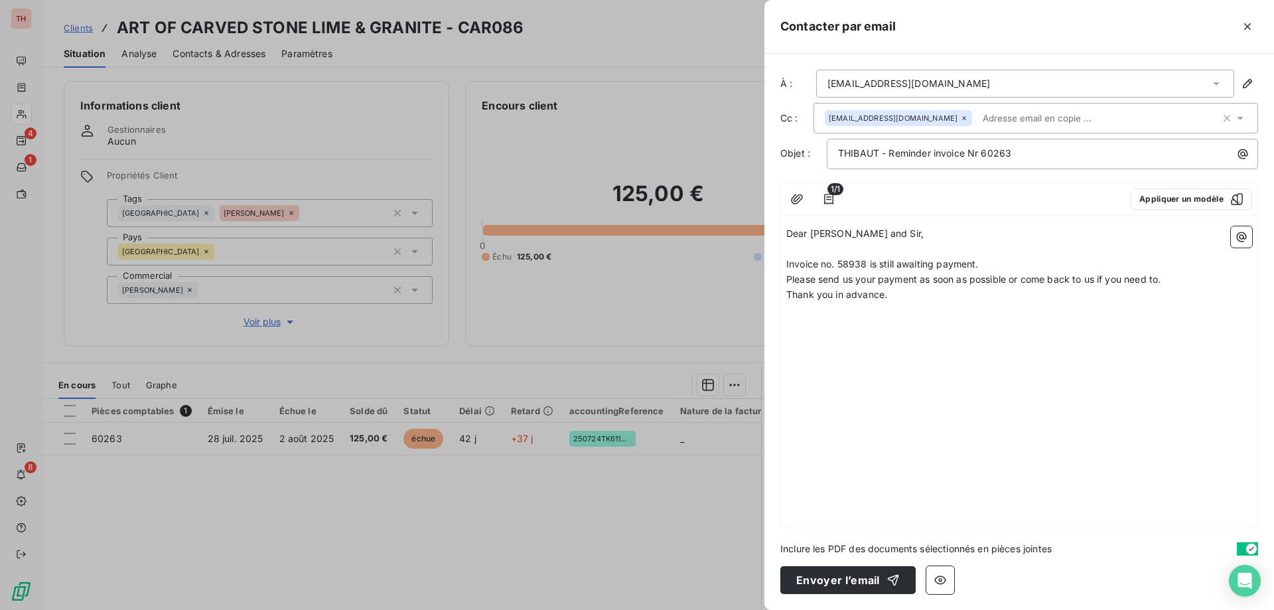
drag, startPoint x: 846, startPoint y: 263, endPoint x: 922, endPoint y: 290, distance: 80.4
click at [846, 263] on span "Invoice no. 58938 is still awaiting payment." at bounding box center [882, 263] width 192 height 11
click at [998, 269] on p "Invoice no. 60263 is still awaiting payment." at bounding box center [1019, 264] width 466 height 15
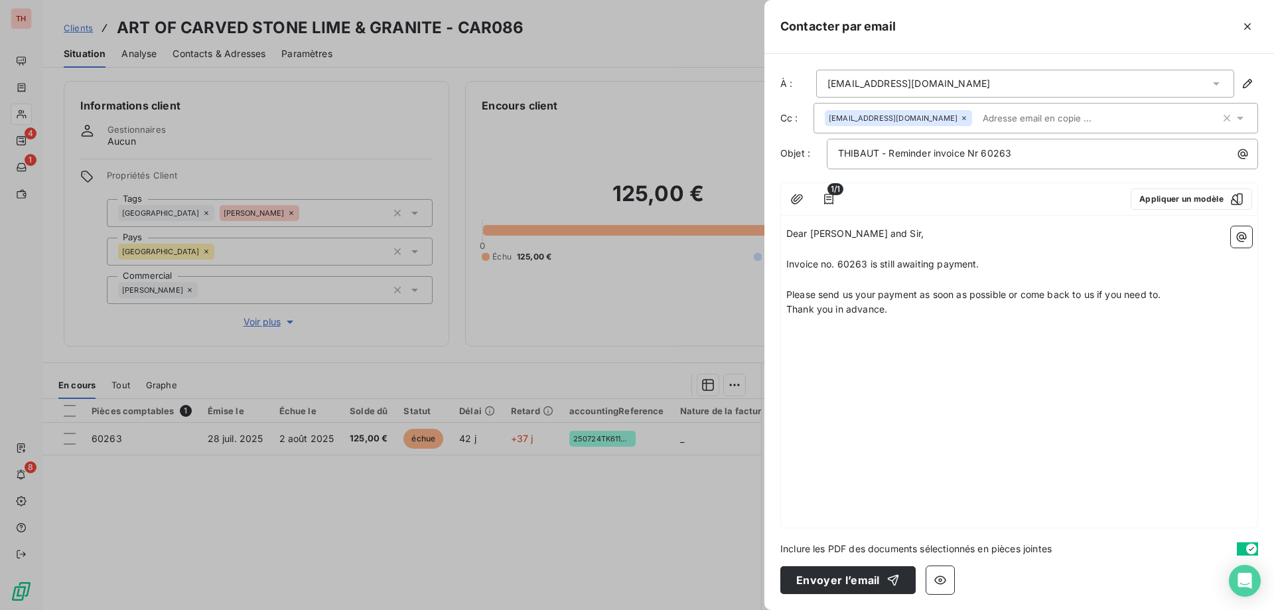
click at [1176, 296] on p "Please send us your payment as soon as possible or come back to us if you need …" at bounding box center [1019, 294] width 466 height 15
click at [906, 326] on p "Thank you in advance." at bounding box center [1019, 324] width 466 height 15
click at [854, 580] on button "Envoyer l’email" at bounding box center [847, 580] width 135 height 28
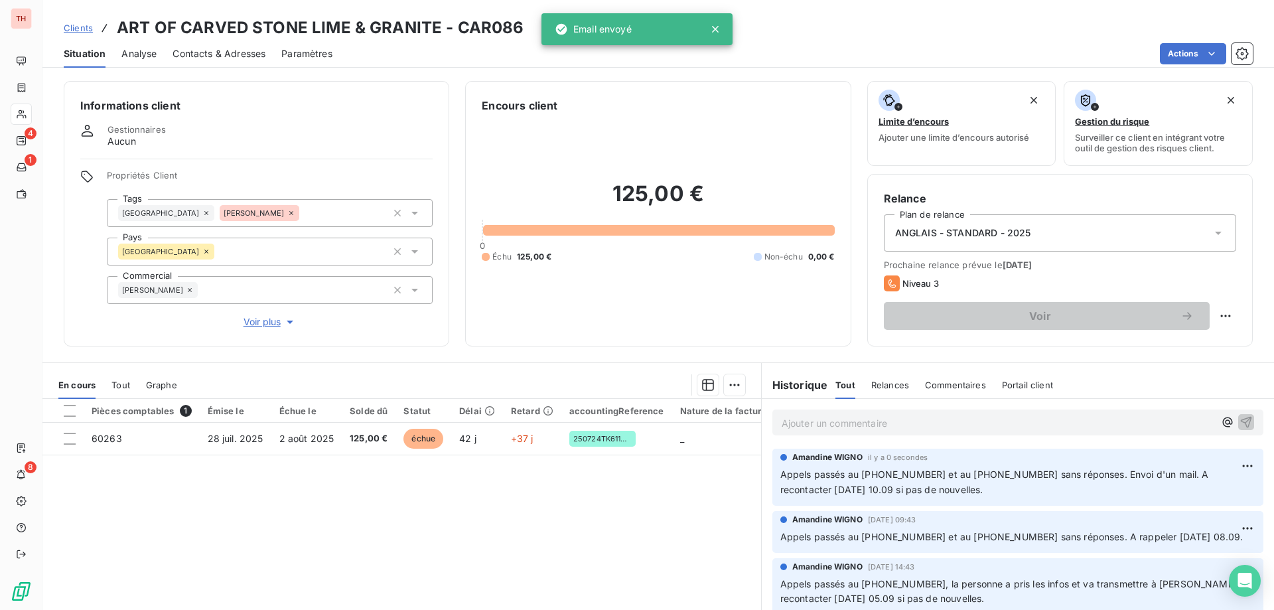
drag, startPoint x: 87, startPoint y: 29, endPoint x: 263, endPoint y: 29, distance: 176.4
click at [87, 29] on span "Clients" at bounding box center [78, 28] width 29 height 11
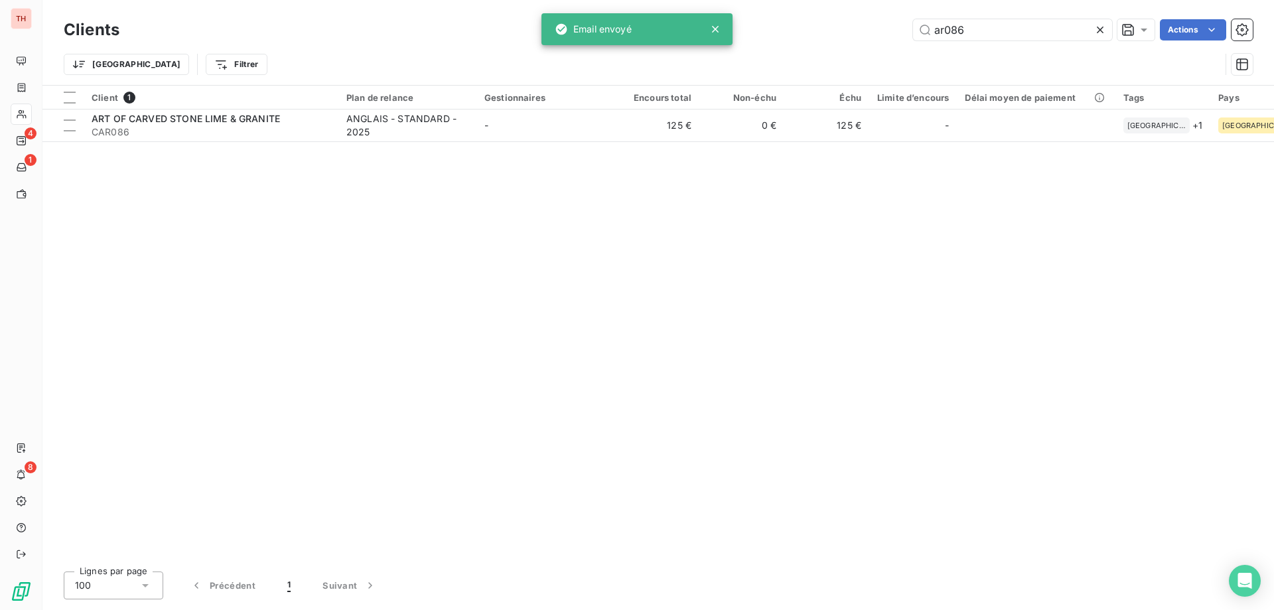
drag, startPoint x: 943, startPoint y: 35, endPoint x: 909, endPoint y: 33, distance: 33.9
click at [909, 33] on div "ar086 Actions" at bounding box center [693, 29] width 1117 height 21
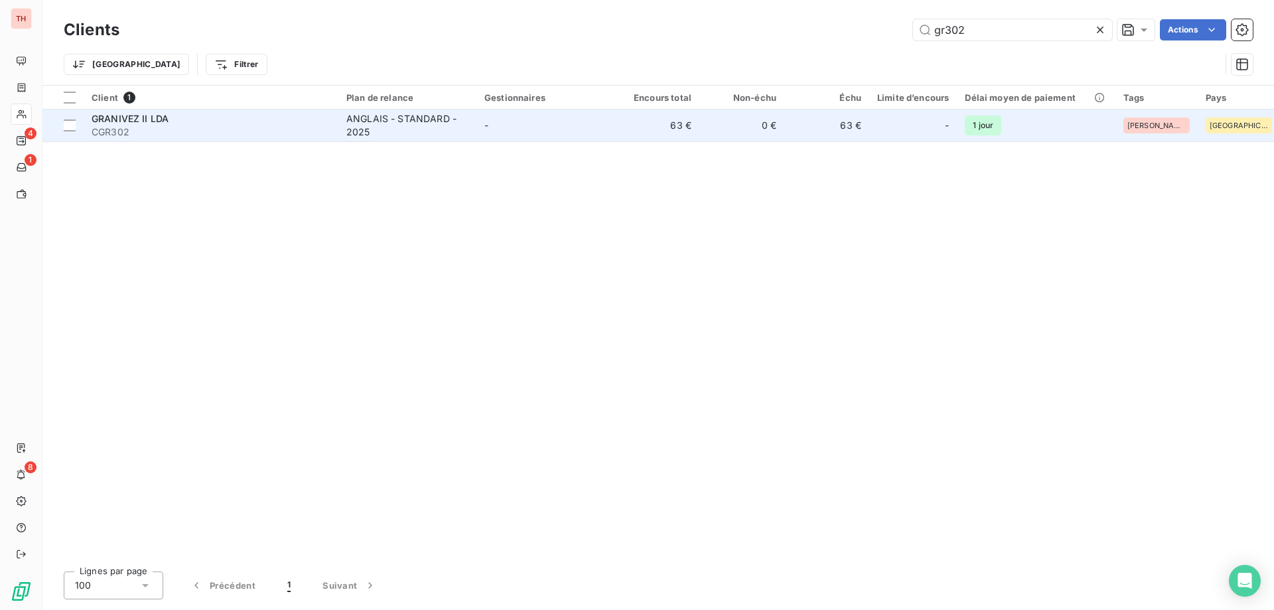
type input "gr302"
click at [590, 123] on td "-" at bounding box center [545, 125] width 138 height 32
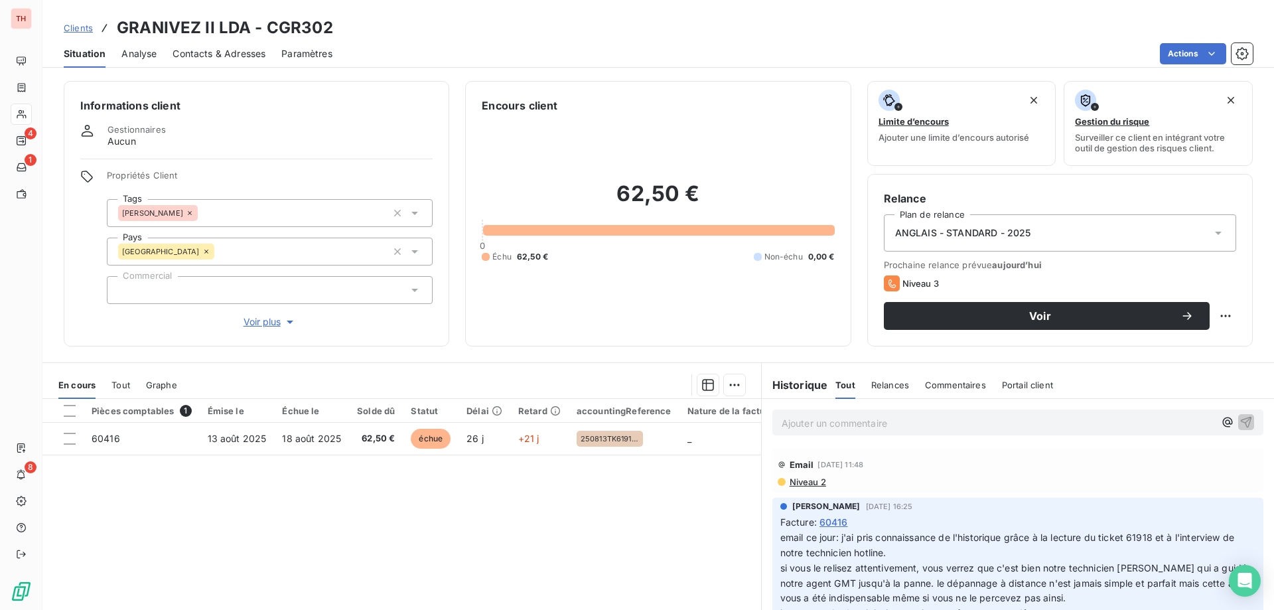
scroll to position [66, 0]
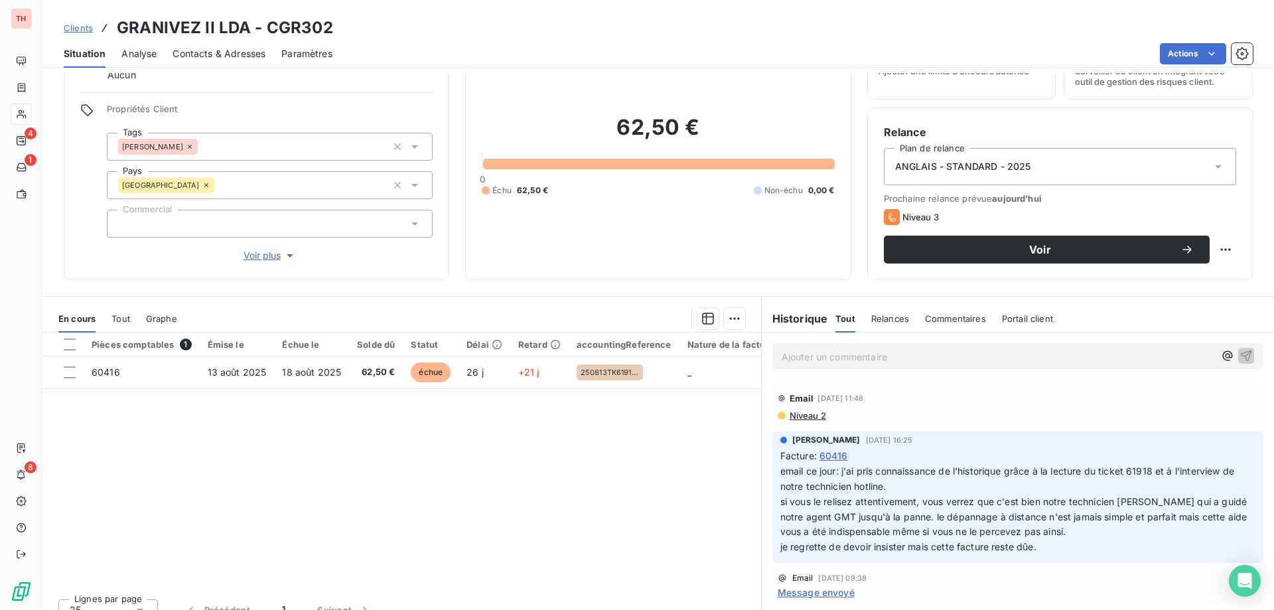
click at [1014, 371] on div "Ajouter un commentaire ﻿" at bounding box center [1017, 355] width 512 height 47
click at [1014, 365] on div "Ajouter un commentaire ﻿" at bounding box center [1017, 356] width 491 height 26
click at [1020, 356] on p "Ajouter un commentaire ﻿" at bounding box center [997, 356] width 432 height 17
click at [964, 358] on p "Appel ce jour au" at bounding box center [997, 355] width 432 height 15
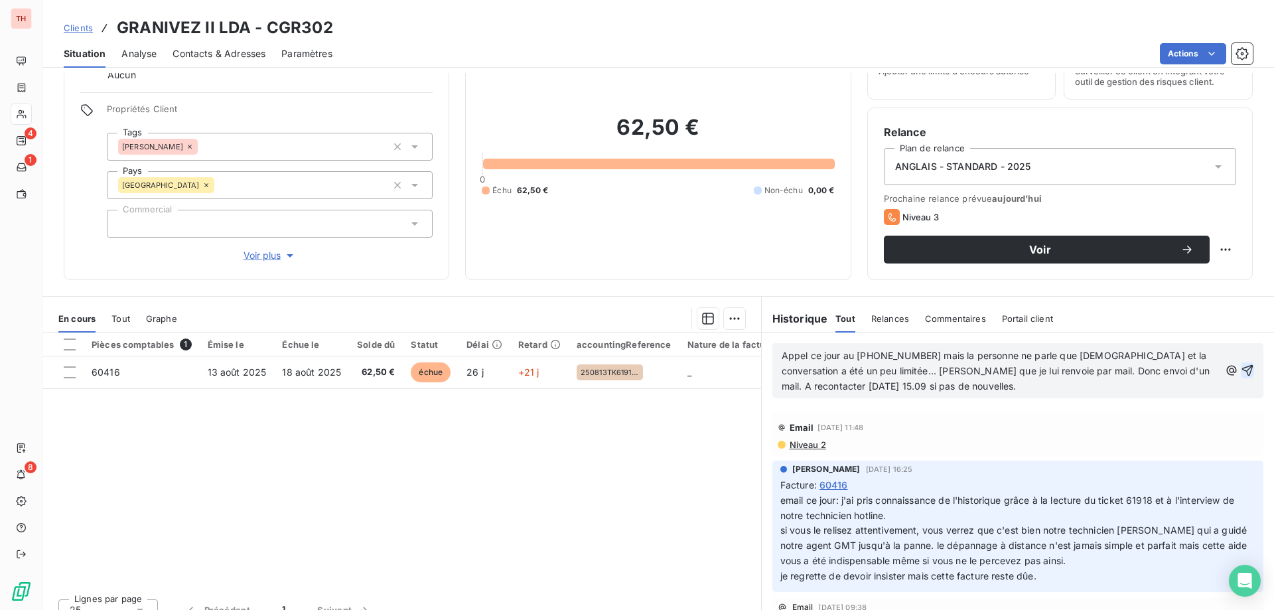
click at [1240, 369] on icon "button" at bounding box center [1246, 369] width 13 height 13
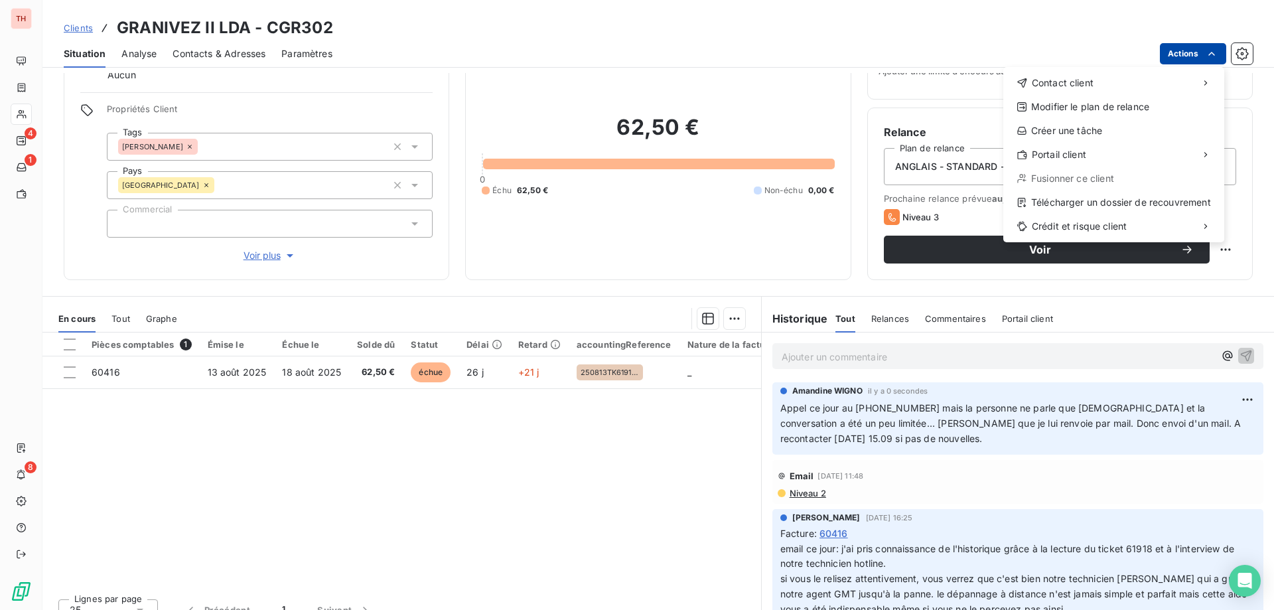
click at [1167, 48] on html "TH 4 1 8 Clients GRANIVEZ II LDA - CGR302 Situation Analyse Contacts & Adresses…" at bounding box center [637, 305] width 1274 height 610
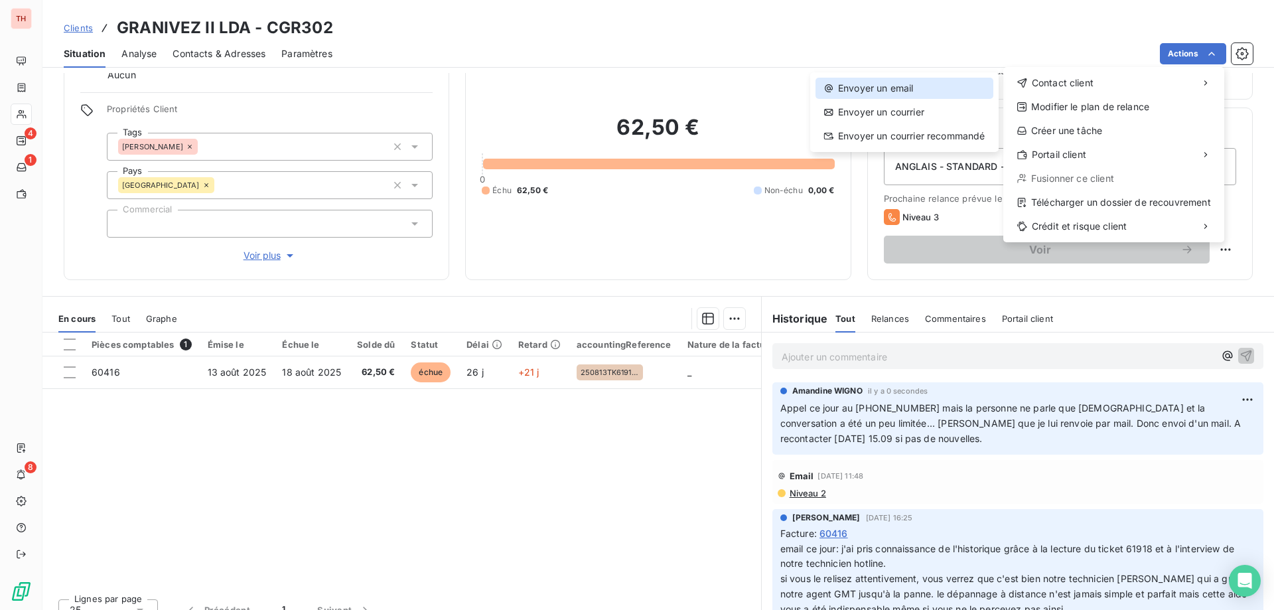
click at [931, 84] on div "Envoyer un email" at bounding box center [904, 88] width 178 height 21
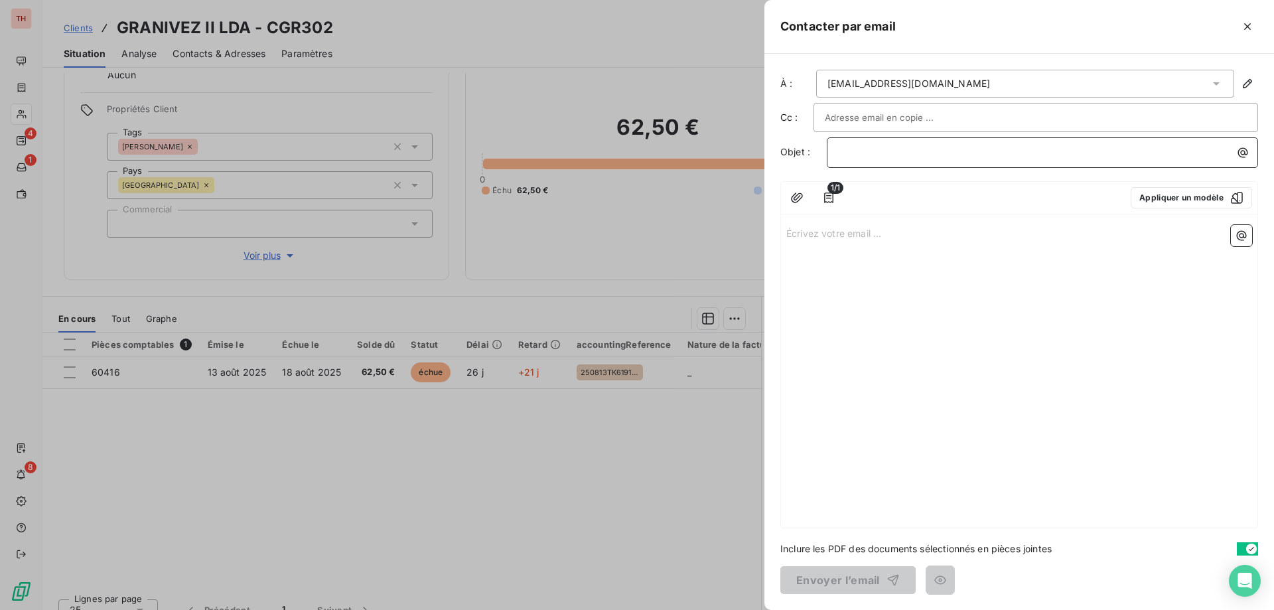
drag, startPoint x: 862, startPoint y: 154, endPoint x: 876, endPoint y: 159, distance: 15.3
click at [862, 154] on p "﻿" at bounding box center [1045, 152] width 415 height 15
click at [911, 154] on p "THIBAUT -" at bounding box center [1045, 152] width 415 height 15
drag, startPoint x: 937, startPoint y: 156, endPoint x: 953, endPoint y: 151, distance: 17.2
click at [937, 156] on p "THIBAUT -" at bounding box center [1045, 152] width 415 height 15
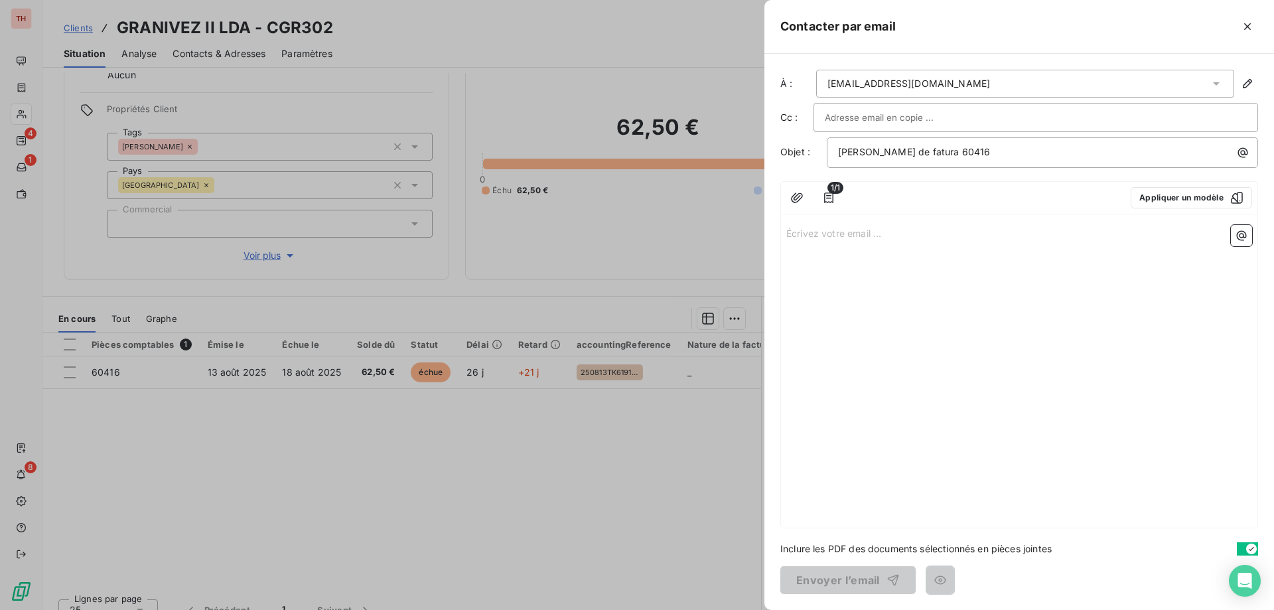
click at [811, 231] on p "Écrivez votre email ... ﻿" at bounding box center [1019, 232] width 466 height 15
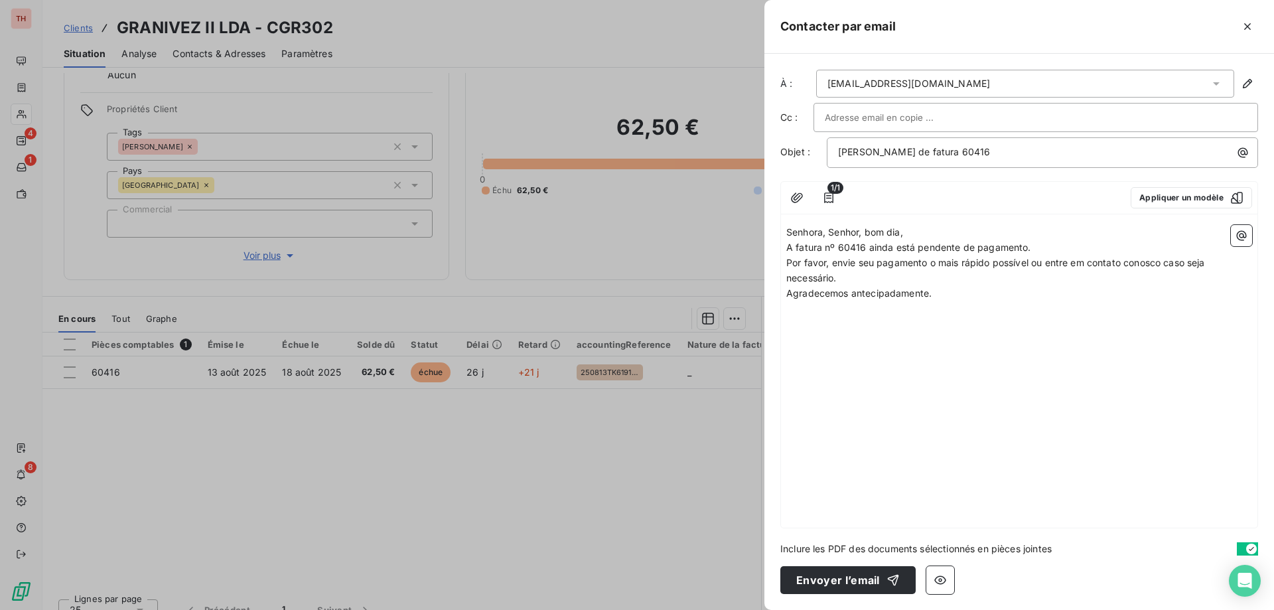
click at [937, 230] on p "Senhora, Senhor, bom dia," at bounding box center [1019, 232] width 466 height 15
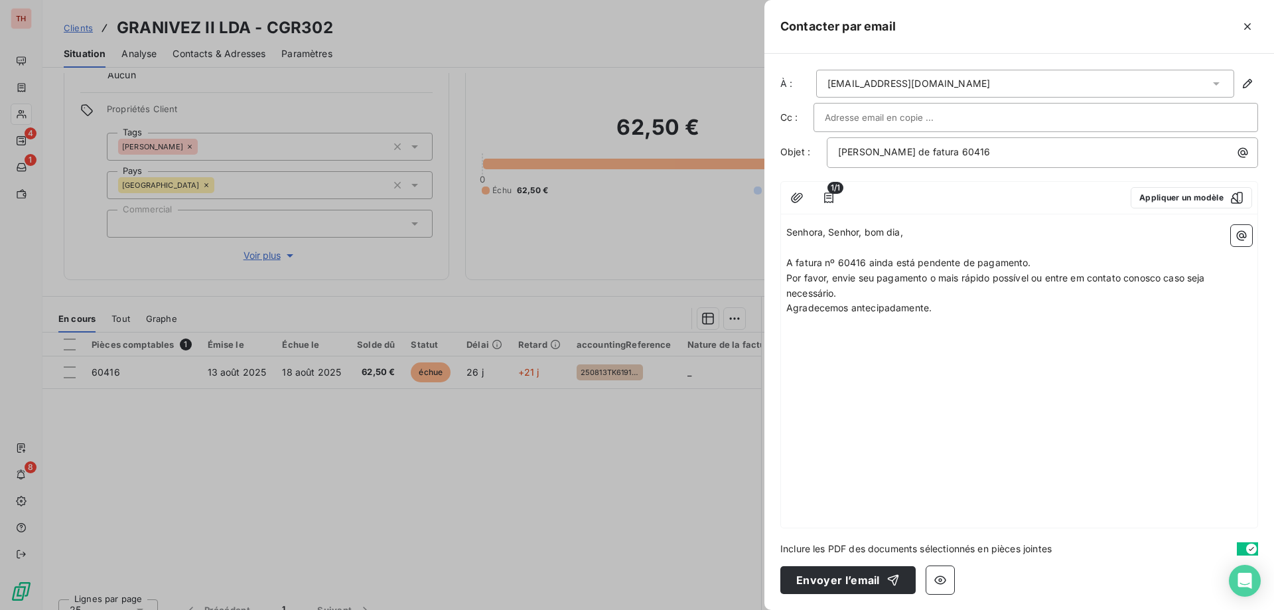
click at [1030, 260] on p "A fatura nº 60416 ainda está pendente de pagamento." at bounding box center [1019, 262] width 466 height 15
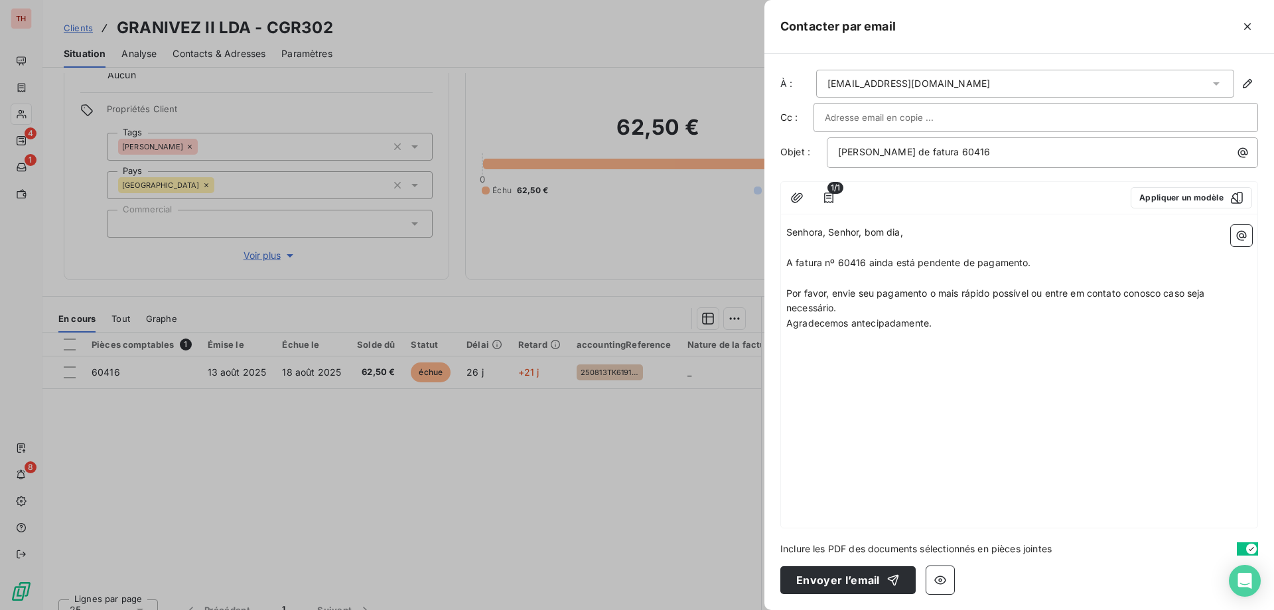
drag, startPoint x: 852, startPoint y: 306, endPoint x: 880, endPoint y: 310, distance: 28.1
click at [852, 306] on p "Por favor, envie seu pagamento o mais rápido possível ou entre em contato conos…" at bounding box center [1019, 301] width 466 height 31
click at [976, 339] on p "Agradecemos antecipadamente." at bounding box center [1019, 338] width 466 height 15
click at [827, 371] on span "Thibaut team" at bounding box center [815, 368] width 59 height 11
click at [824, 580] on button "Envoyer l’email" at bounding box center [847, 580] width 135 height 28
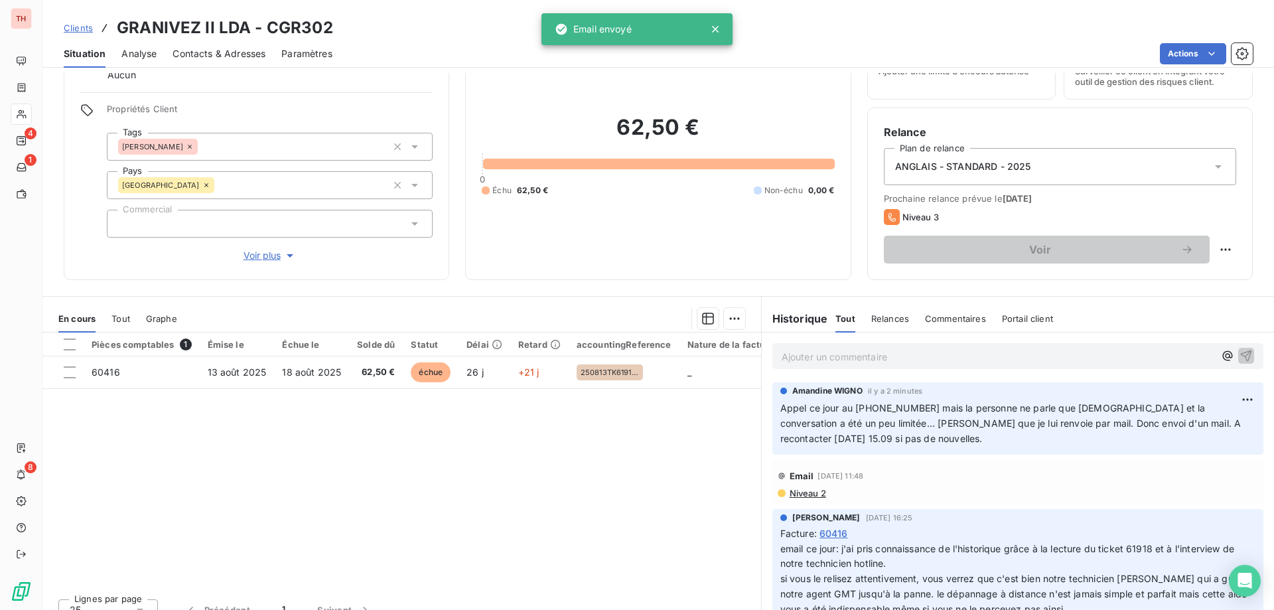
click at [74, 29] on span "Clients" at bounding box center [78, 28] width 29 height 11
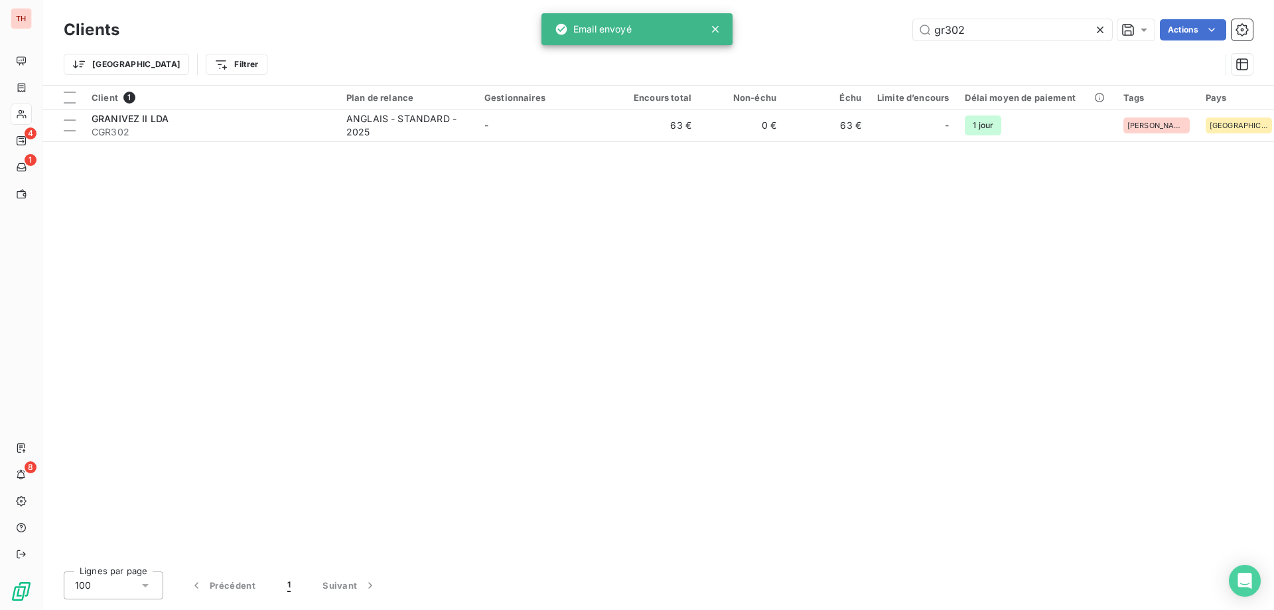
drag, startPoint x: 981, startPoint y: 31, endPoint x: 899, endPoint y: 23, distance: 81.9
click at [899, 23] on div "gr302 Actions" at bounding box center [693, 29] width 1117 height 21
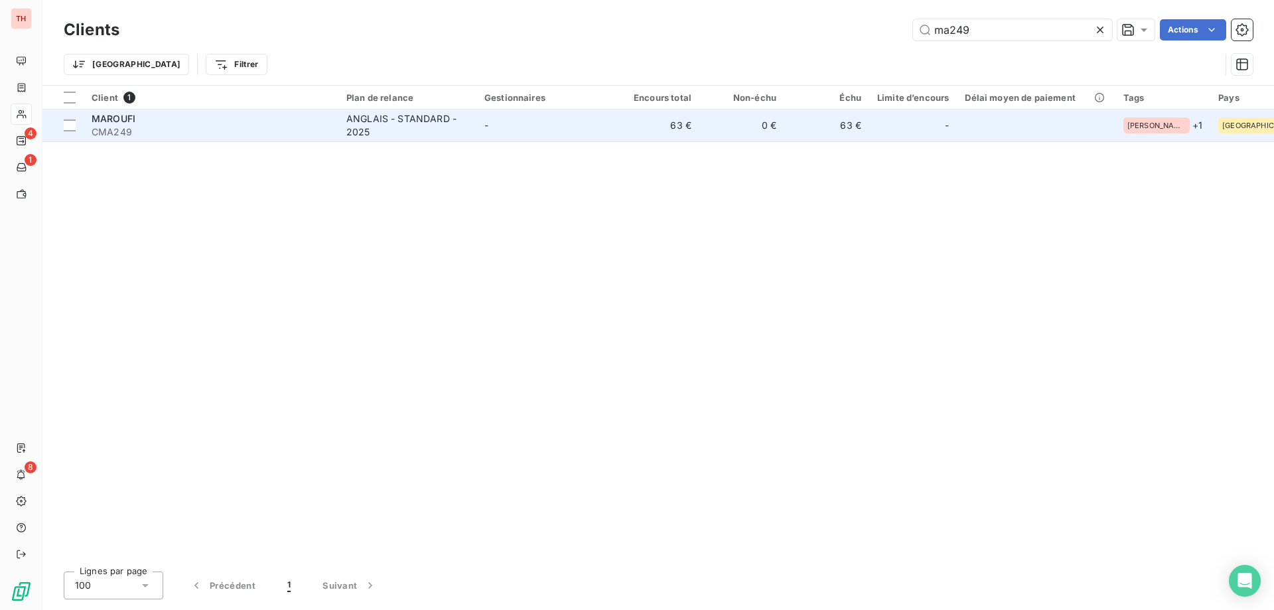
type input "ma249"
click at [458, 128] on div "ANGLAIS - STANDARD - 2025" at bounding box center [407, 125] width 122 height 27
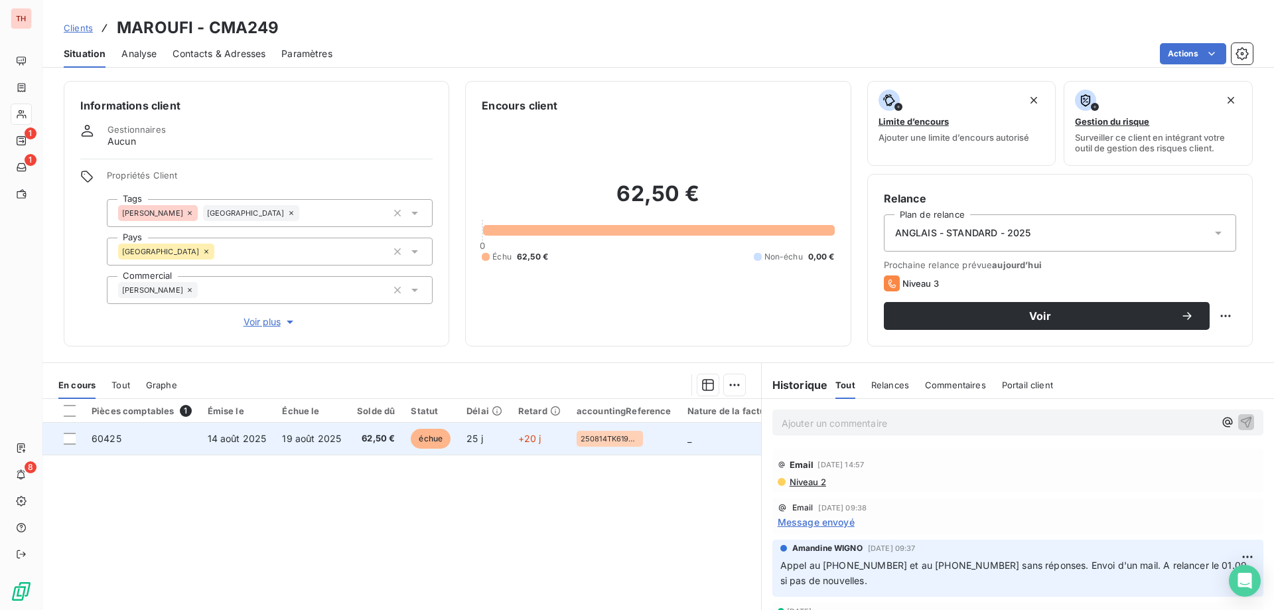
click at [549, 444] on td "+20 j" at bounding box center [539, 439] width 58 height 32
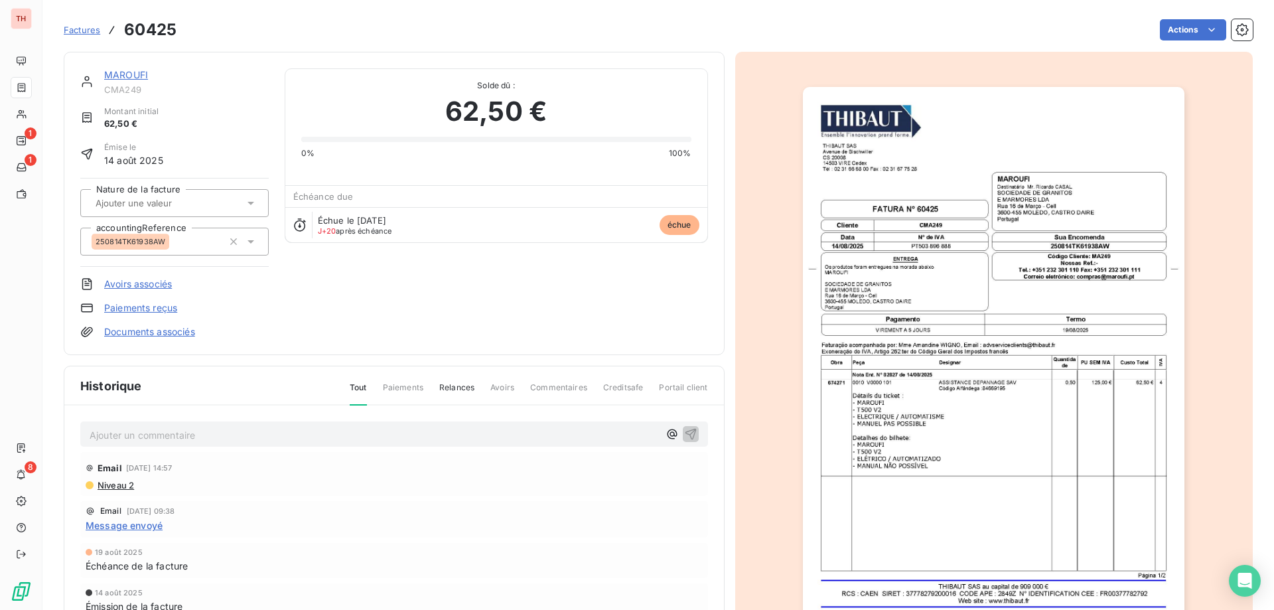
click at [1177, 31] on html "TH 1 1 8 Factures 60425 Actions MAROUFI CMA249 Montant initial 62,50 € Émise le…" at bounding box center [637, 305] width 1274 height 610
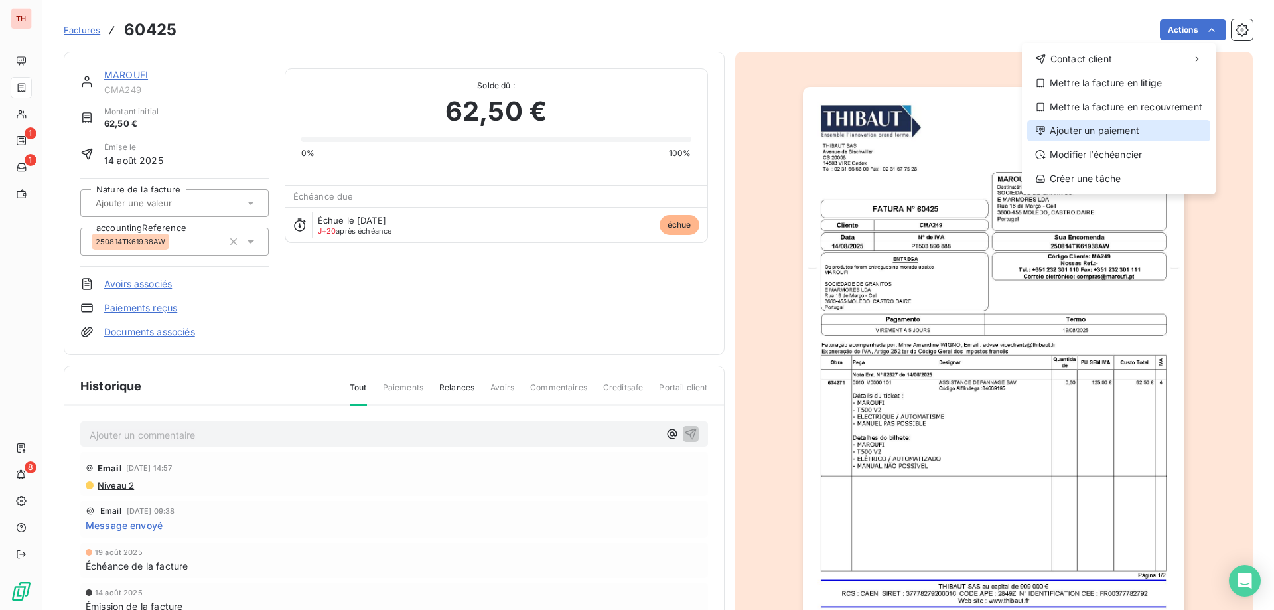
click at [1113, 129] on div "Ajouter un paiement" at bounding box center [1118, 130] width 183 height 21
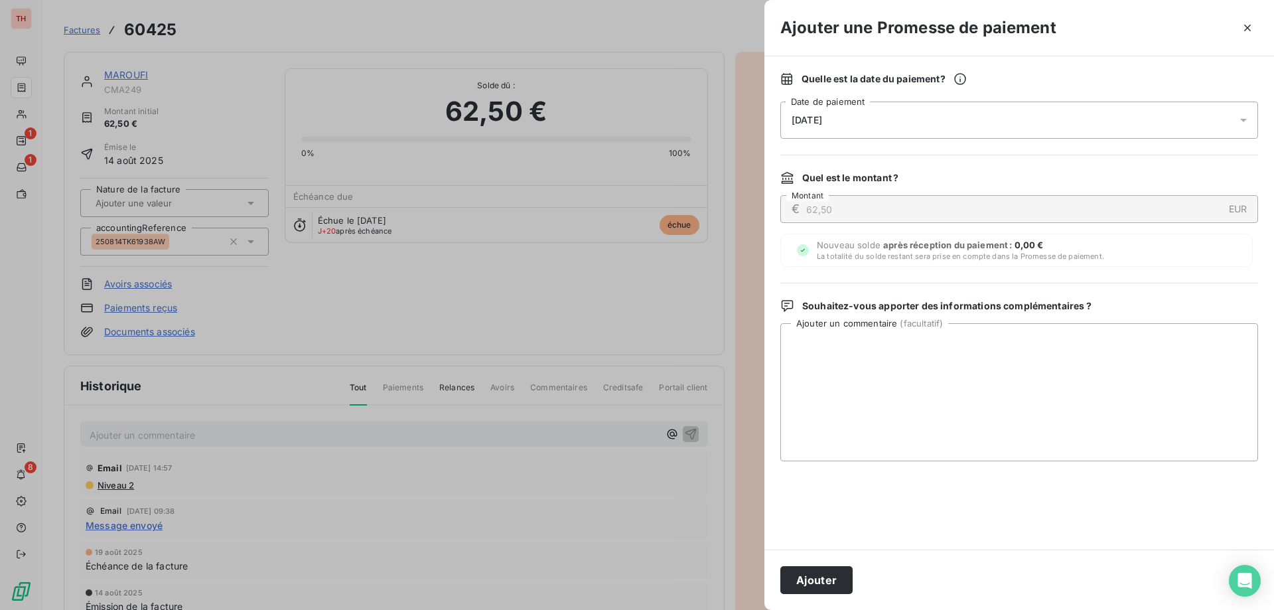
click at [891, 131] on div "[DATE]" at bounding box center [1019, 119] width 478 height 37
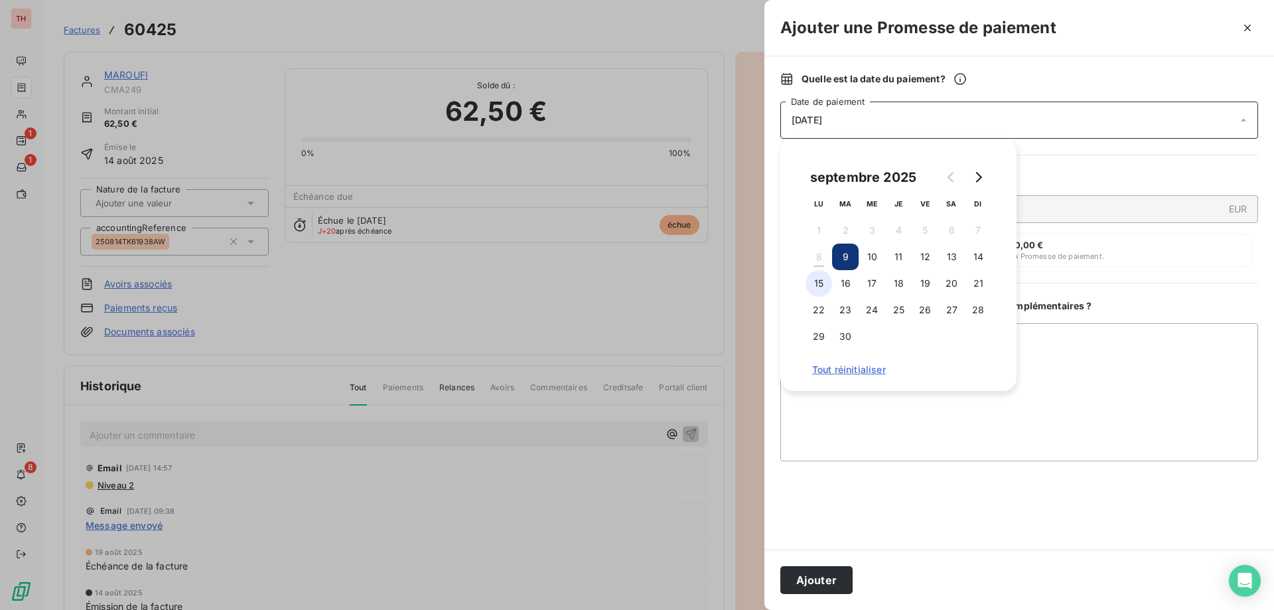
click at [827, 283] on button "15" at bounding box center [818, 283] width 27 height 27
click at [1098, 365] on textarea "Ajouter un commentaire ( facultatif )" at bounding box center [1019, 392] width 478 height 138
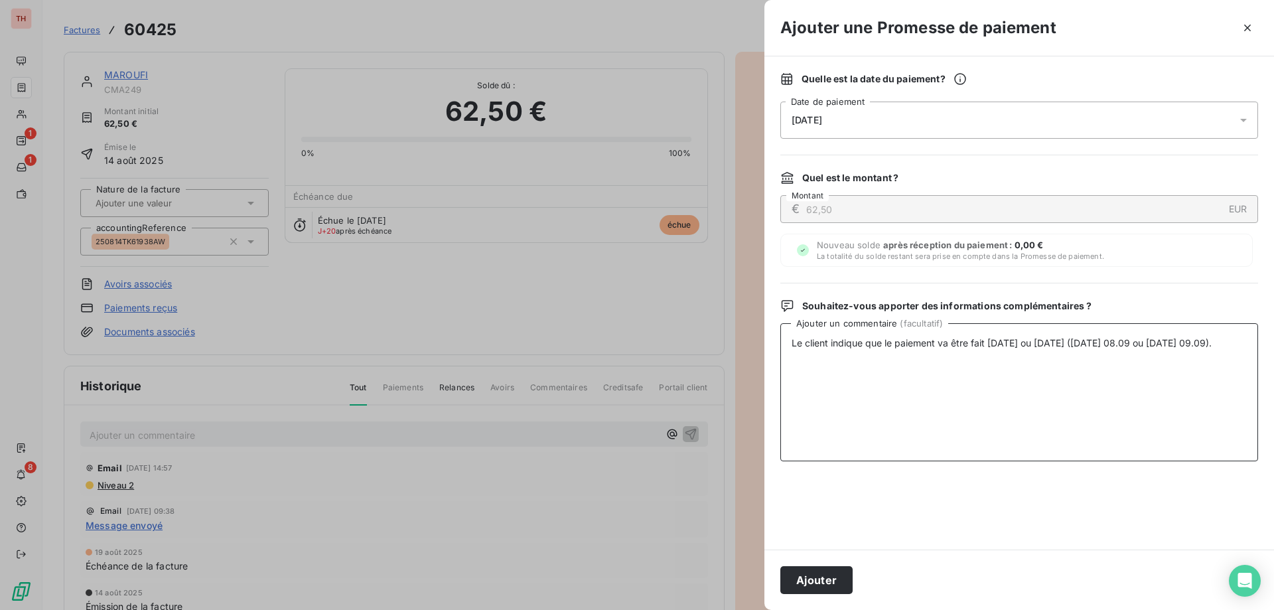
type textarea "Le client indique que le paiement va être fait aujourd'hui ou demain (lundi 08.…"
click at [834, 582] on button "Ajouter" at bounding box center [816, 580] width 72 height 28
